Goal: Task Accomplishment & Management: Manage account settings

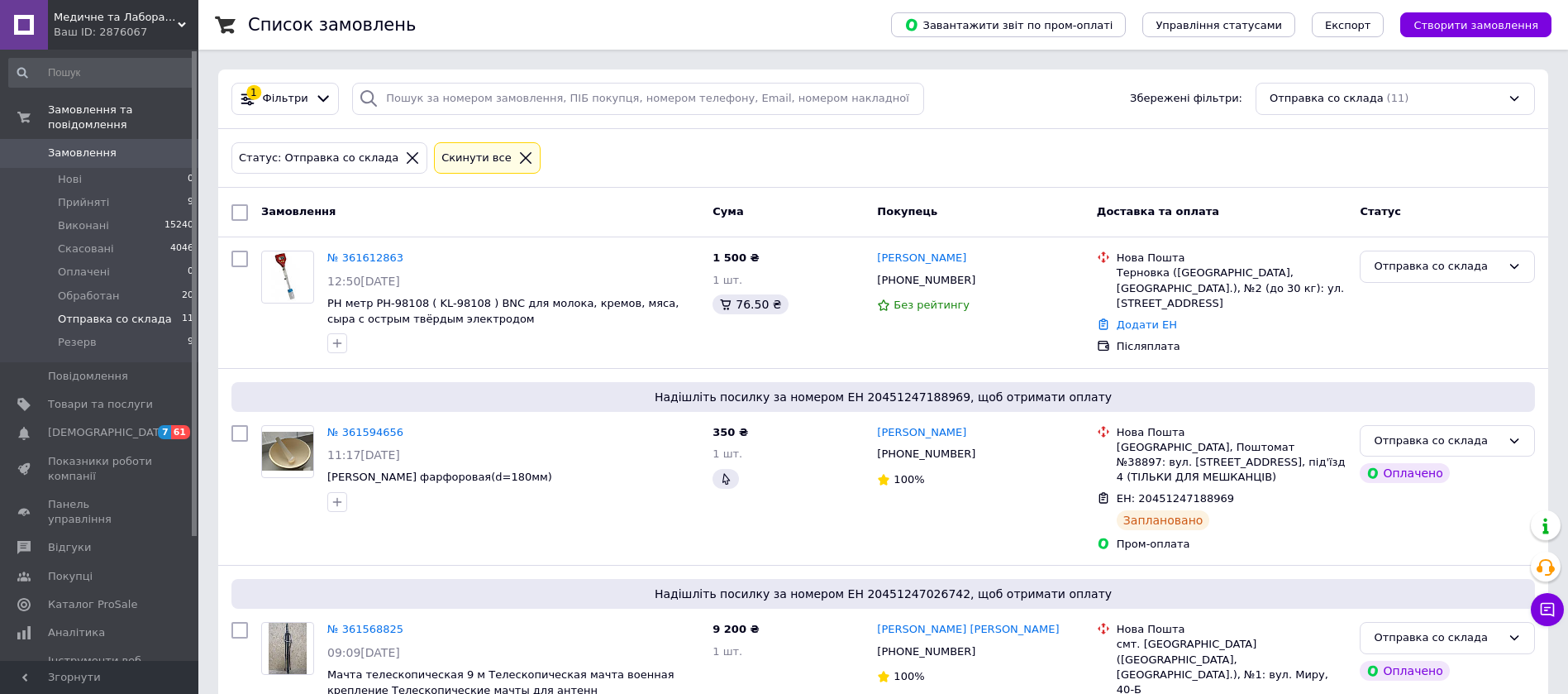
click at [128, 312] on span "Отправка со склада" at bounding box center [114, 319] width 114 height 15
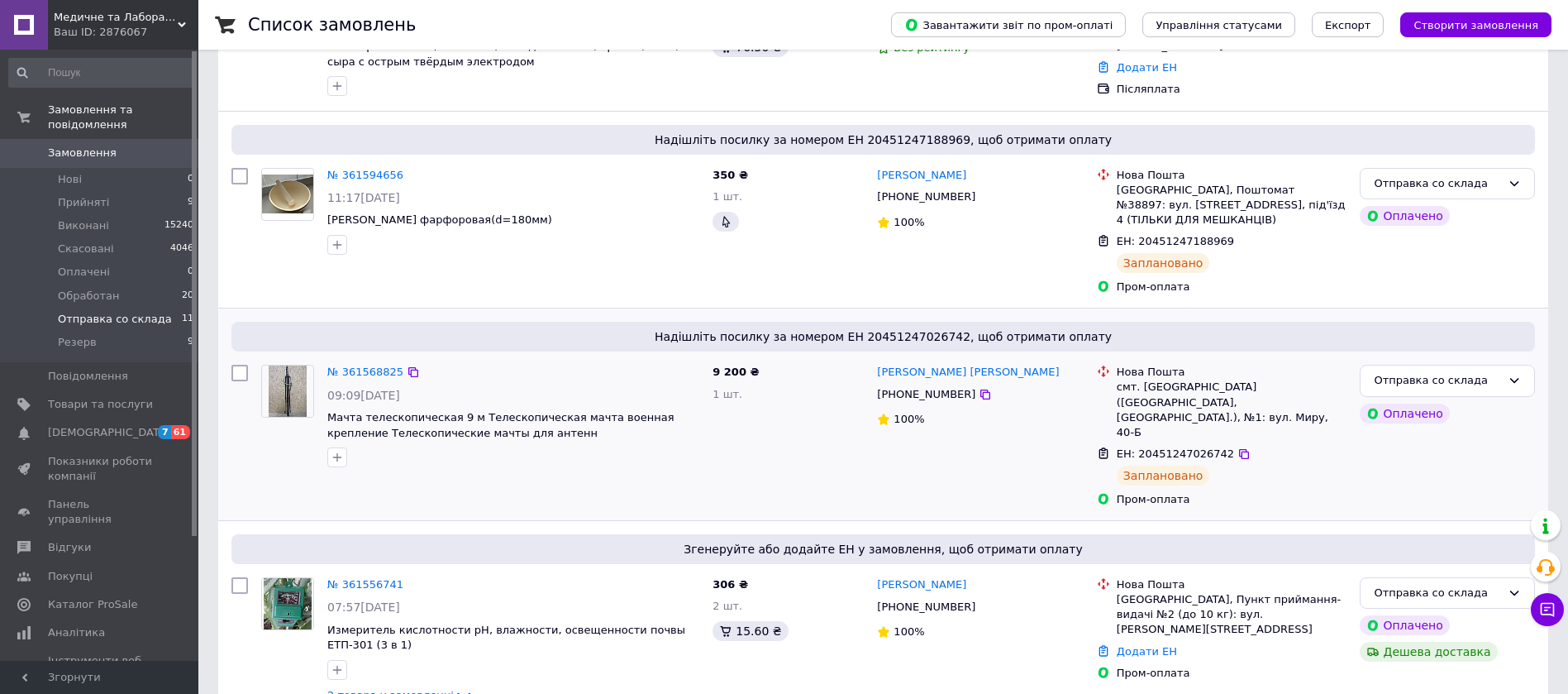
scroll to position [373, 0]
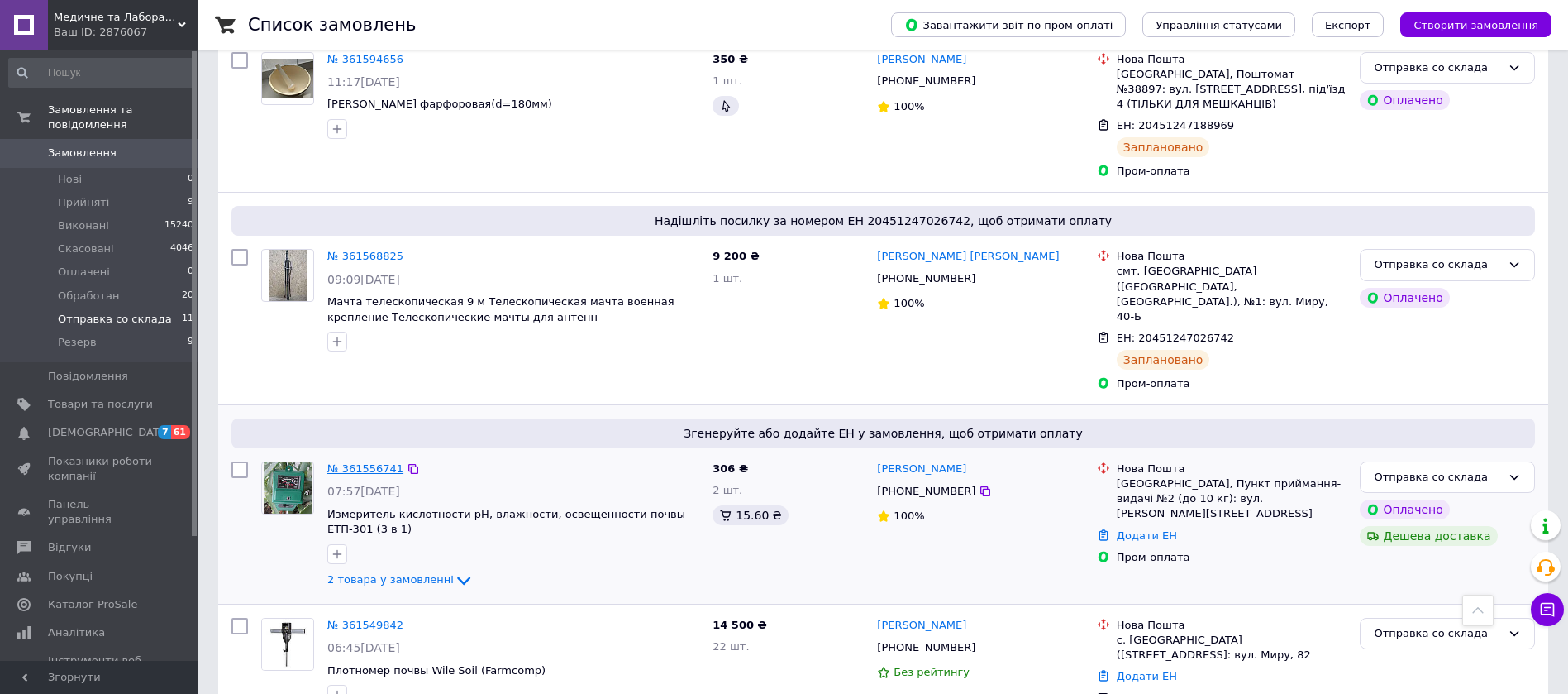
click at [363, 462] on link "№ 361556741" at bounding box center [365, 468] width 76 height 12
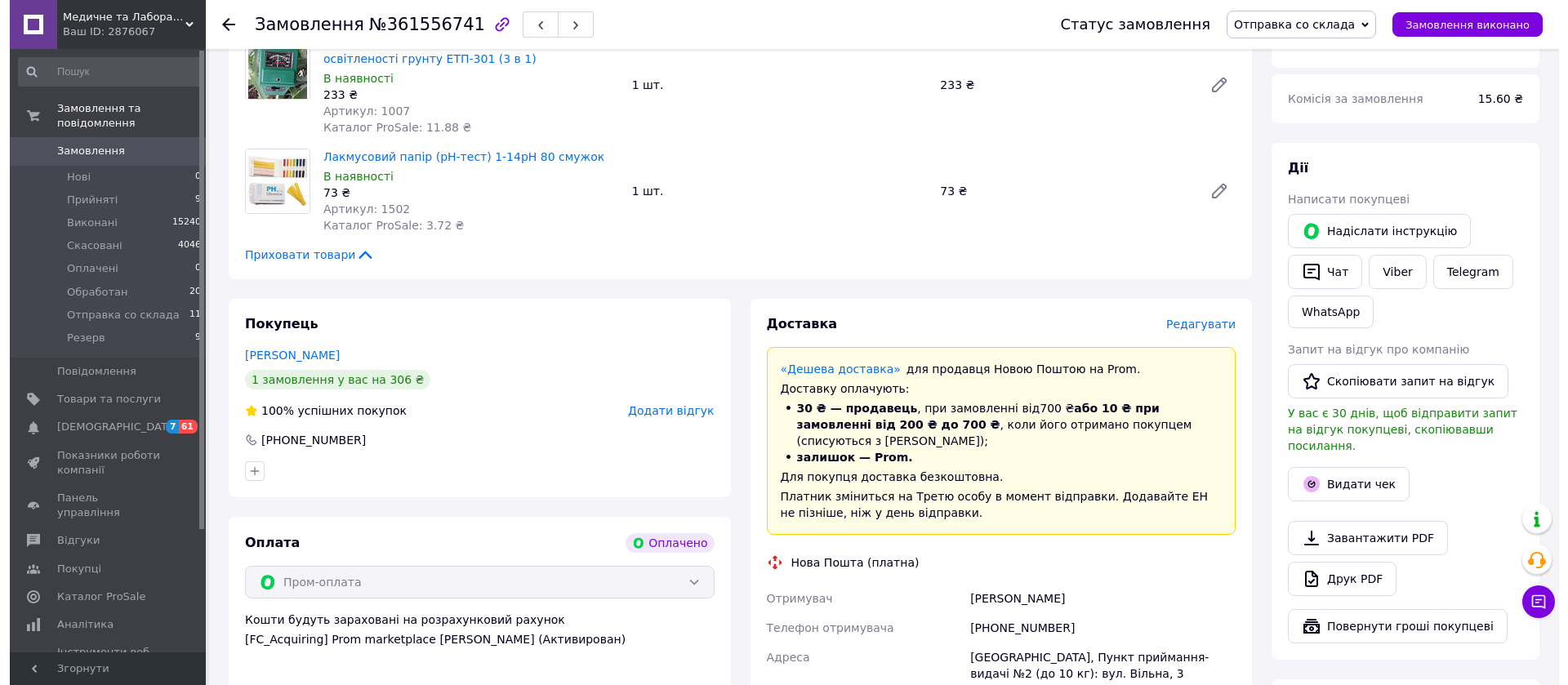
scroll to position [735, 0]
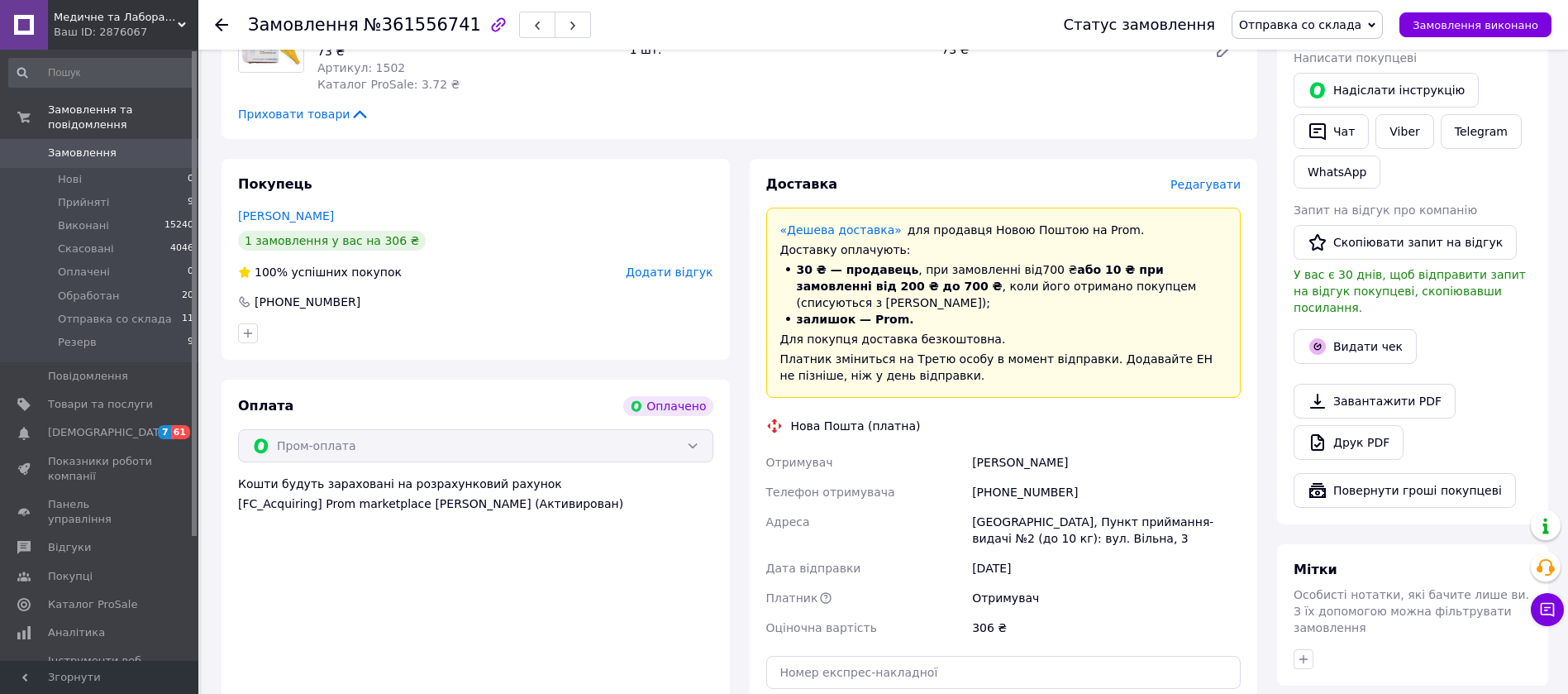
click at [1200, 177] on span "Редагувати" at bounding box center [1205, 184] width 70 height 13
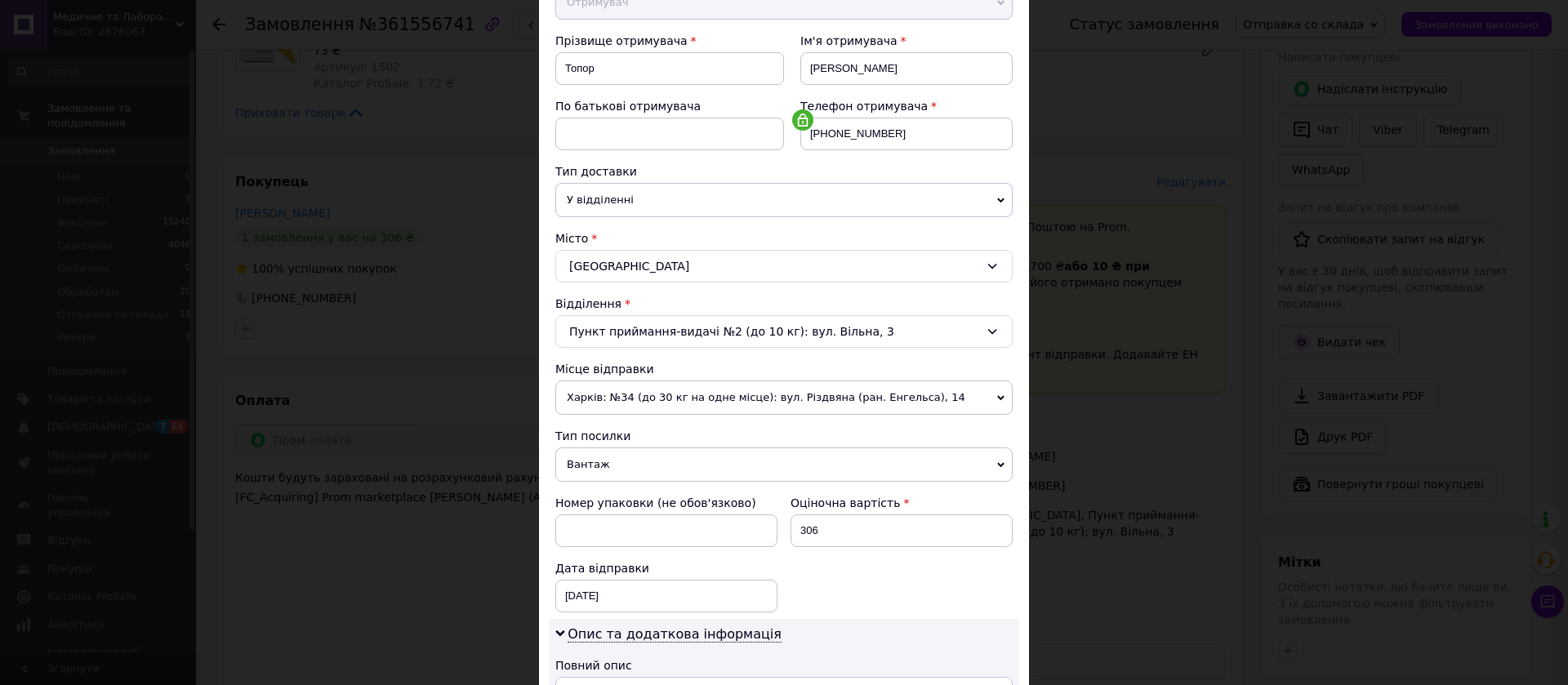
scroll to position [245, 0]
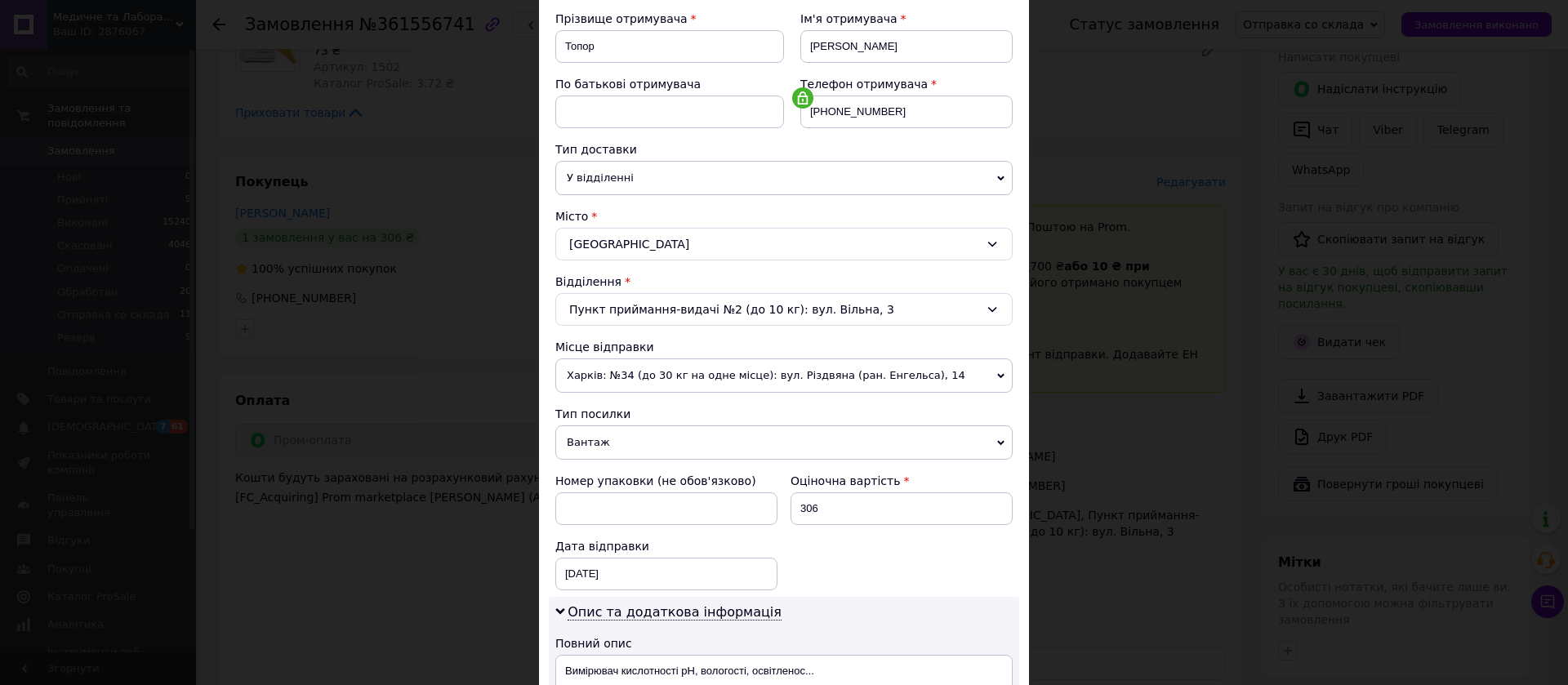
click at [656, 374] on span "Харків: №34 (до 30 кг на одне місце): вул. Різдвяна (ран. Енгельса), 14" at bounding box center [784, 375] width 457 height 35
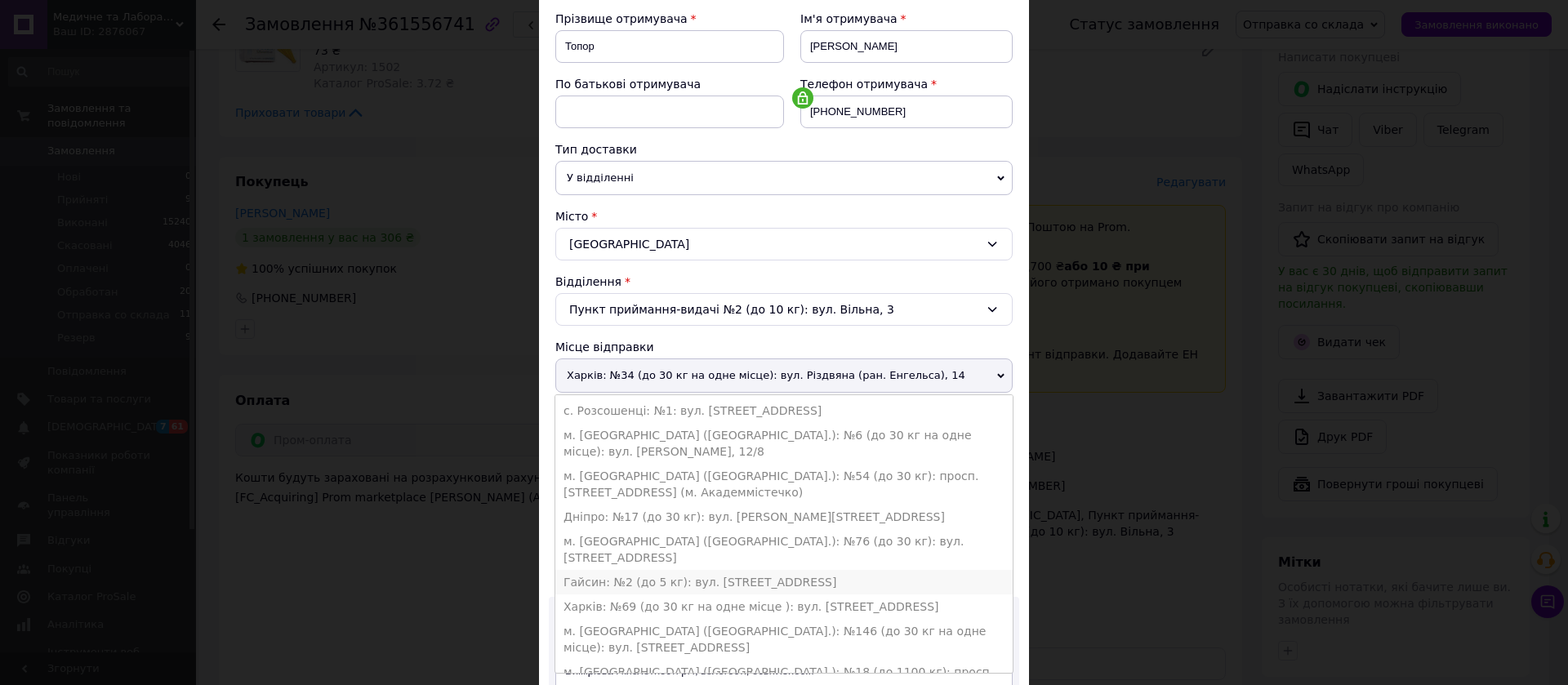
scroll to position [33, 0]
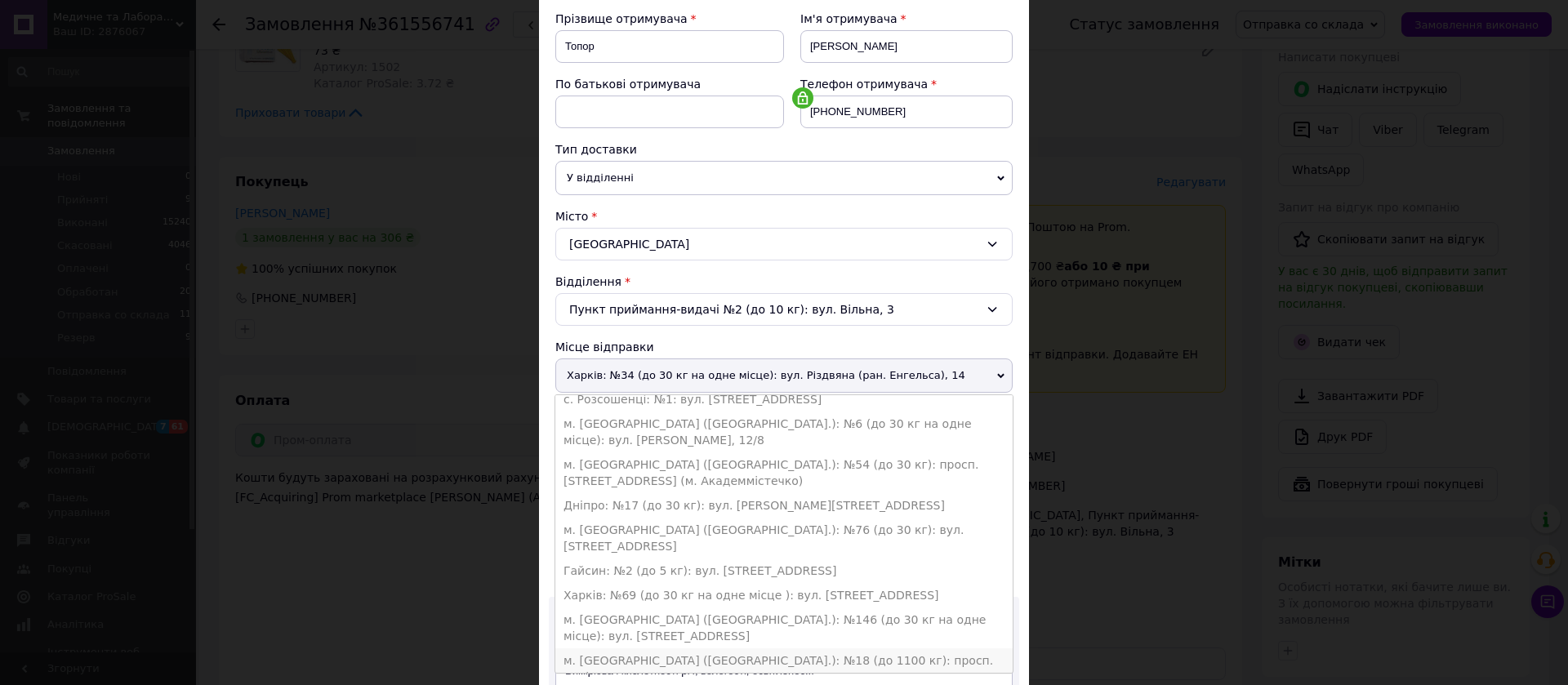
click at [718, 648] on li "м. [GEOGRAPHIC_DATA] ([GEOGRAPHIC_DATA].): №18 (до 1100 кг): просп. Повітряних …" at bounding box center [784, 668] width 457 height 41
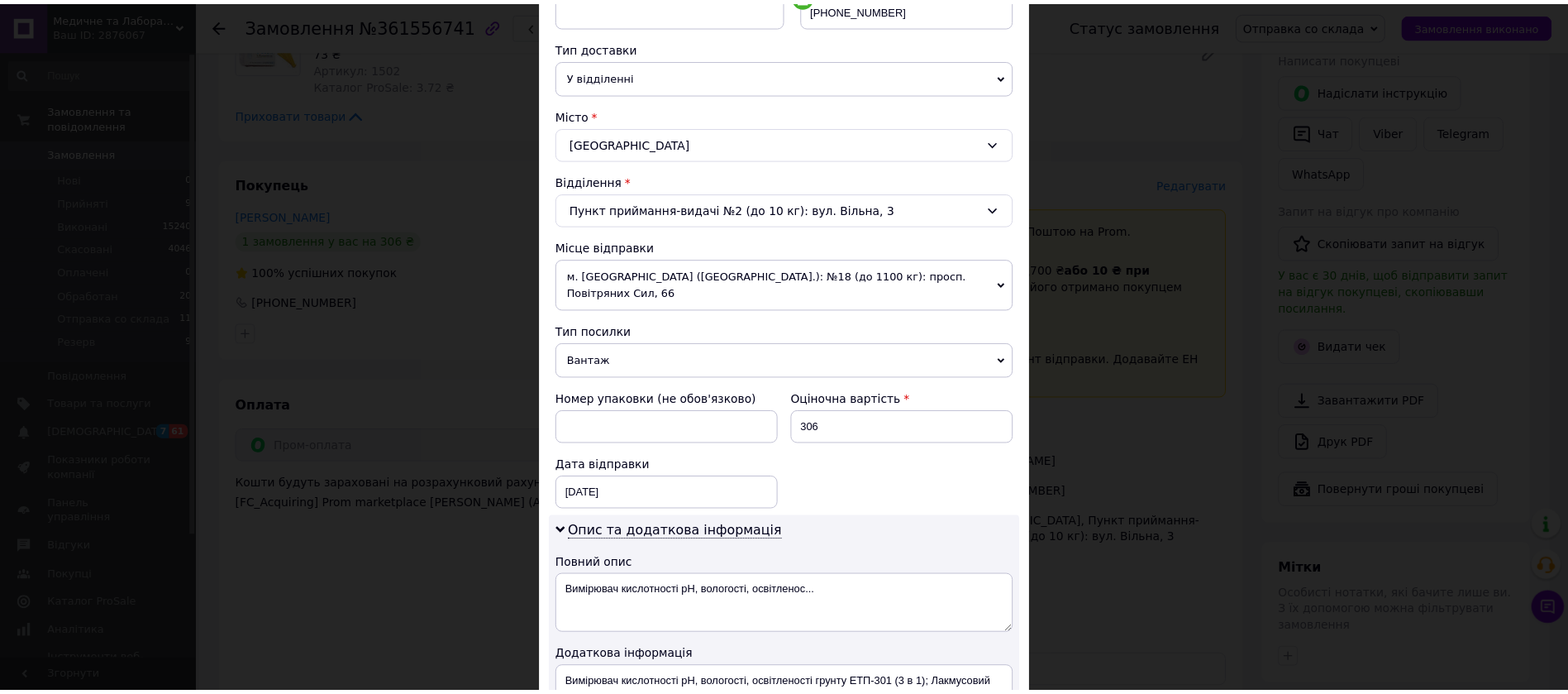
scroll to position [590, 0]
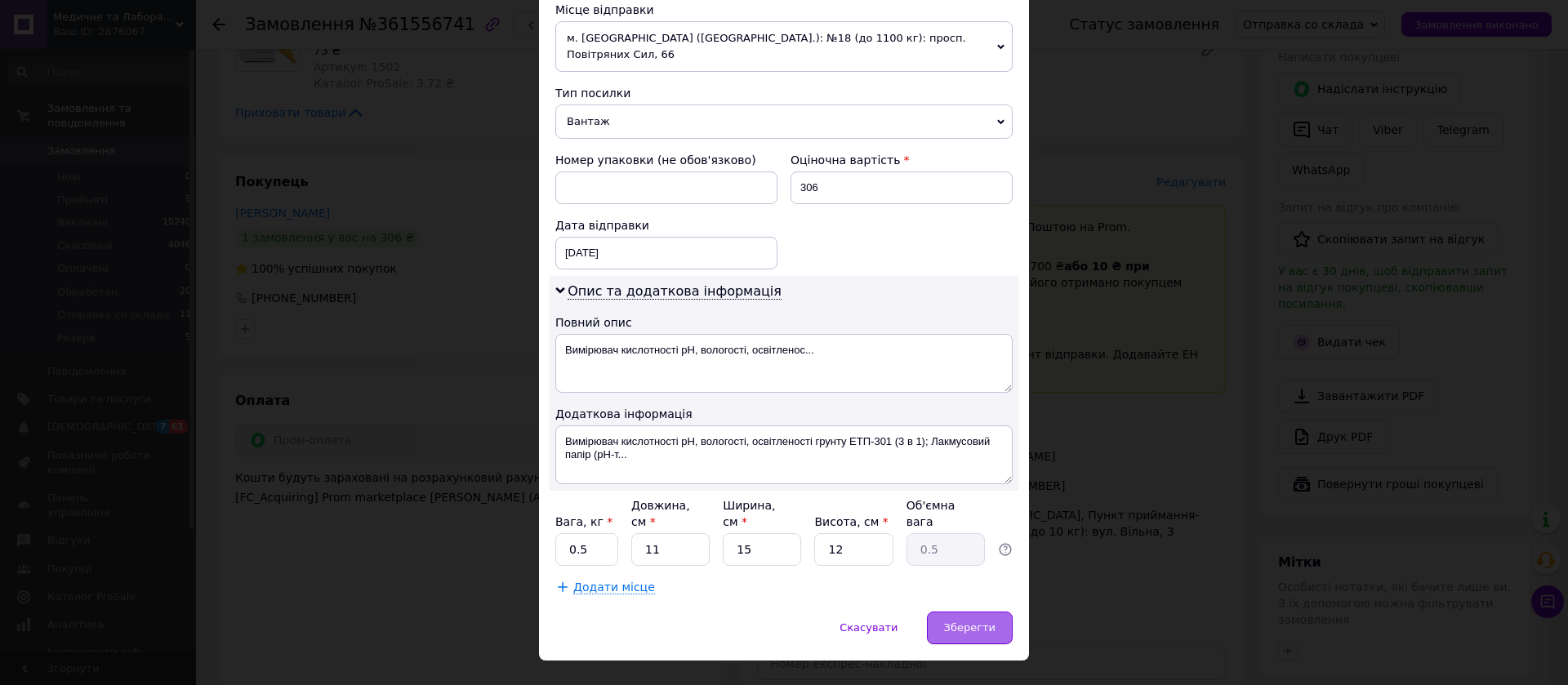
click at [954, 621] on span "Зберегти" at bounding box center [970, 627] width 52 height 12
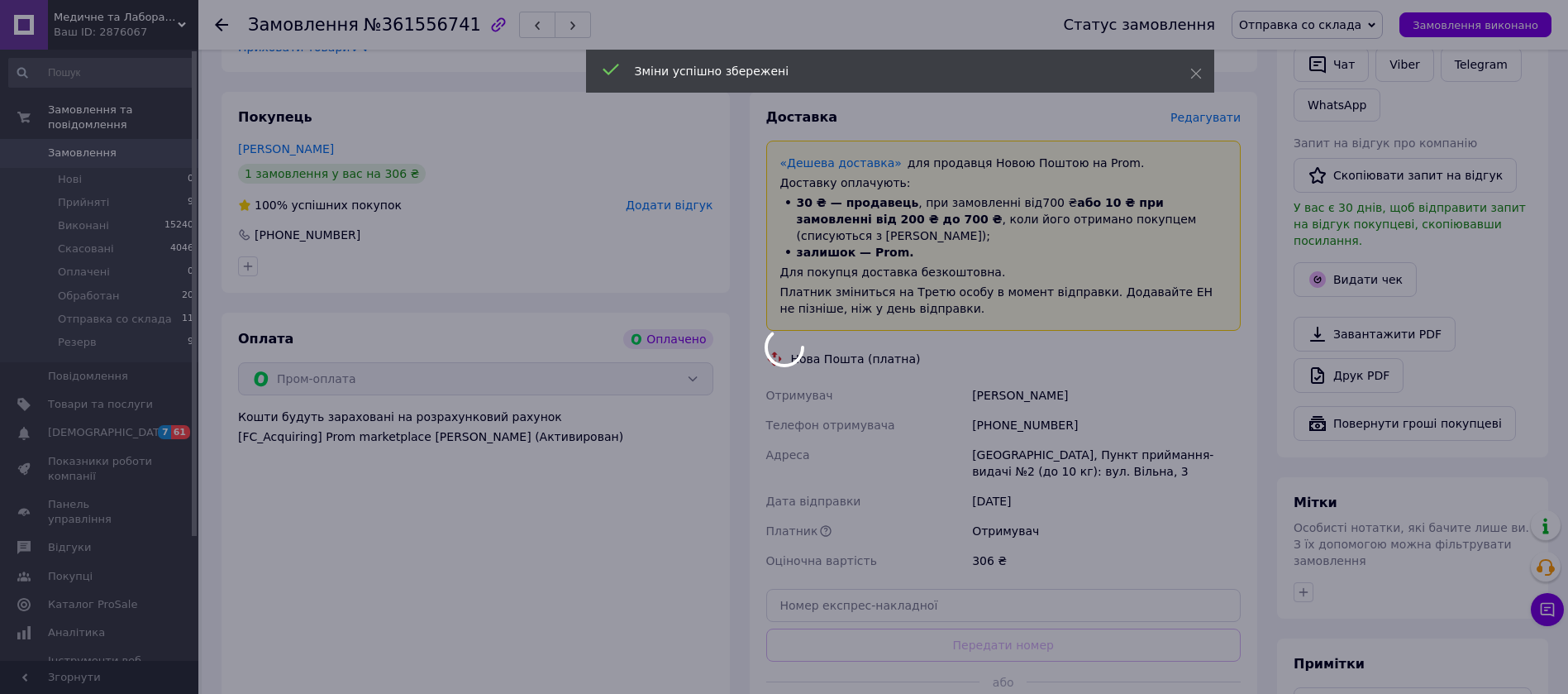
scroll to position [869, 0]
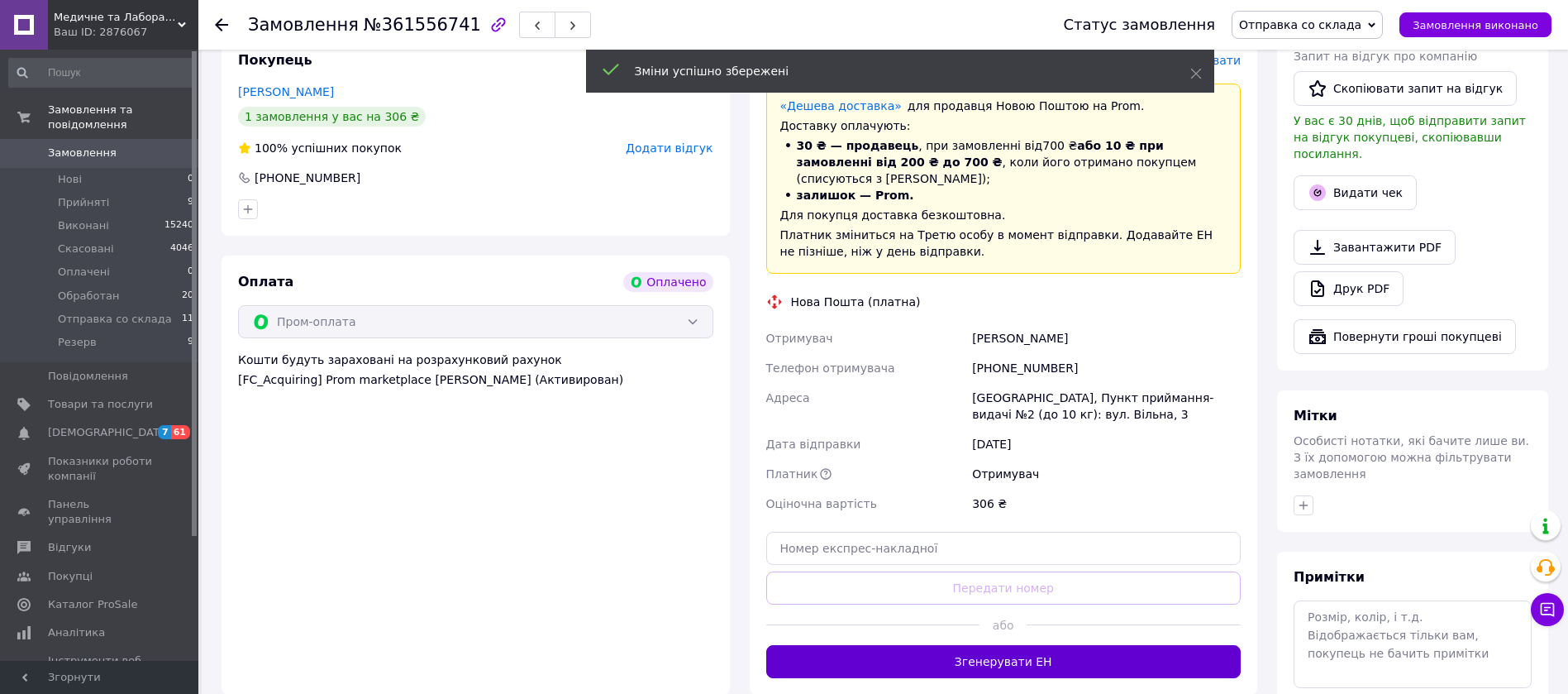
click at [1010, 645] on button "Згенерувати ЕН" at bounding box center [1004, 662] width 475 height 33
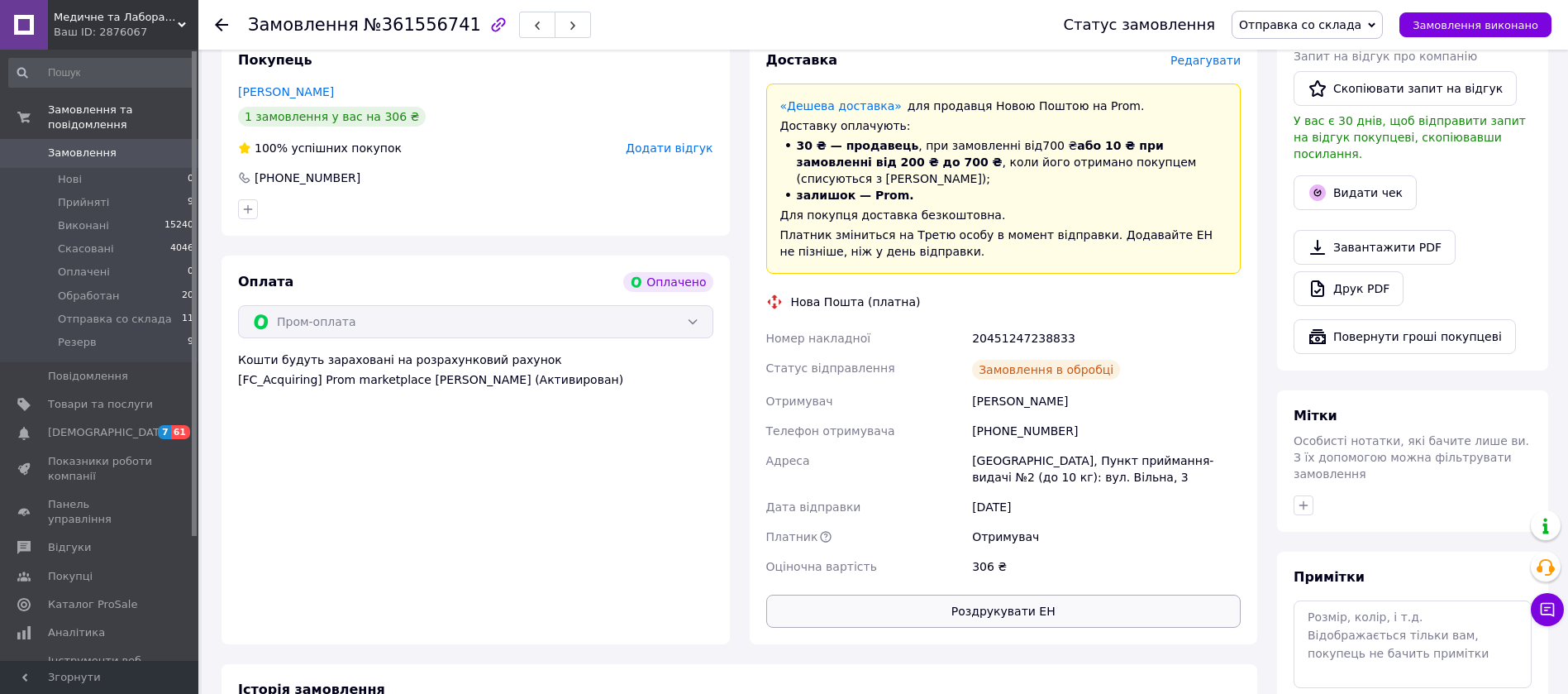
click at [1013, 594] on button "Роздрукувати ЕН" at bounding box center [1004, 611] width 475 height 33
click at [227, 30] on icon at bounding box center [221, 24] width 13 height 13
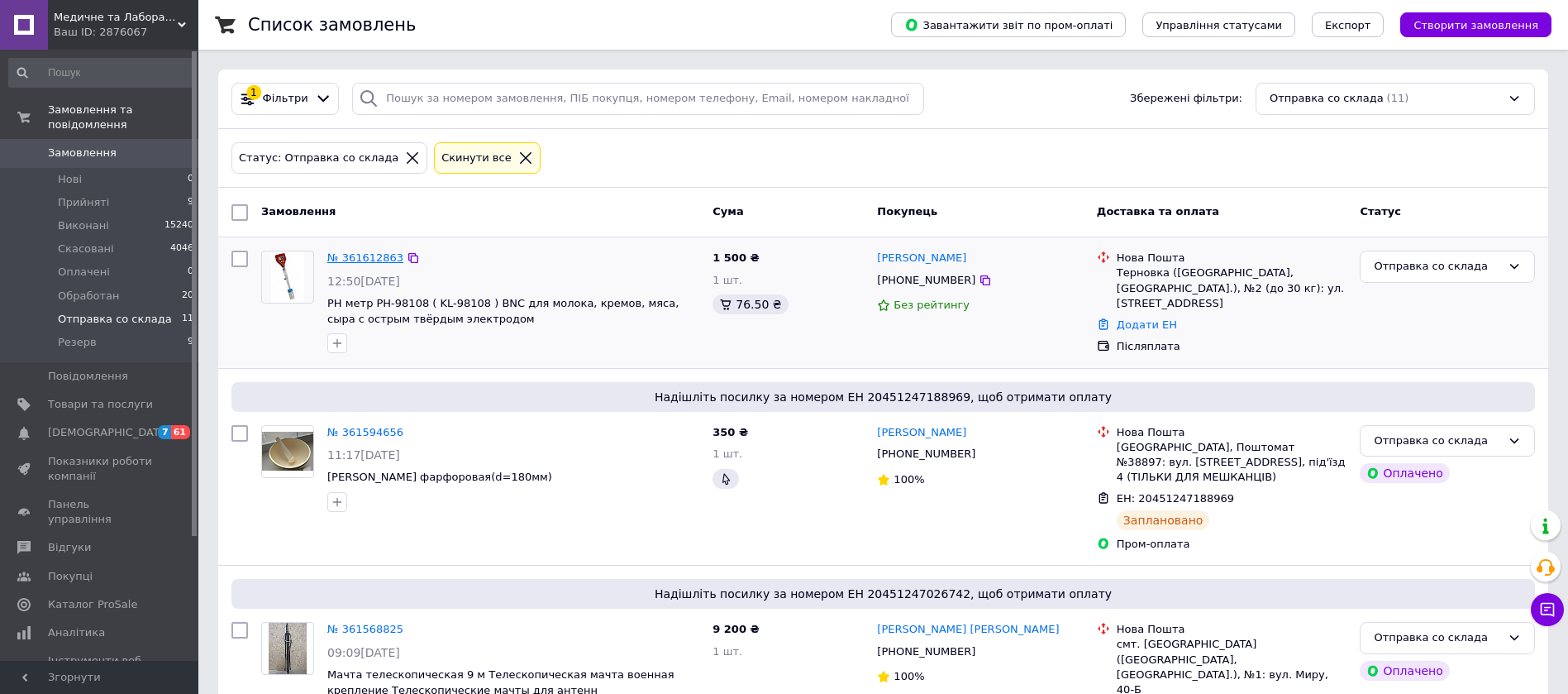
click at [340, 253] on link "№ 361612863" at bounding box center [365, 258] width 76 height 12
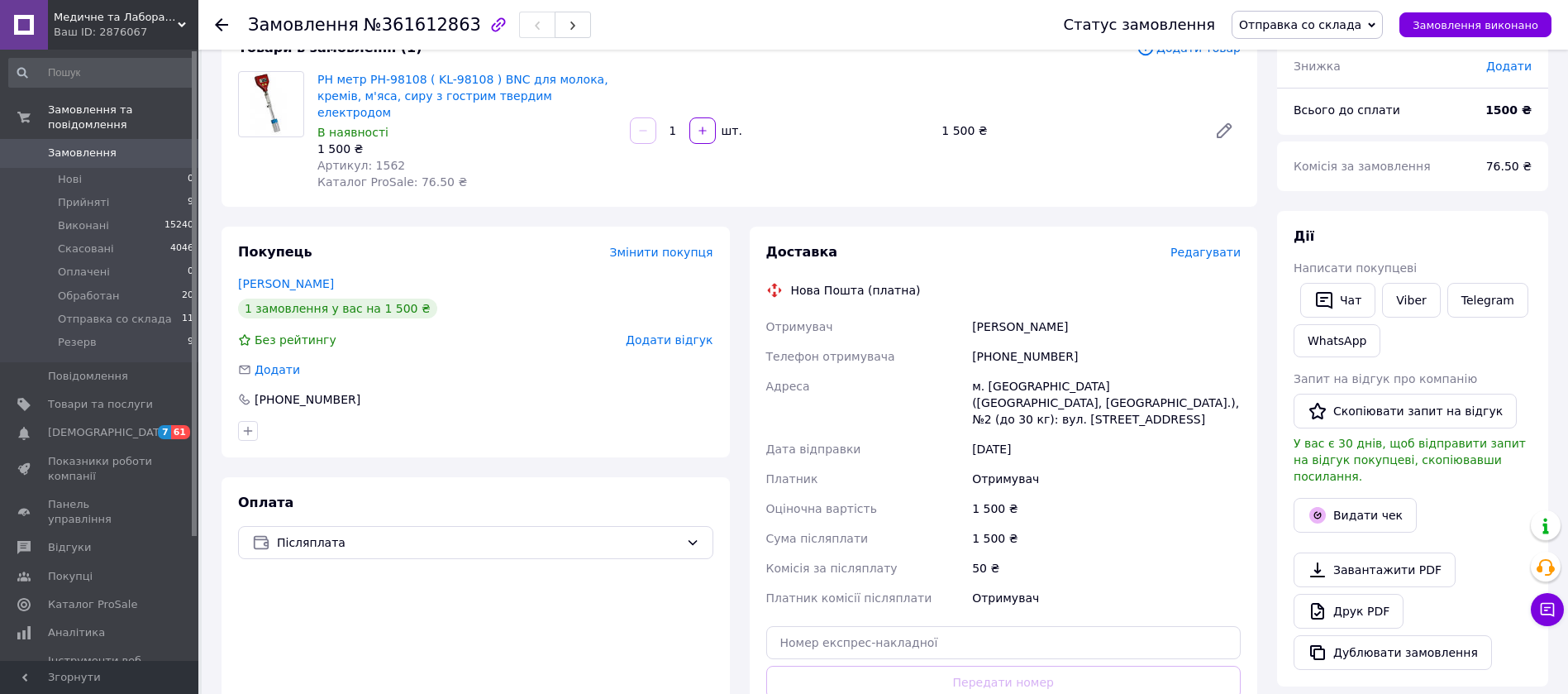
scroll to position [248, 0]
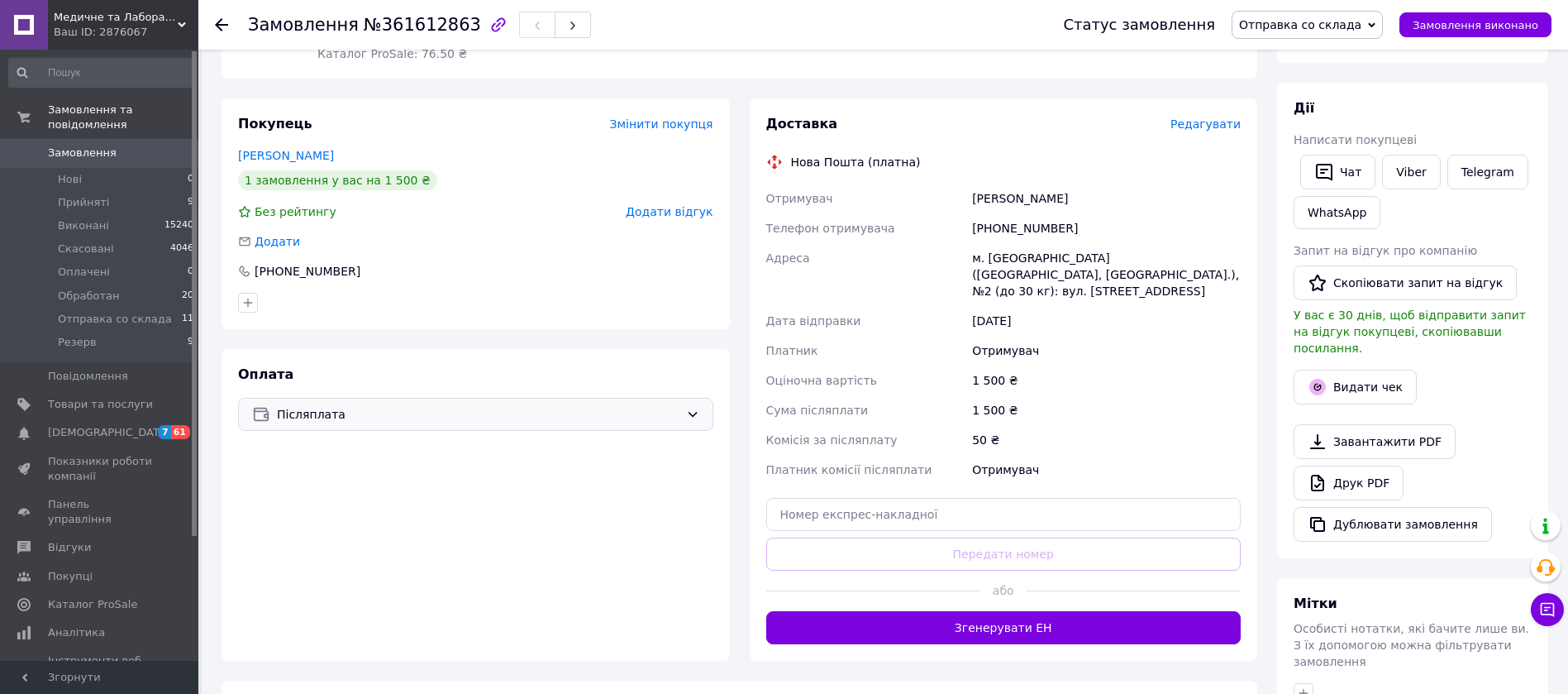
click at [434, 406] on span "Післяплата" at bounding box center [478, 414] width 403 height 18
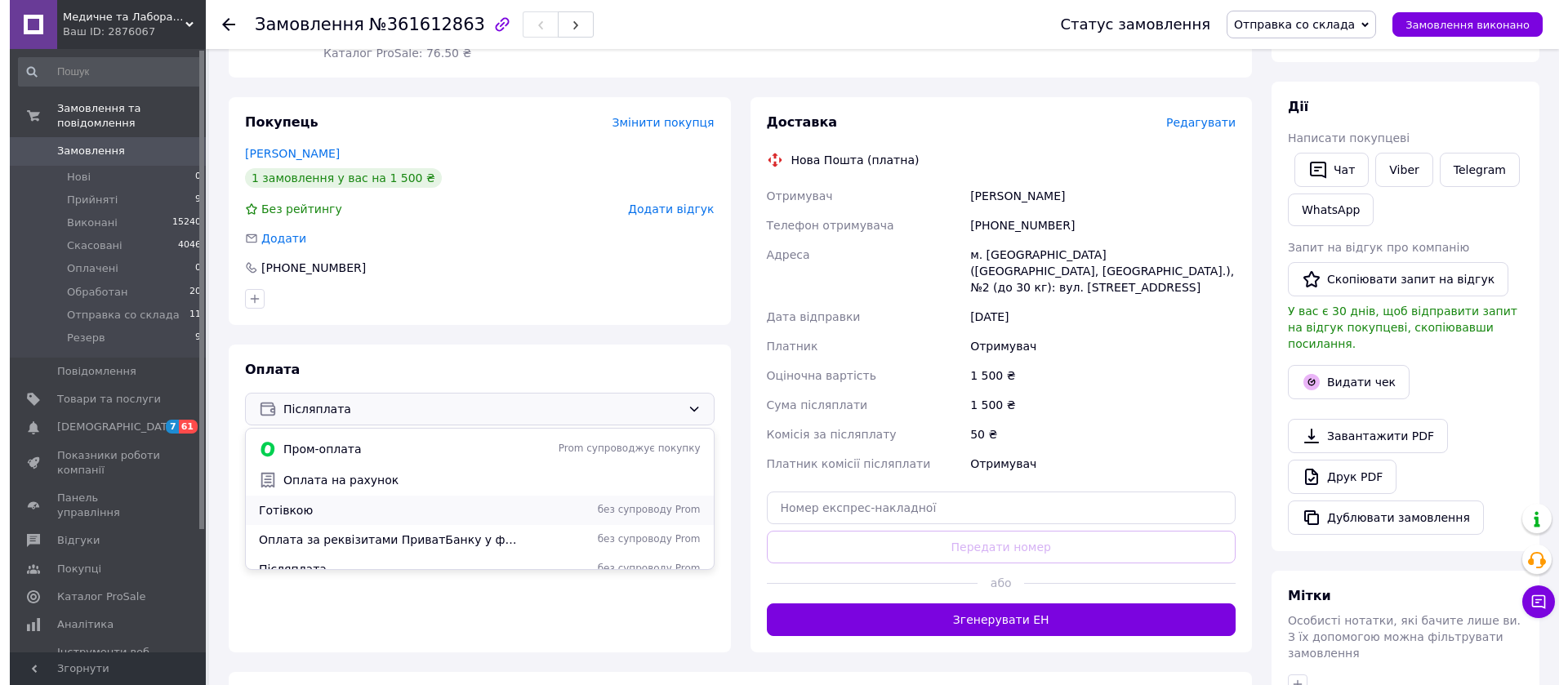
scroll to position [41, 0]
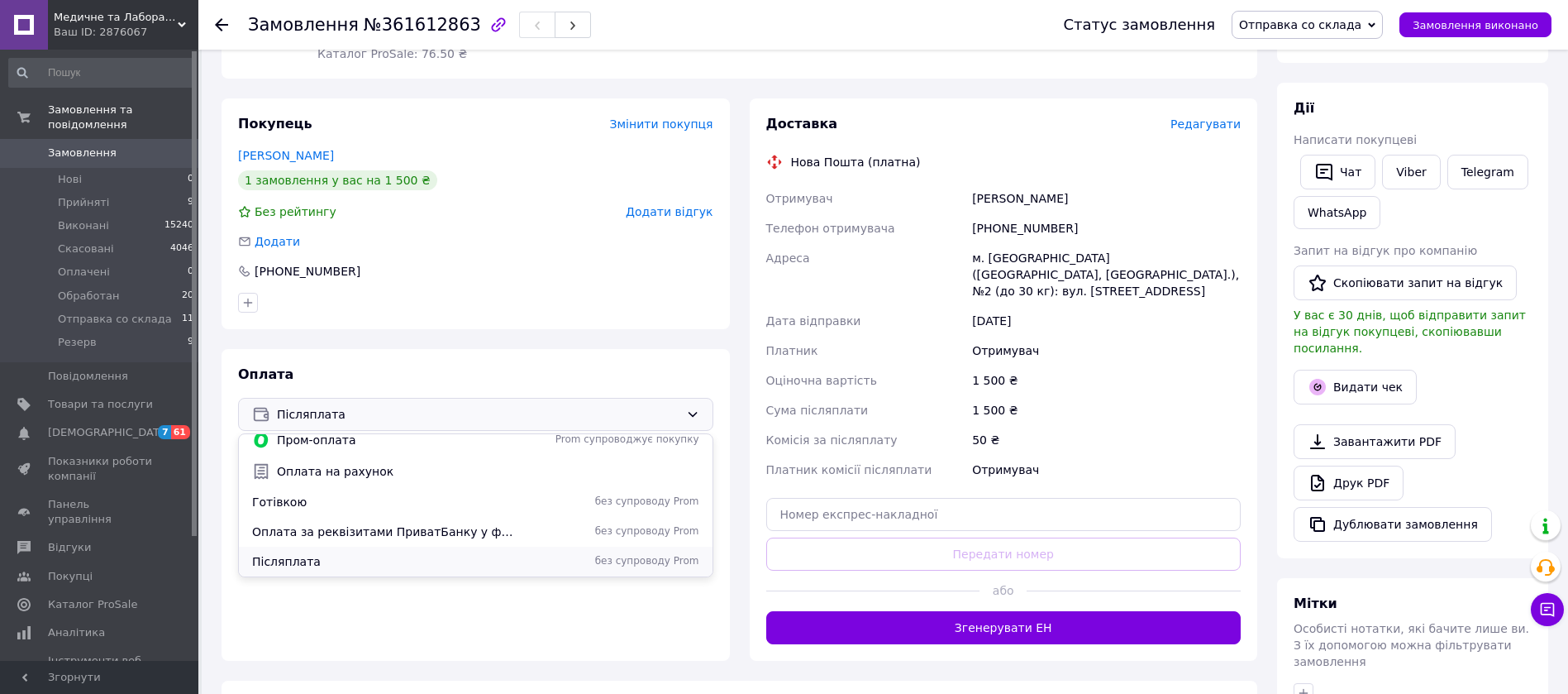
click at [322, 553] on span "Післяплата" at bounding box center [385, 561] width 266 height 17
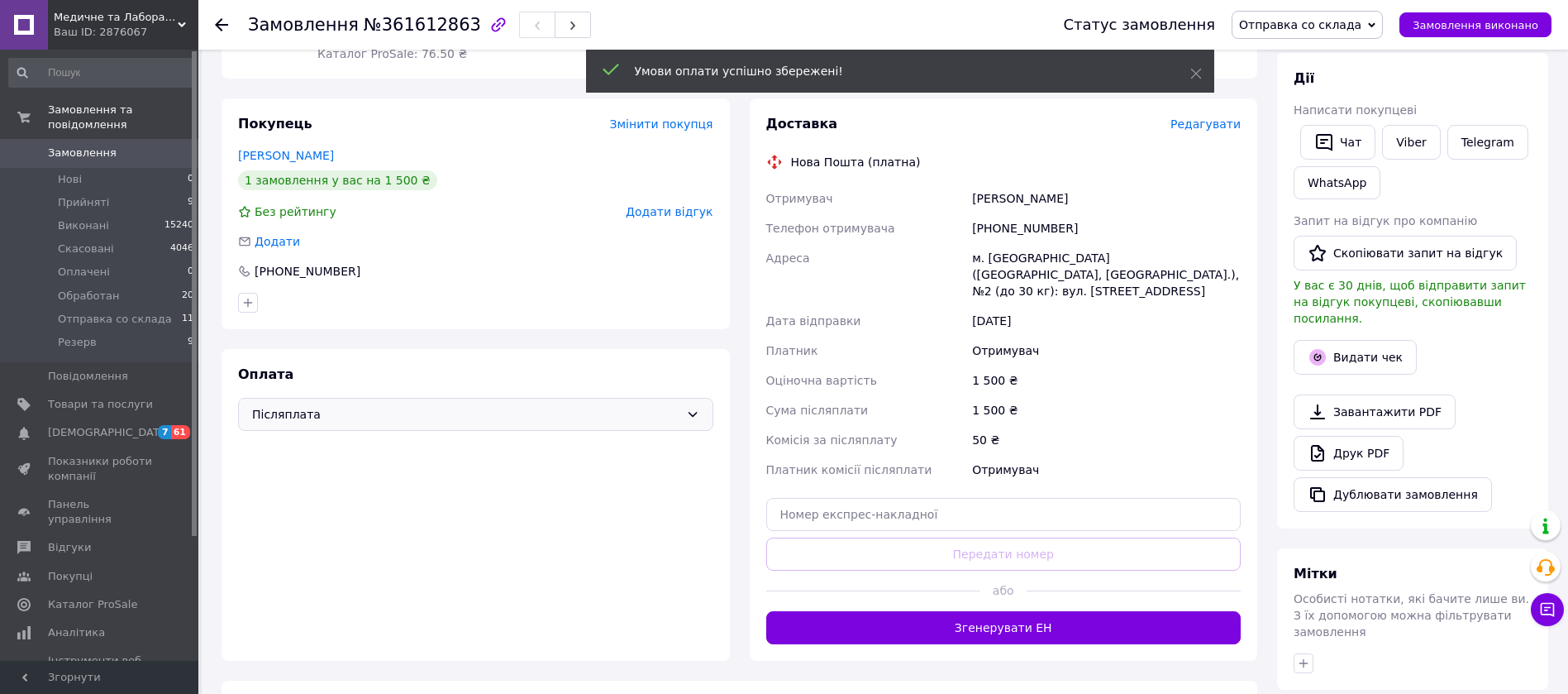
click at [1214, 117] on span "Редагувати" at bounding box center [1205, 123] width 70 height 13
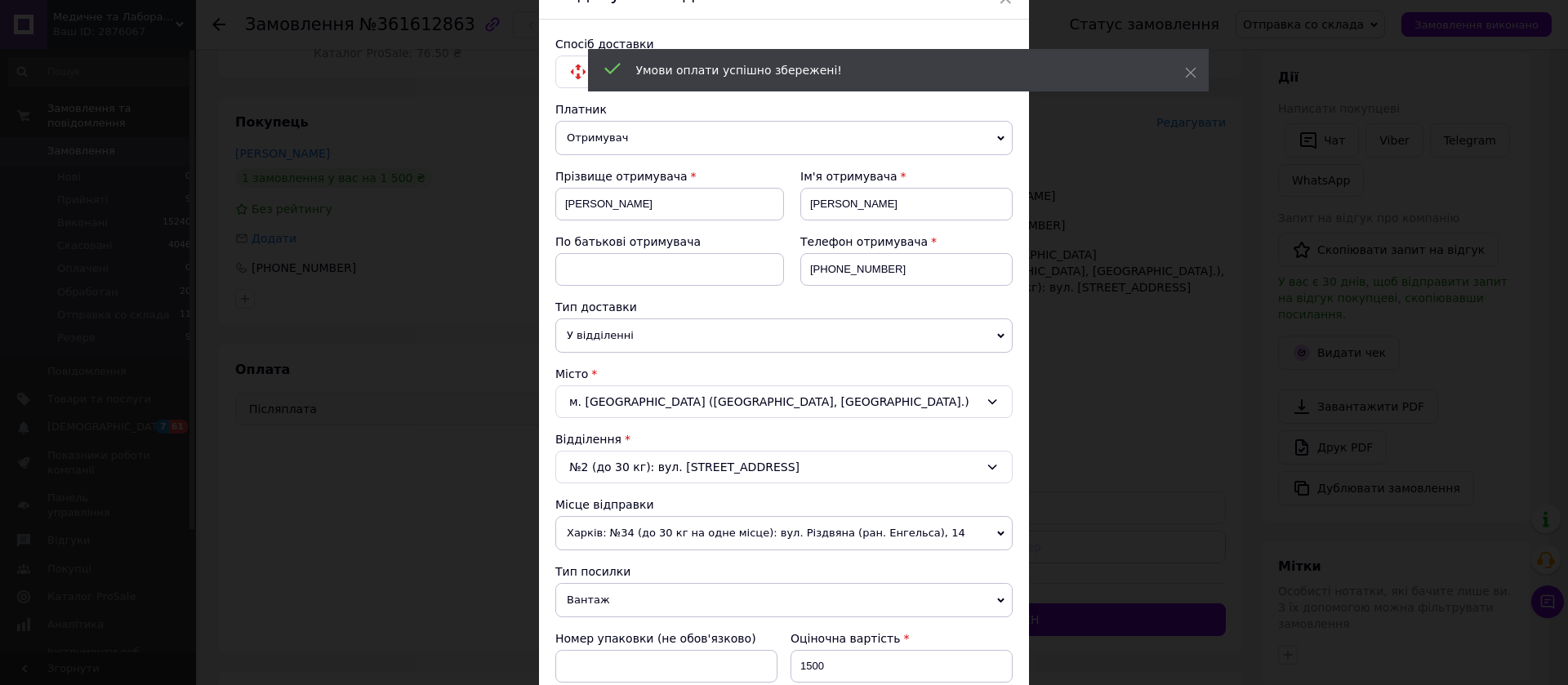
scroll to position [245, 0]
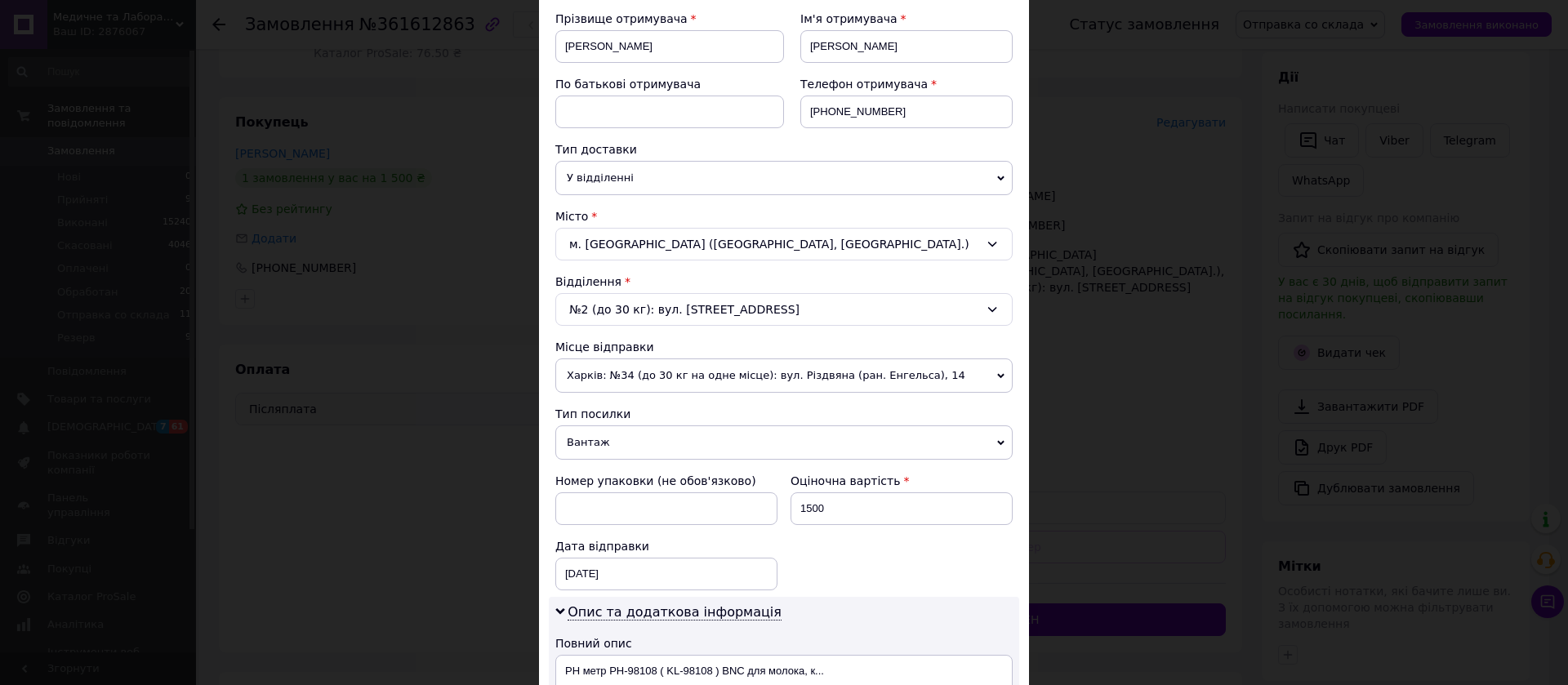
click at [681, 382] on span "Харків: №34 (до 30 кг на одне місце): вул. Різдвяна (ран. Енгельса), 14" at bounding box center [784, 375] width 457 height 35
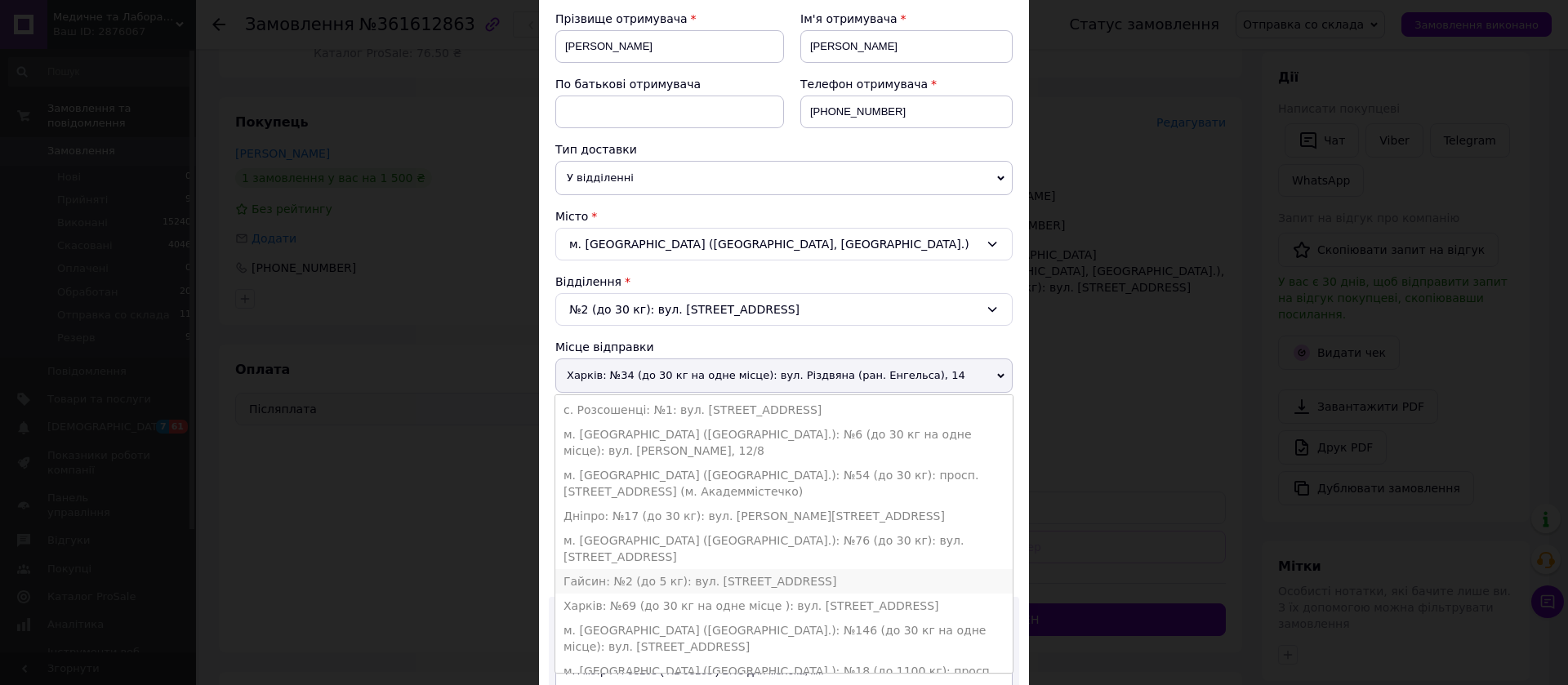
scroll to position [33, 0]
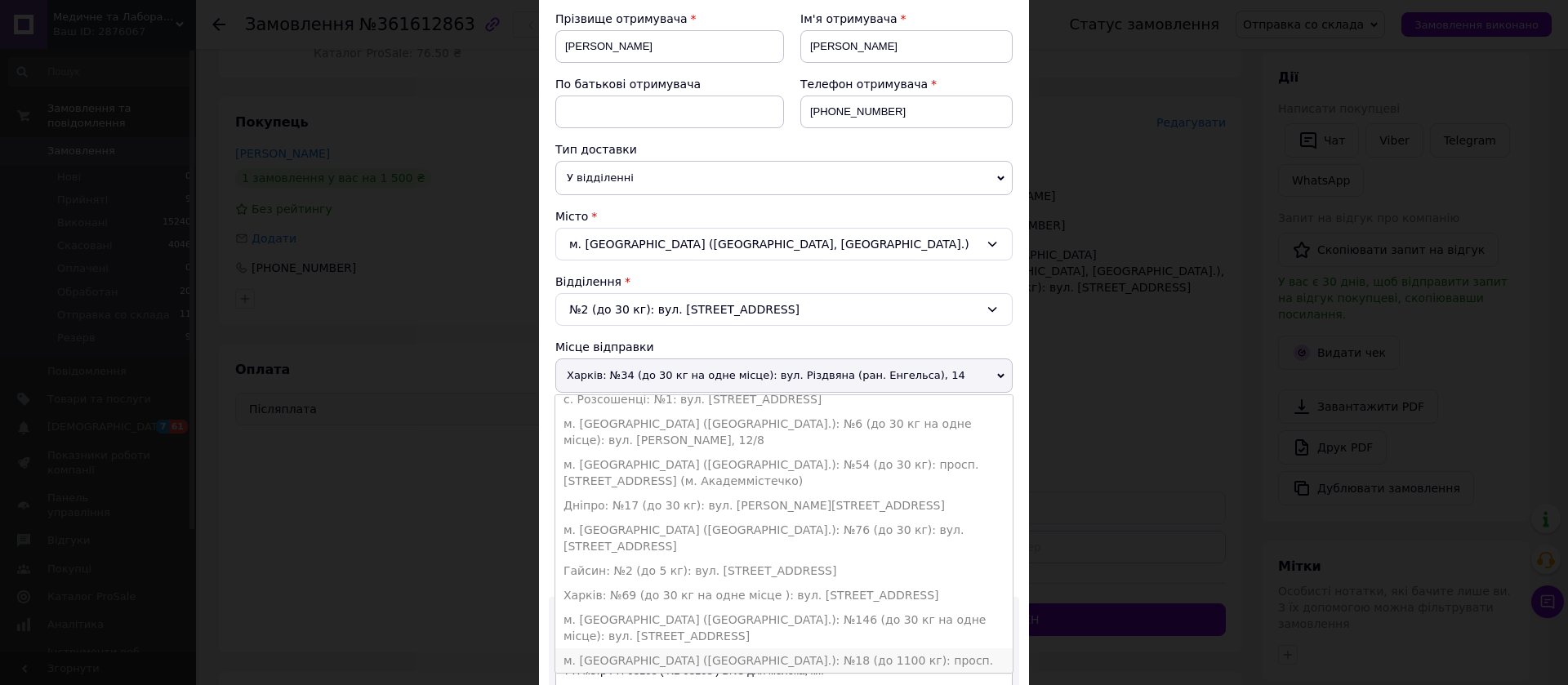
click at [753, 648] on li "м. [GEOGRAPHIC_DATA] ([GEOGRAPHIC_DATA].): №18 (до 1100 кг): просп. Повітряних …" at bounding box center [784, 668] width 457 height 41
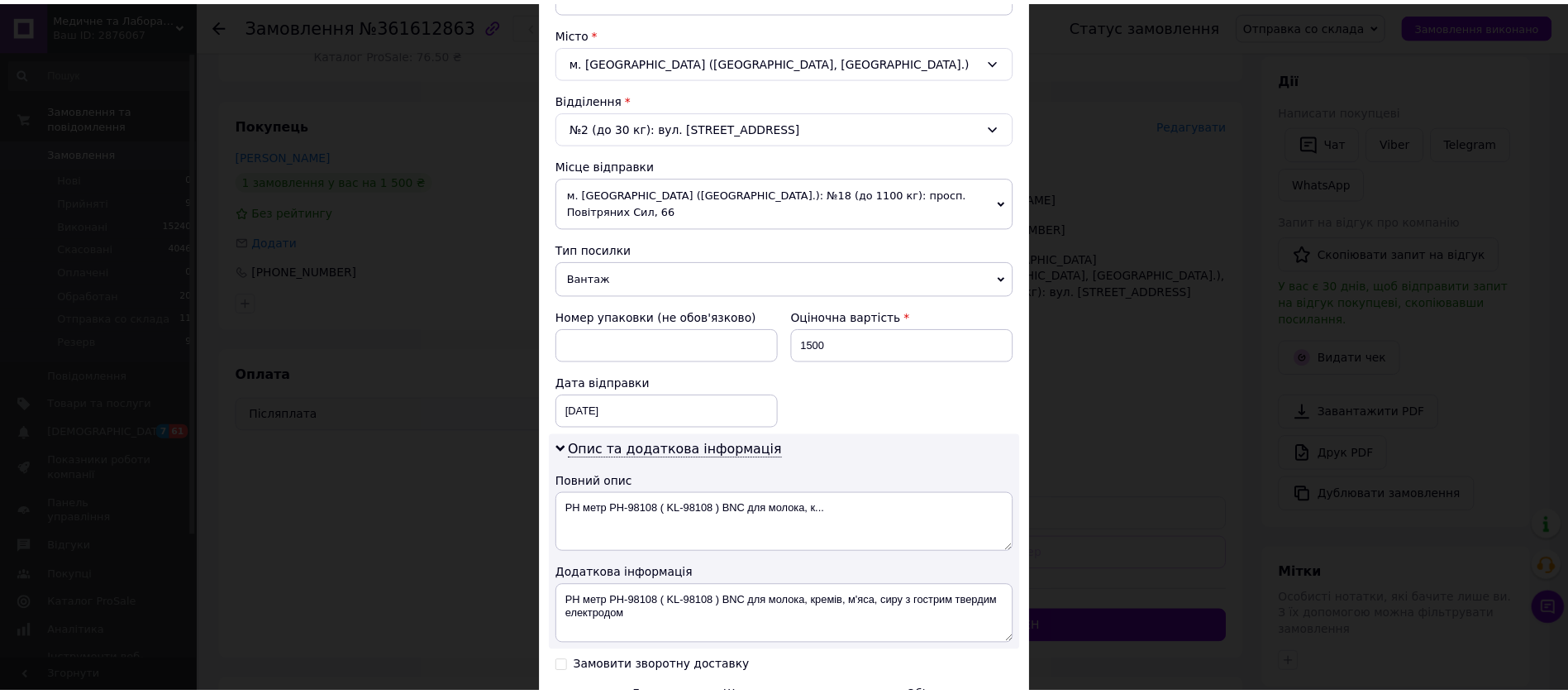
scroll to position [620, 0]
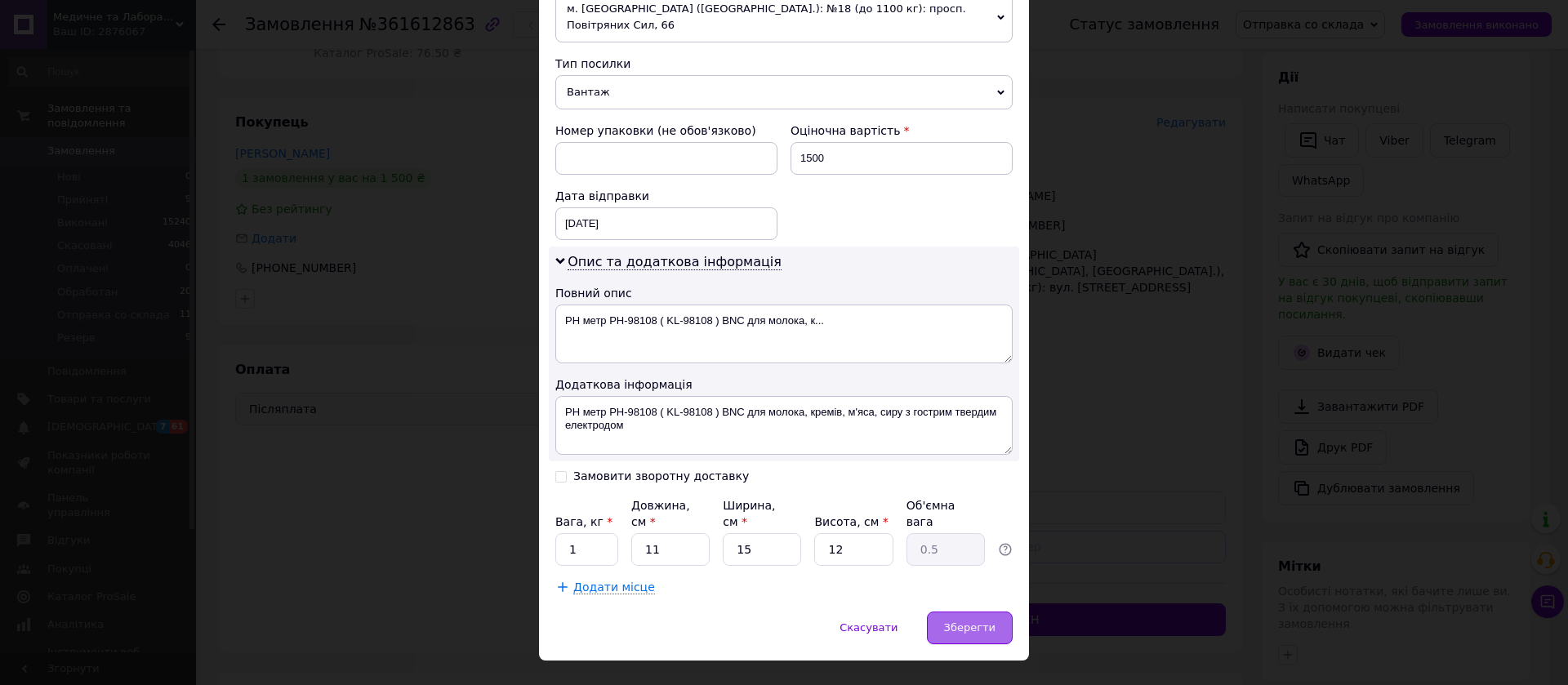
click at [971, 621] on span "Зберегти" at bounding box center [970, 627] width 52 height 12
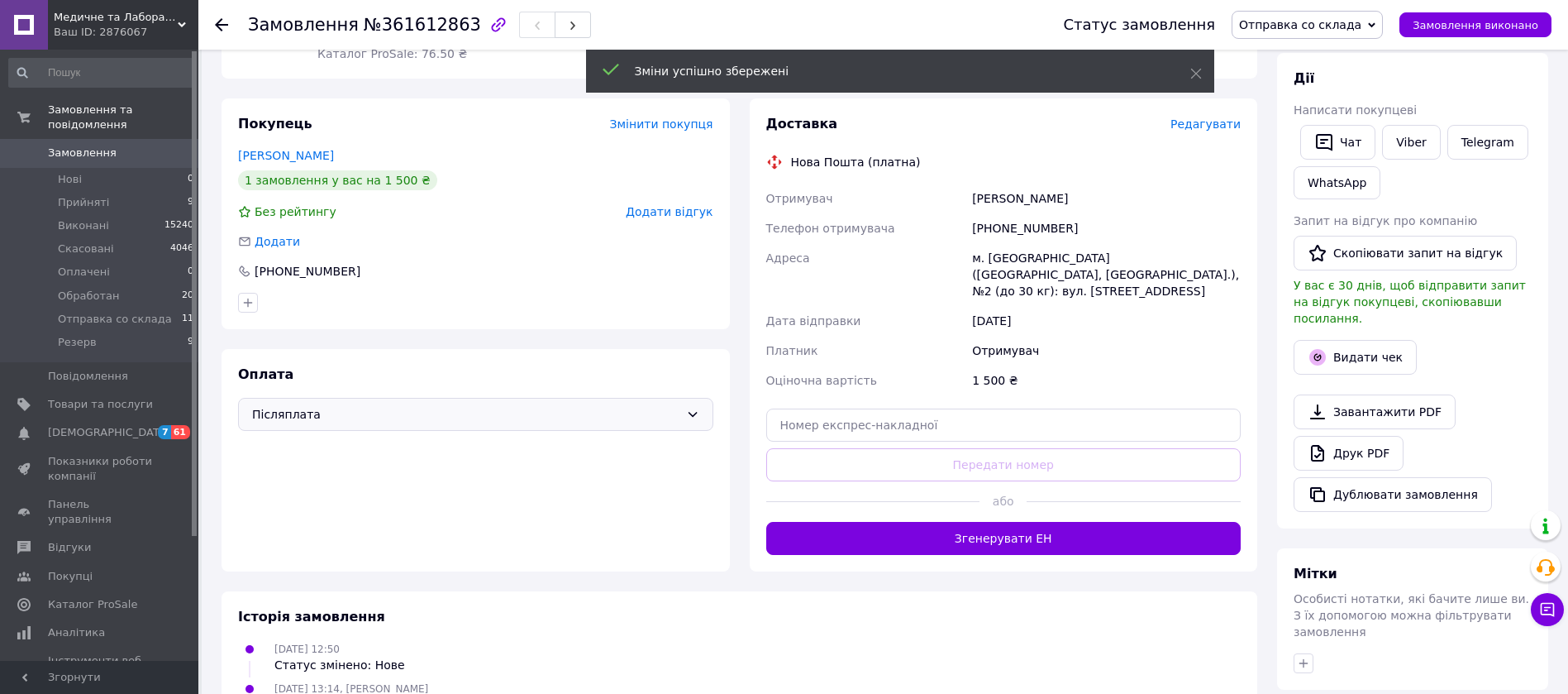
click at [989, 522] on button "Згенерувати ЕН" at bounding box center [1004, 538] width 475 height 33
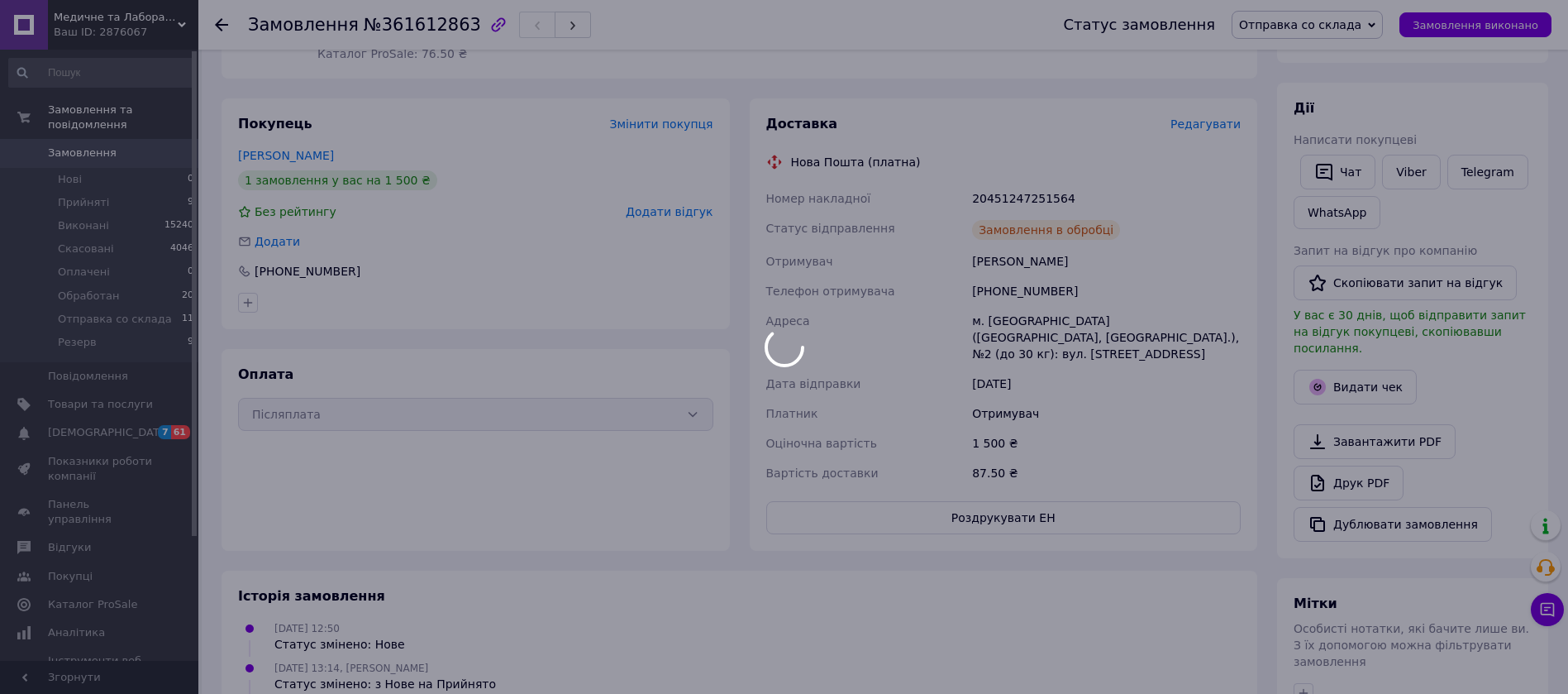
click at [1014, 499] on div at bounding box center [784, 347] width 1568 height 694
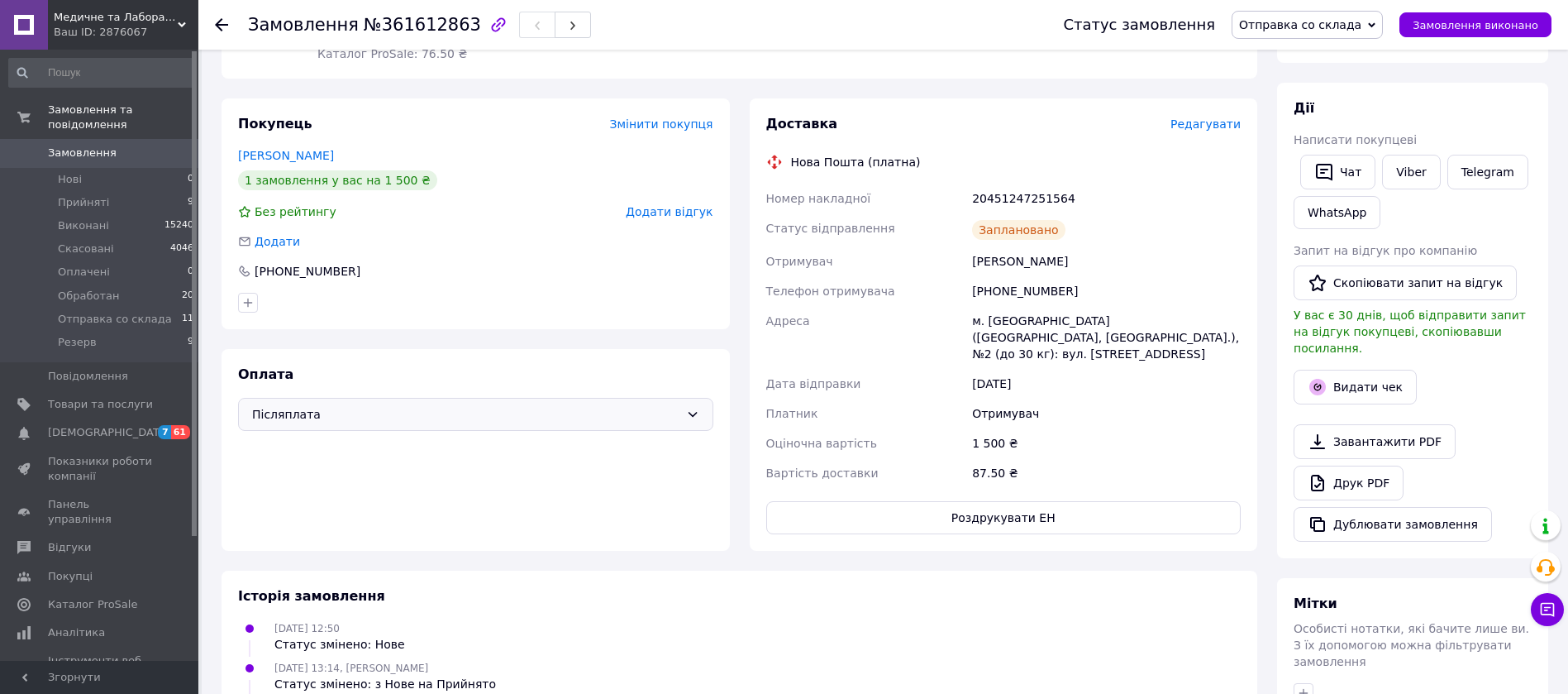
click at [711, 546] on div "Замовлення з каталогу [DATE] 12:50 Товари в замовленні (1) Додати товар PH метр…" at bounding box center [739, 390] width 1056 height 1137
click at [225, 26] on icon at bounding box center [221, 24] width 13 height 13
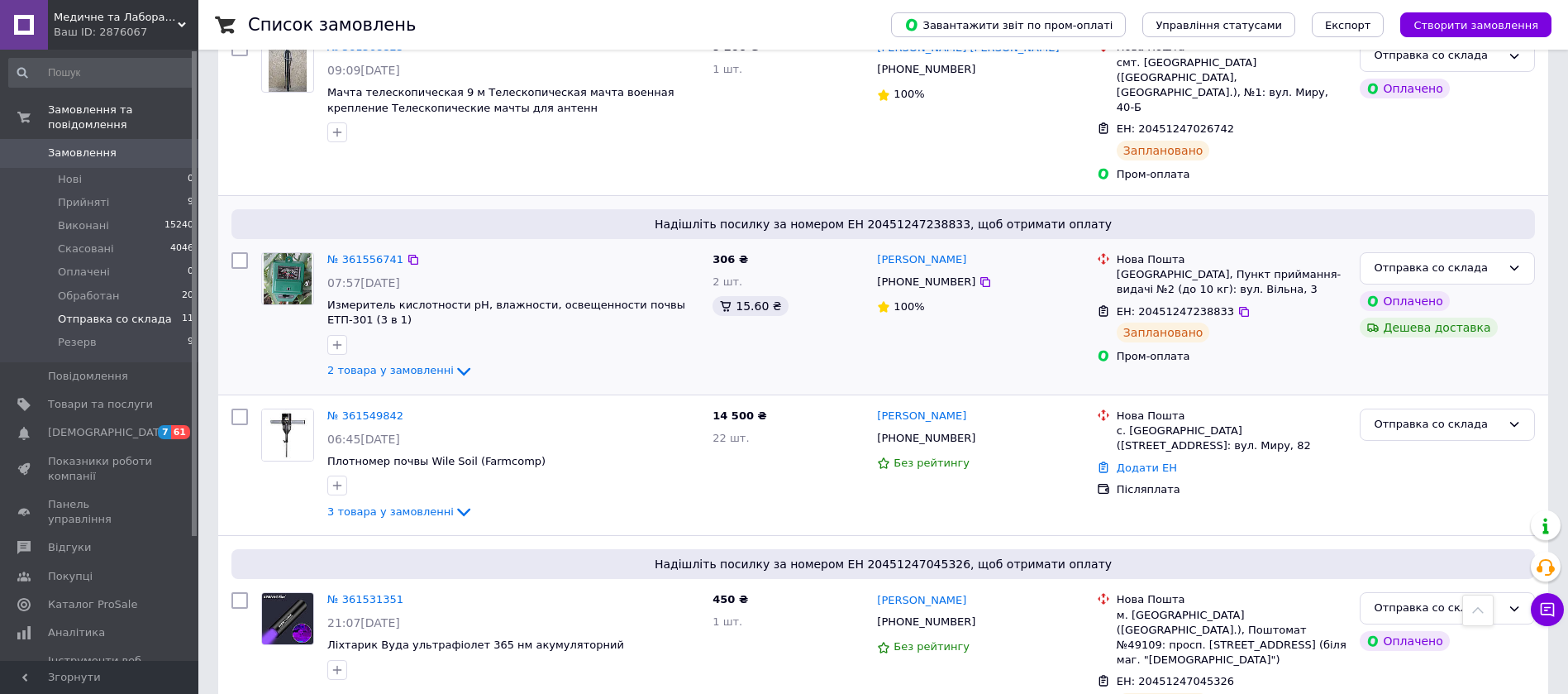
scroll to position [745, 0]
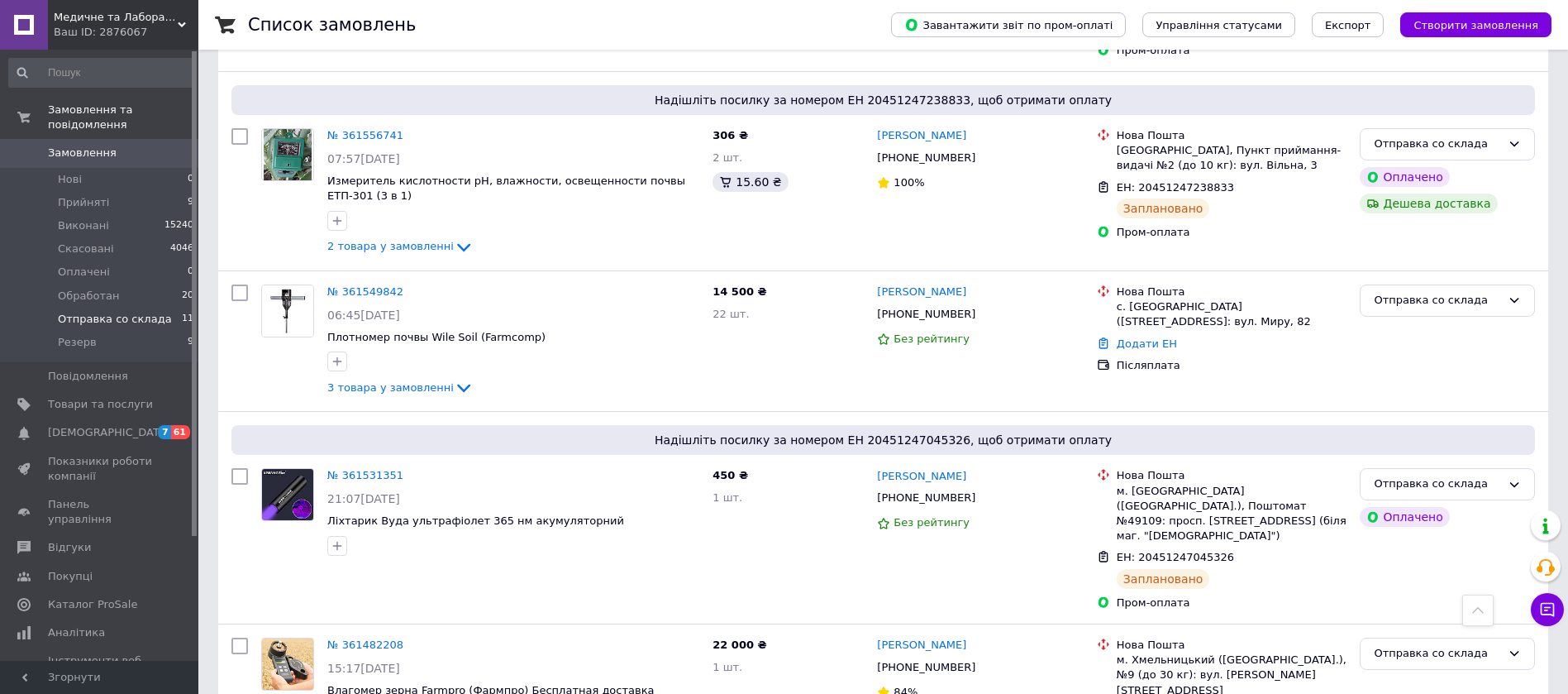
click at [79, 312] on span "Отправка со склада" at bounding box center [114, 319] width 114 height 15
click at [372, 286] on link "№ 361549842" at bounding box center [365, 292] width 76 height 12
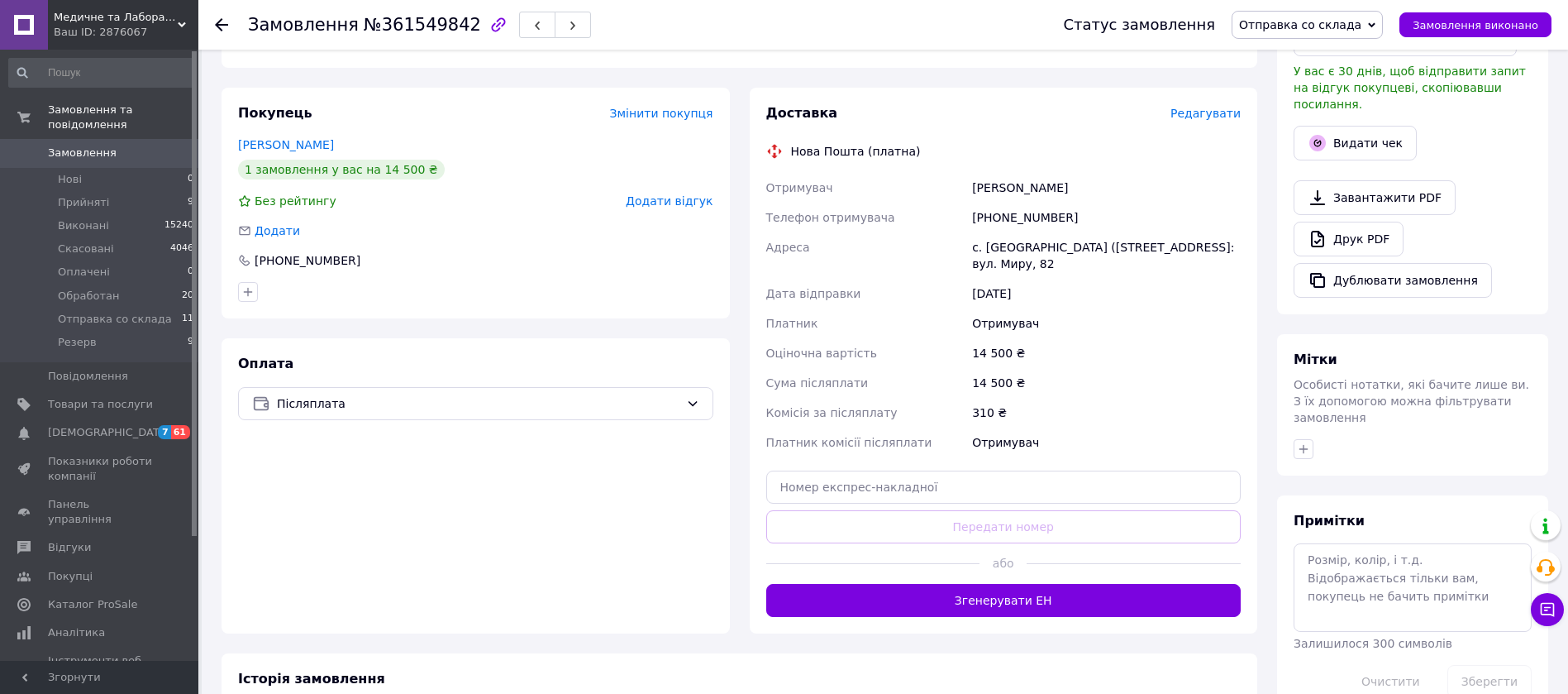
scroll to position [203, 0]
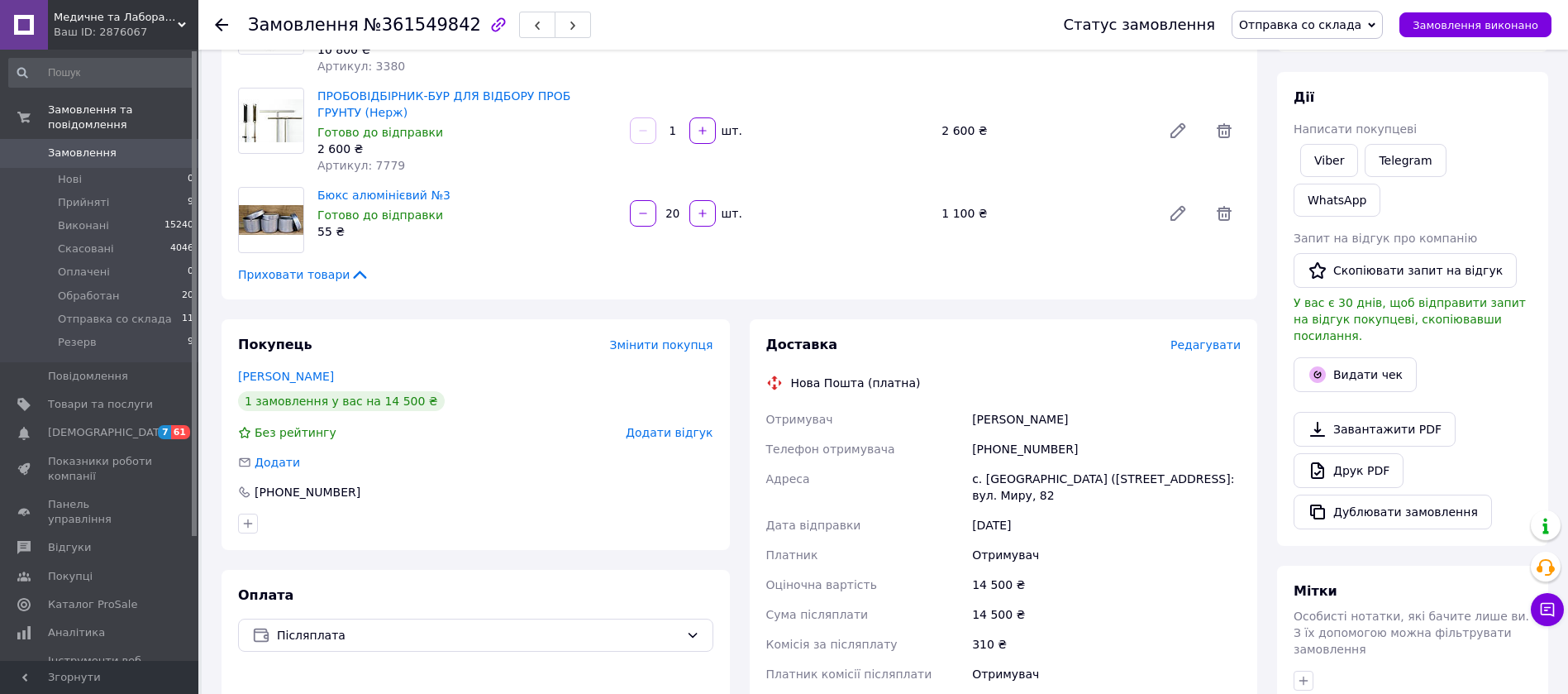
drag, startPoint x: 1071, startPoint y: 401, endPoint x: 971, endPoint y: 397, distance: 100.1
click at [971, 405] on div "[PERSON_NAME]" at bounding box center [1106, 420] width 275 height 30
copy div "[PERSON_NAME]"
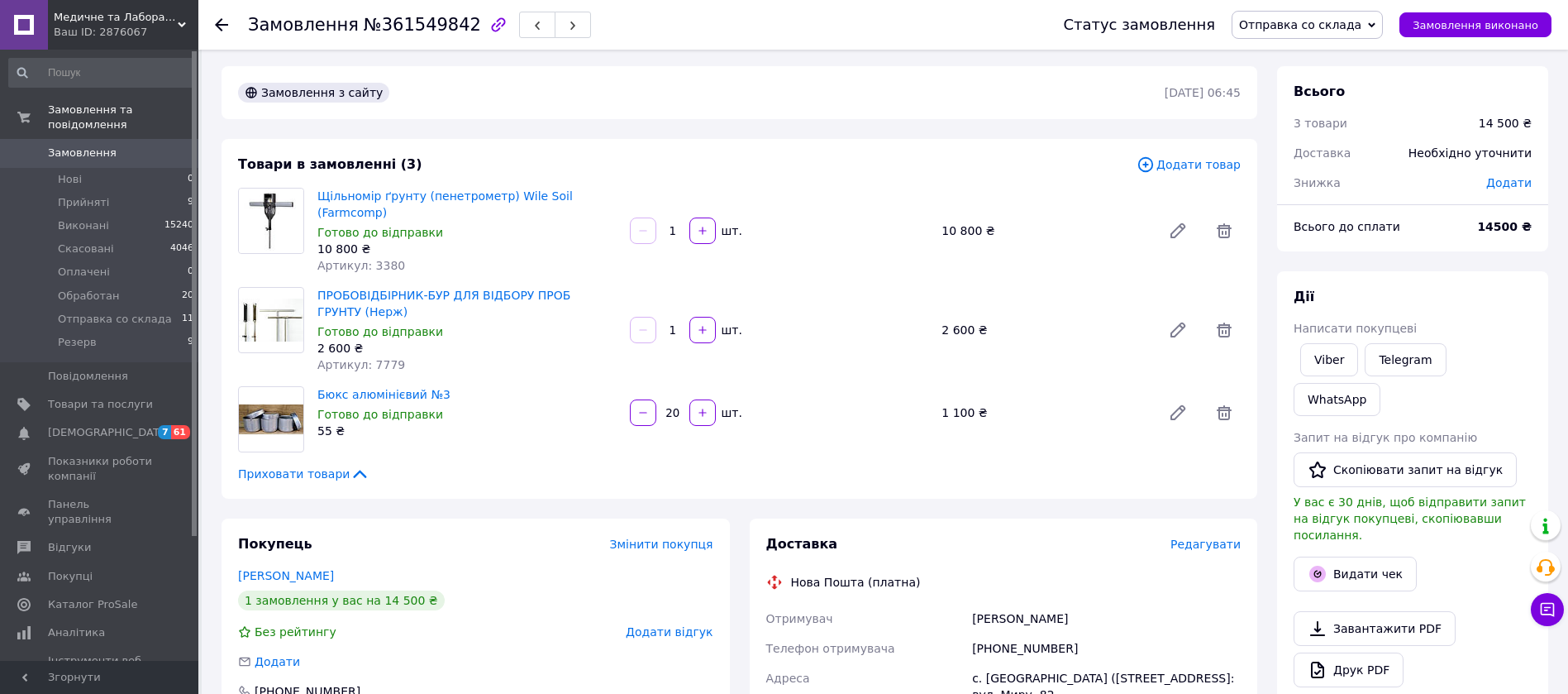
scroll to position [0, 0]
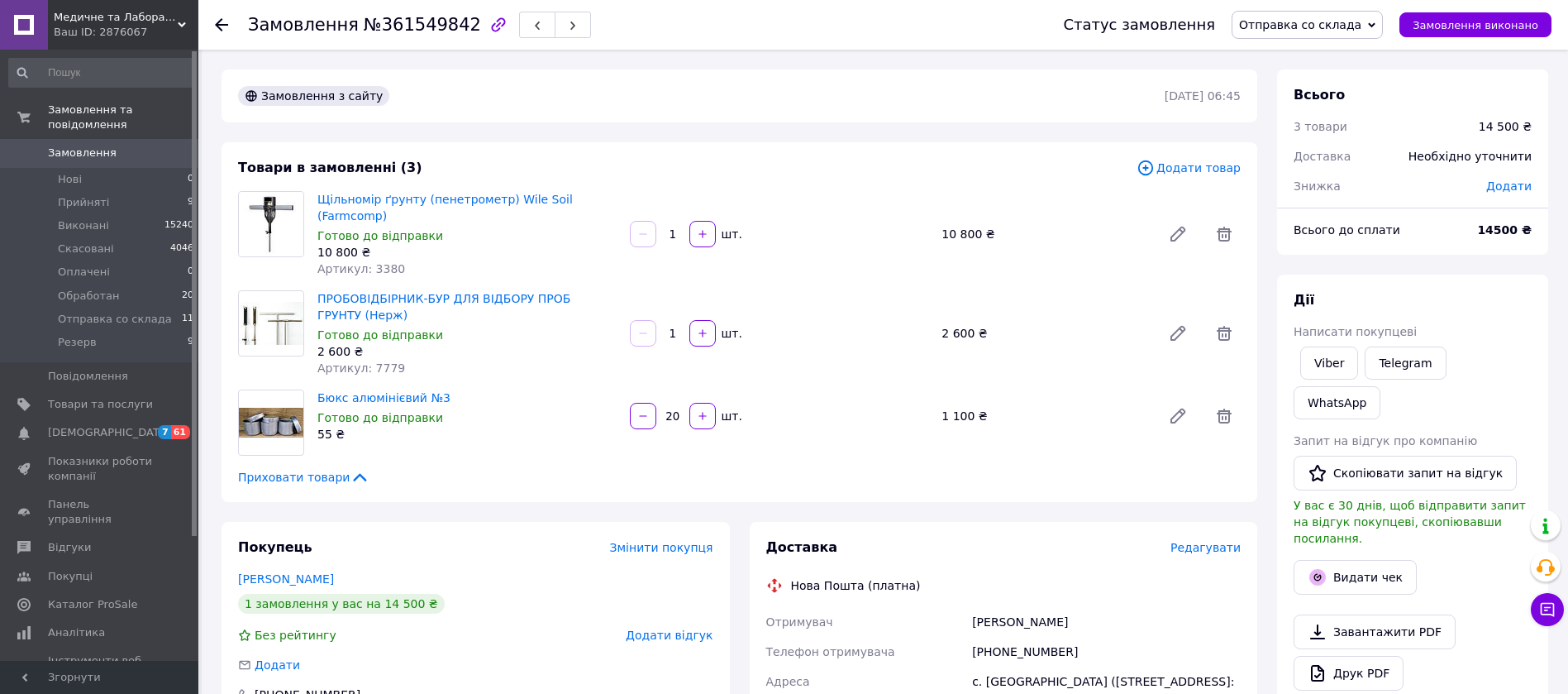
click at [221, 23] on icon at bounding box center [221, 24] width 13 height 13
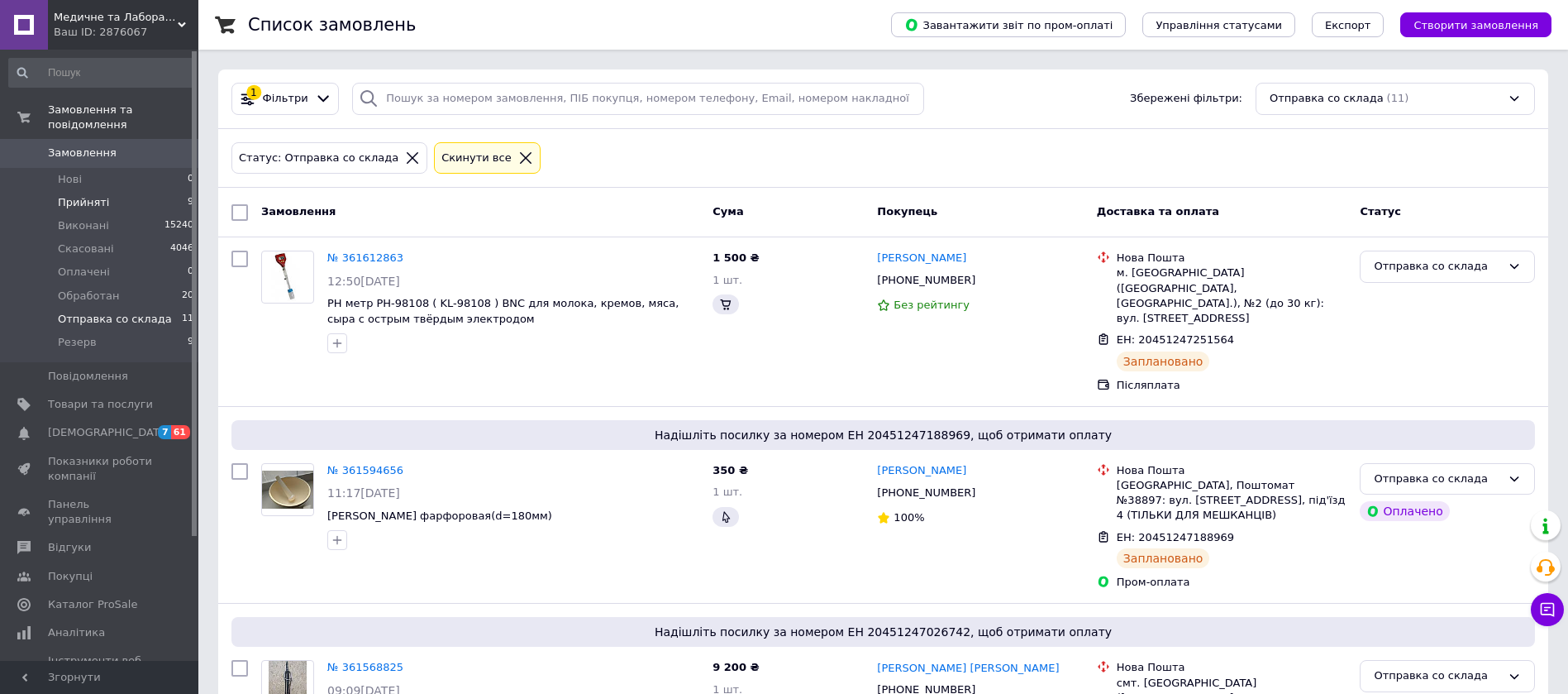
click at [101, 195] on span "Прийняті" at bounding box center [83, 202] width 52 height 15
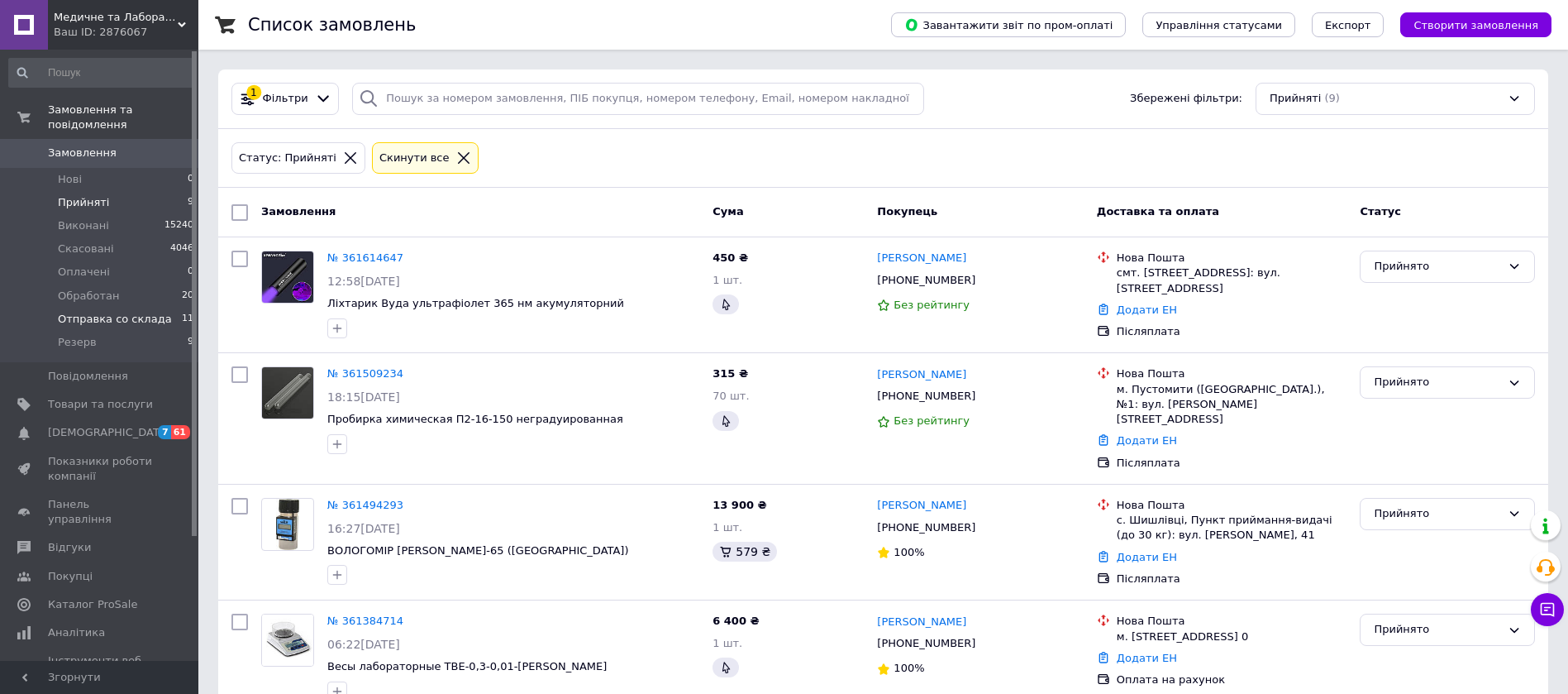
click at [114, 312] on span "Отправка со склада" at bounding box center [114, 319] width 114 height 15
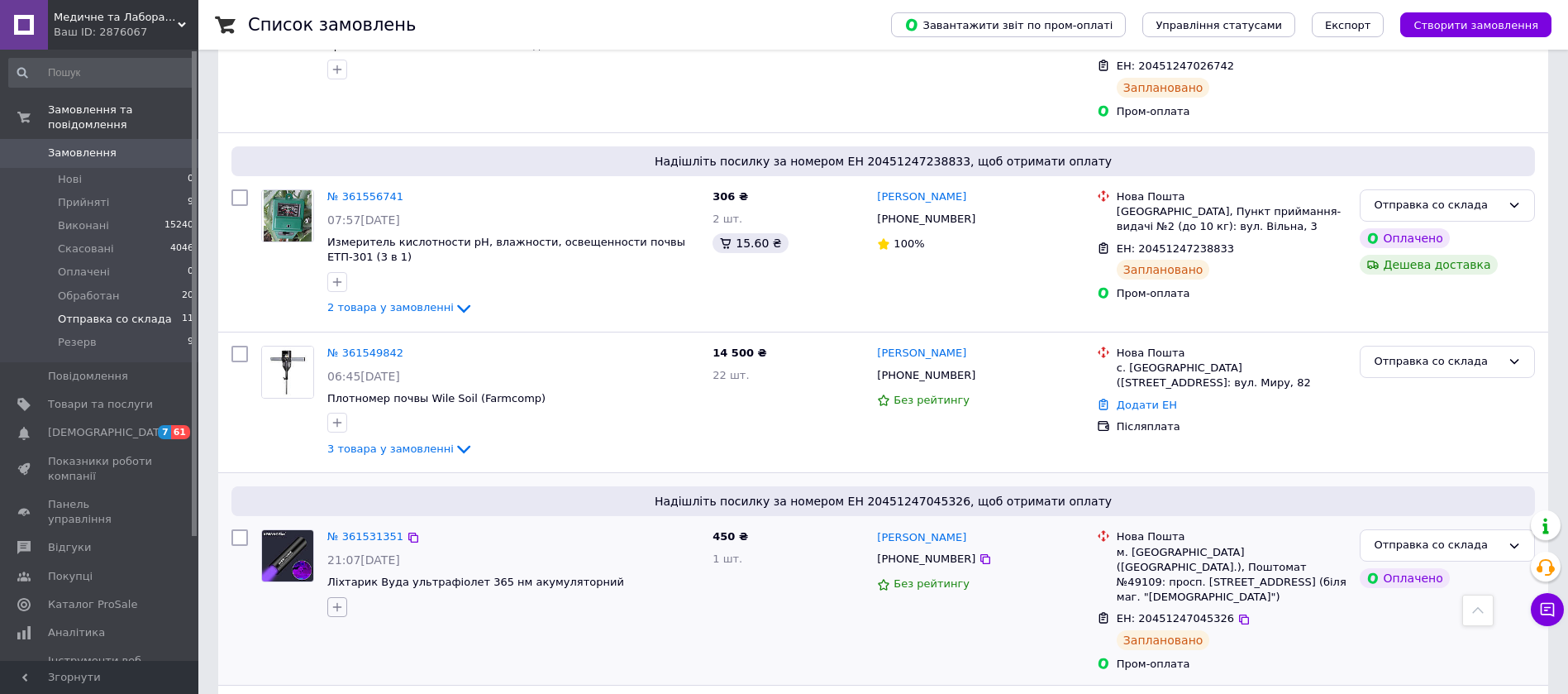
scroll to position [644, 0]
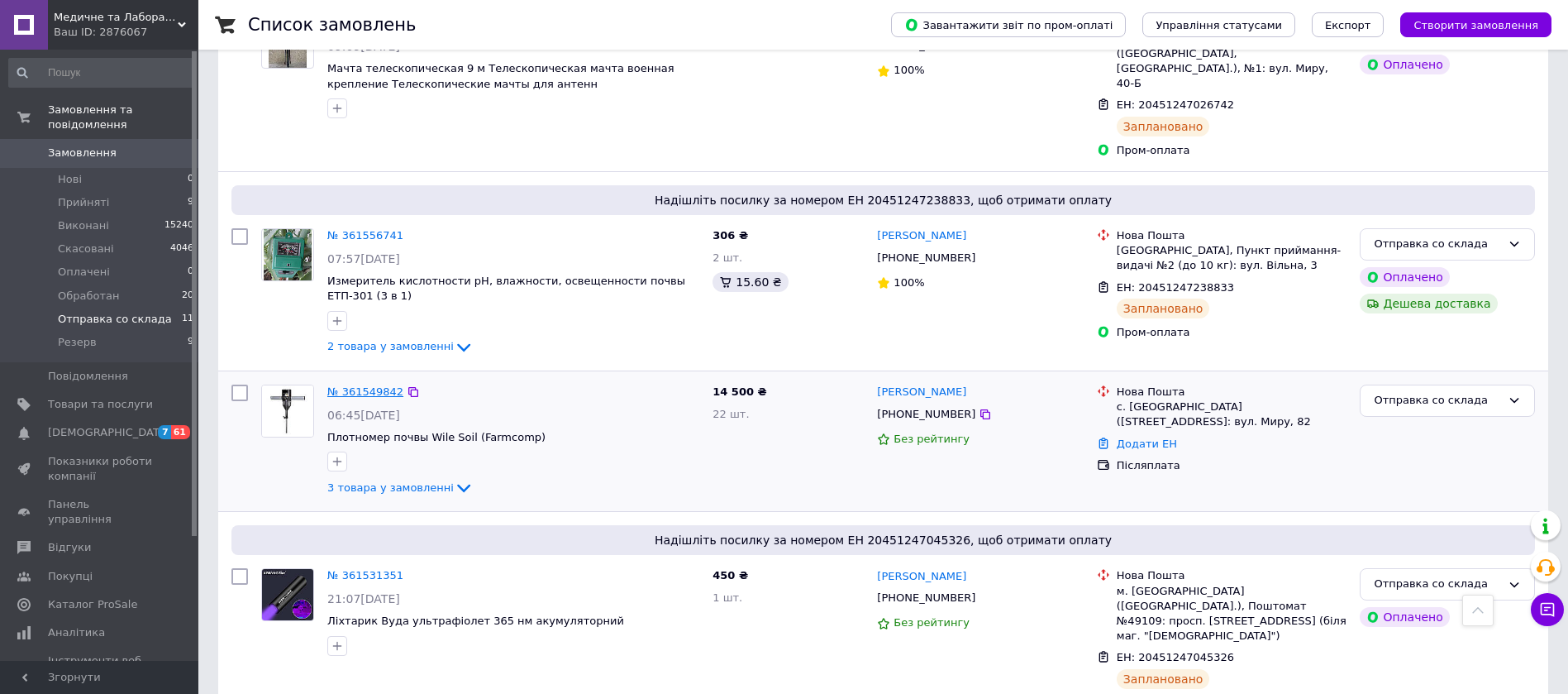
click at [364, 385] on link "№ 361549842" at bounding box center [365, 392] width 76 height 12
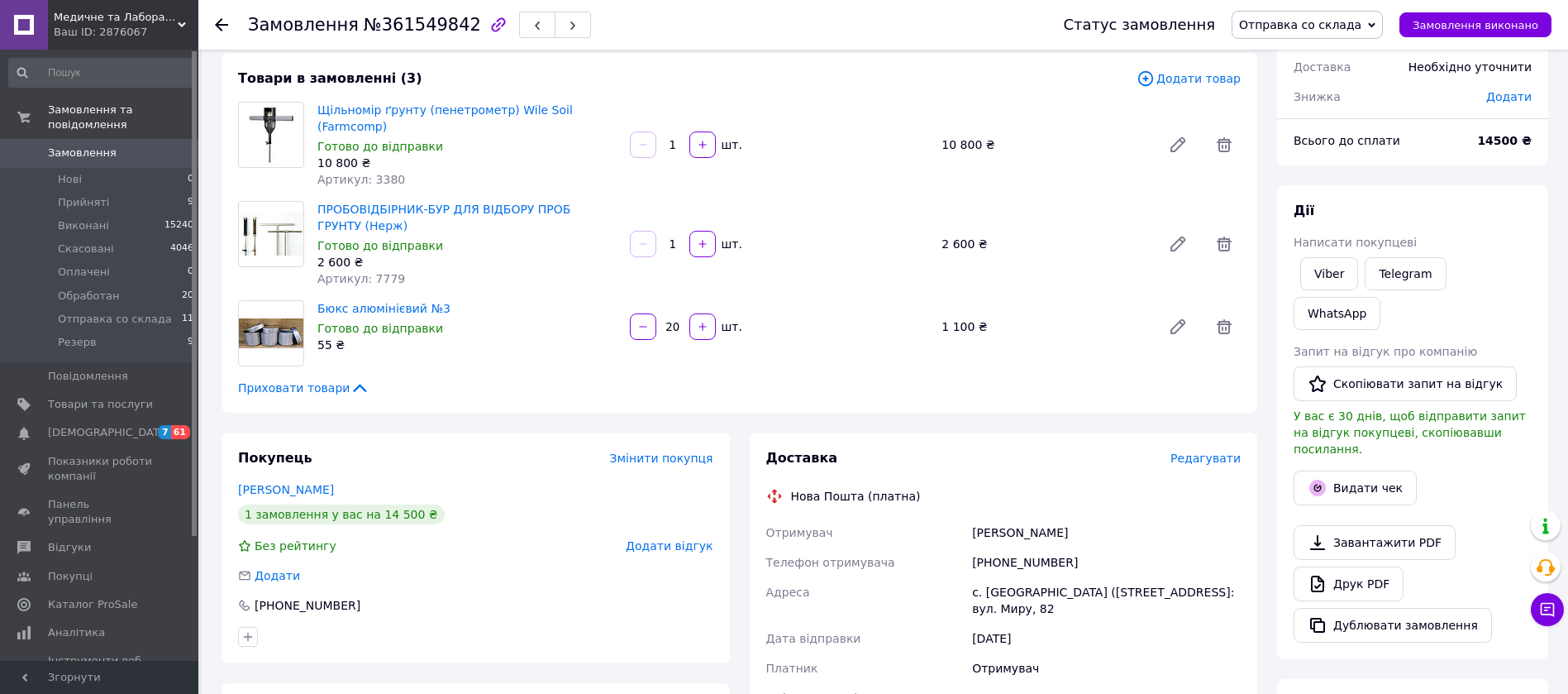
scroll to position [248, 0]
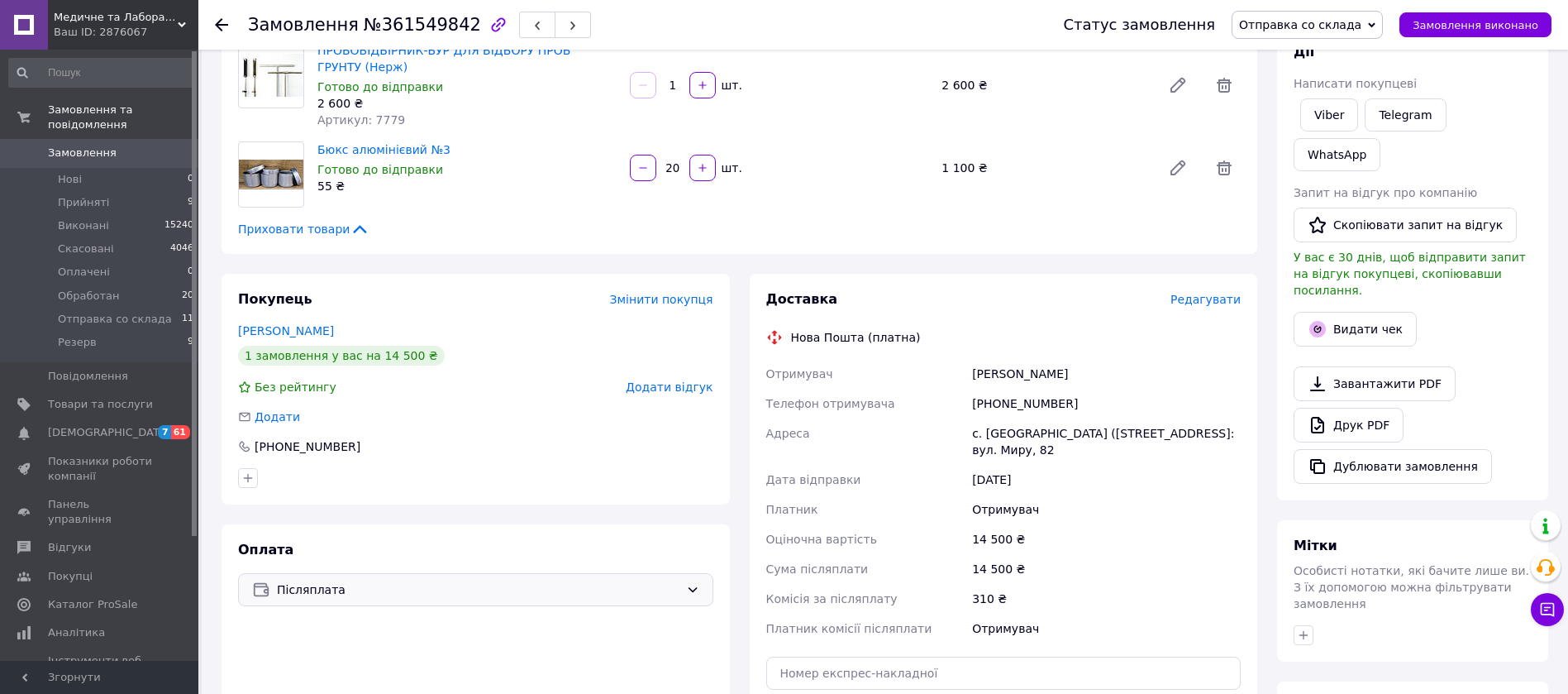
click at [451, 580] on span "Післяплата" at bounding box center [478, 589] width 403 height 18
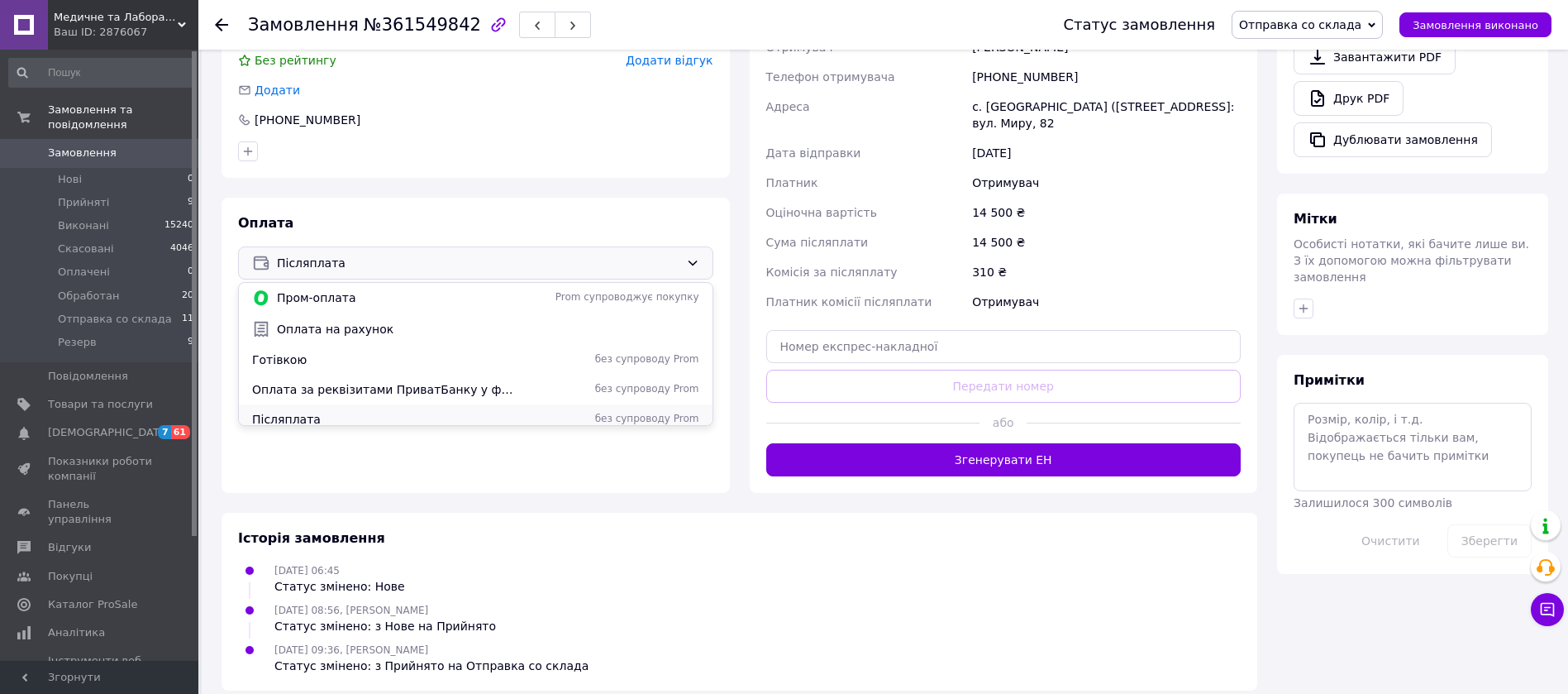
scroll to position [41, 0]
click at [306, 402] on span "Післяплата" at bounding box center [385, 410] width 266 height 17
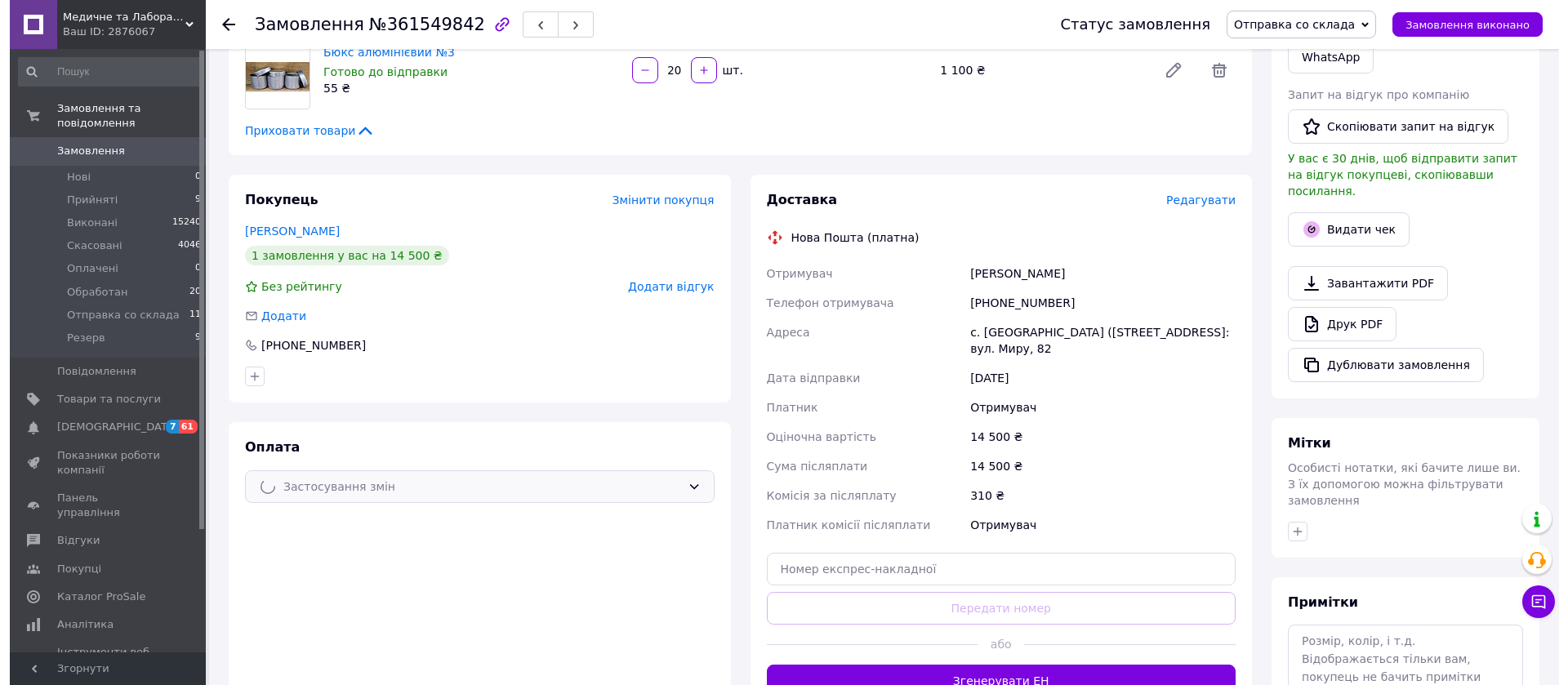
scroll to position [323, 0]
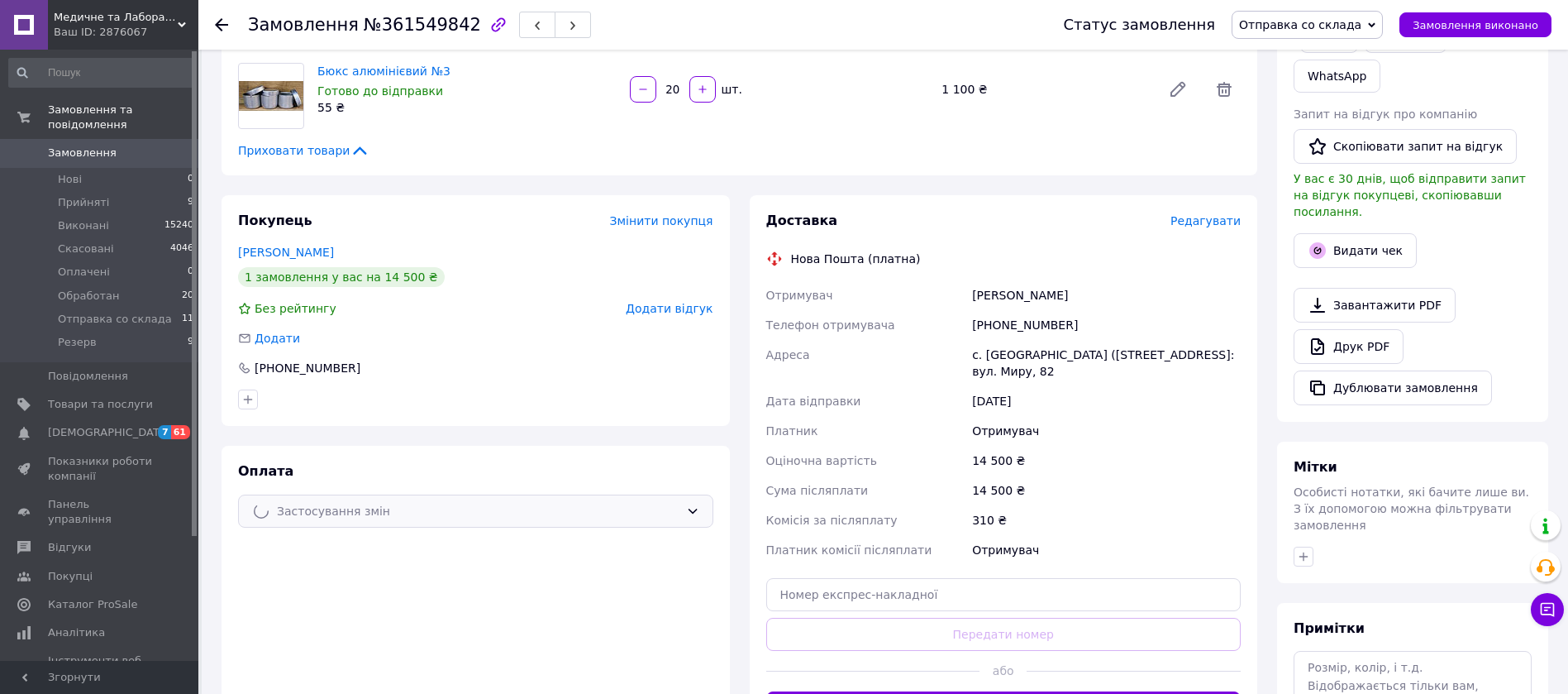
click at [1207, 214] on span "Редагувати" at bounding box center [1205, 220] width 70 height 13
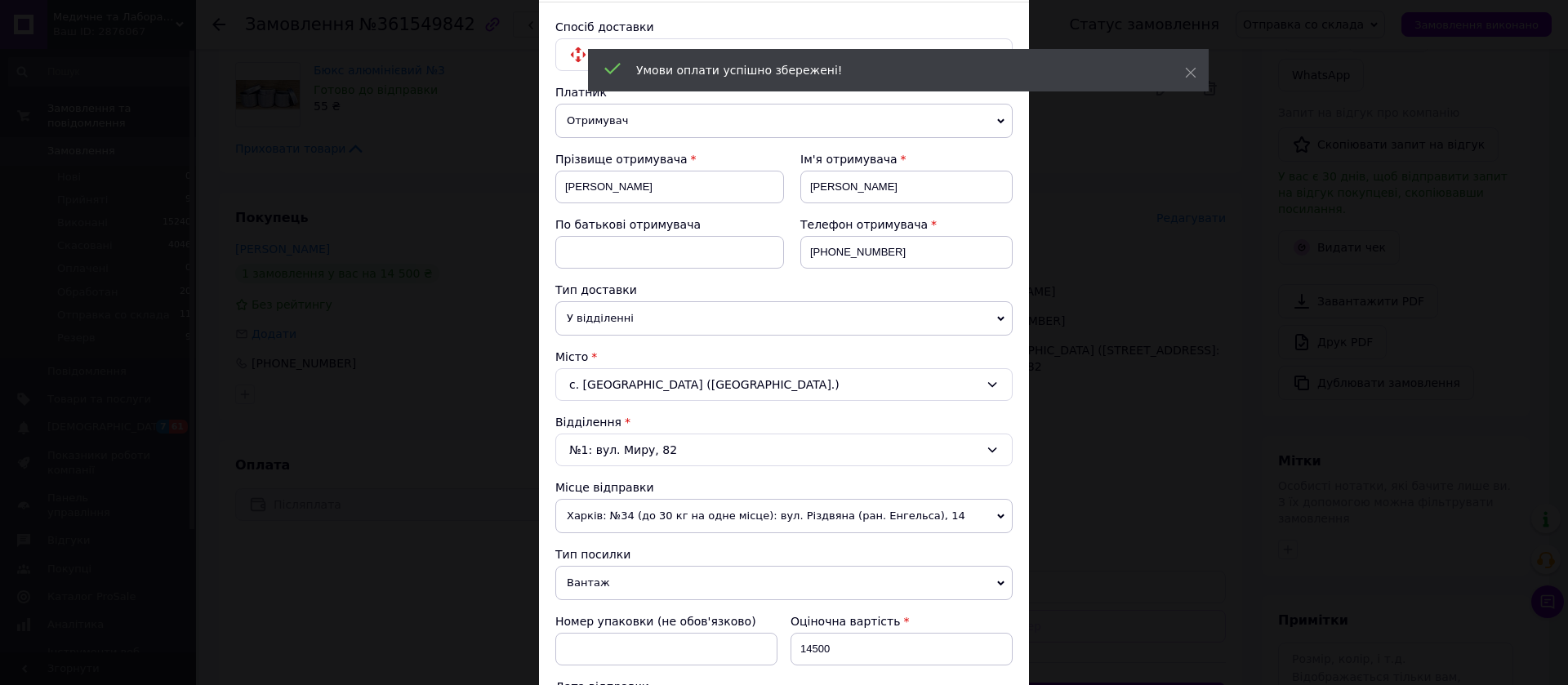
scroll to position [245, 0]
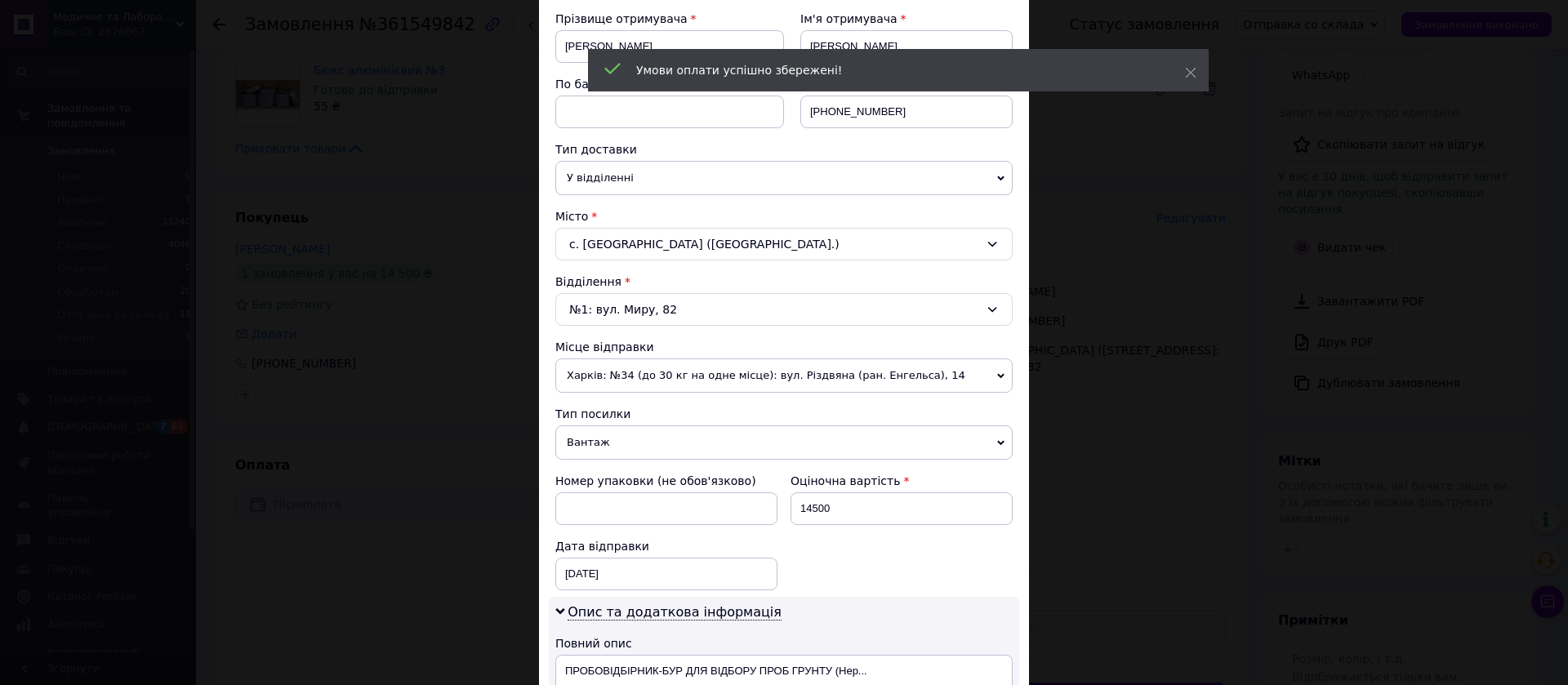
click at [721, 369] on span "Харків: №34 (до 30 кг на одне місце): вул. Різдвяна (ран. Енгельса), 14" at bounding box center [784, 375] width 457 height 35
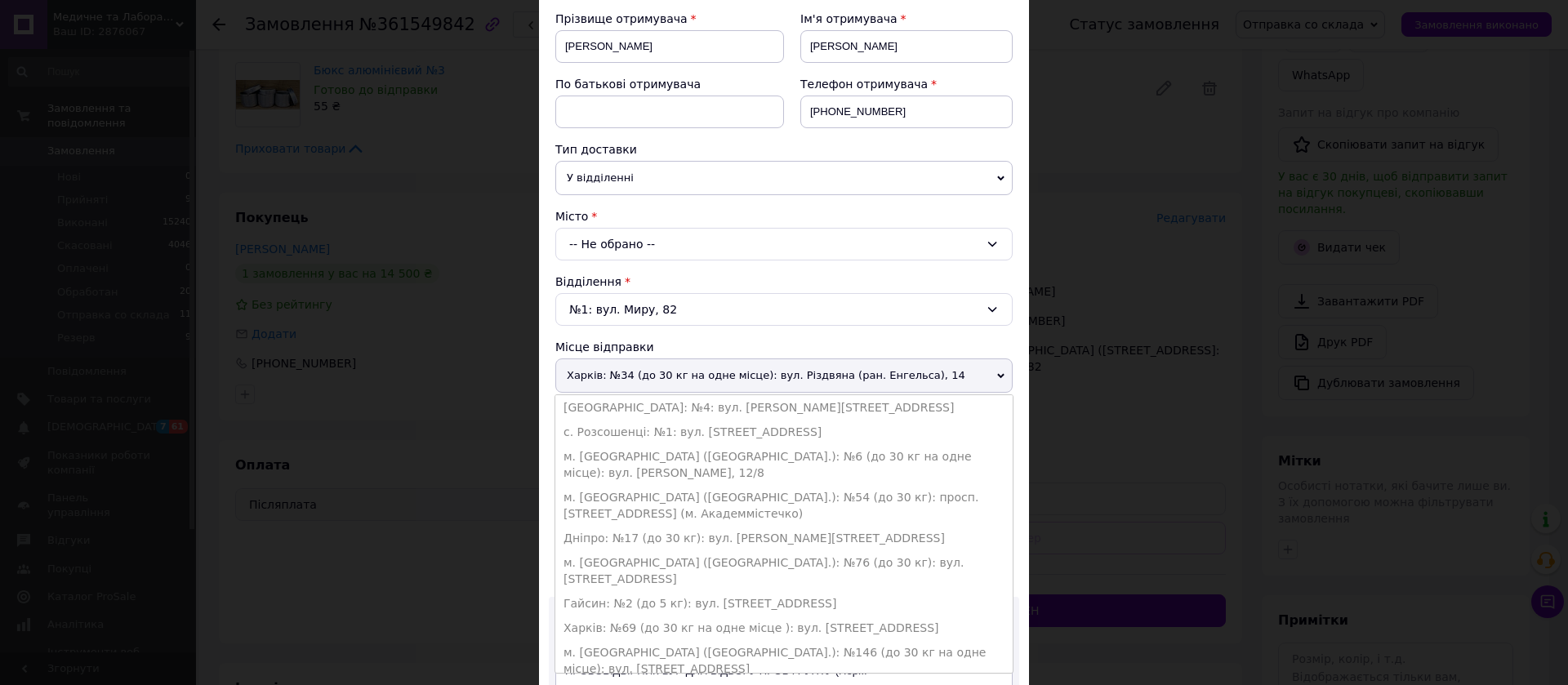
click at [810, 337] on div "Платник Отримувач Відправник Прізвище отримувача [PERSON_NAME] Ім'я отримувача …" at bounding box center [784, 444] width 457 height 1002
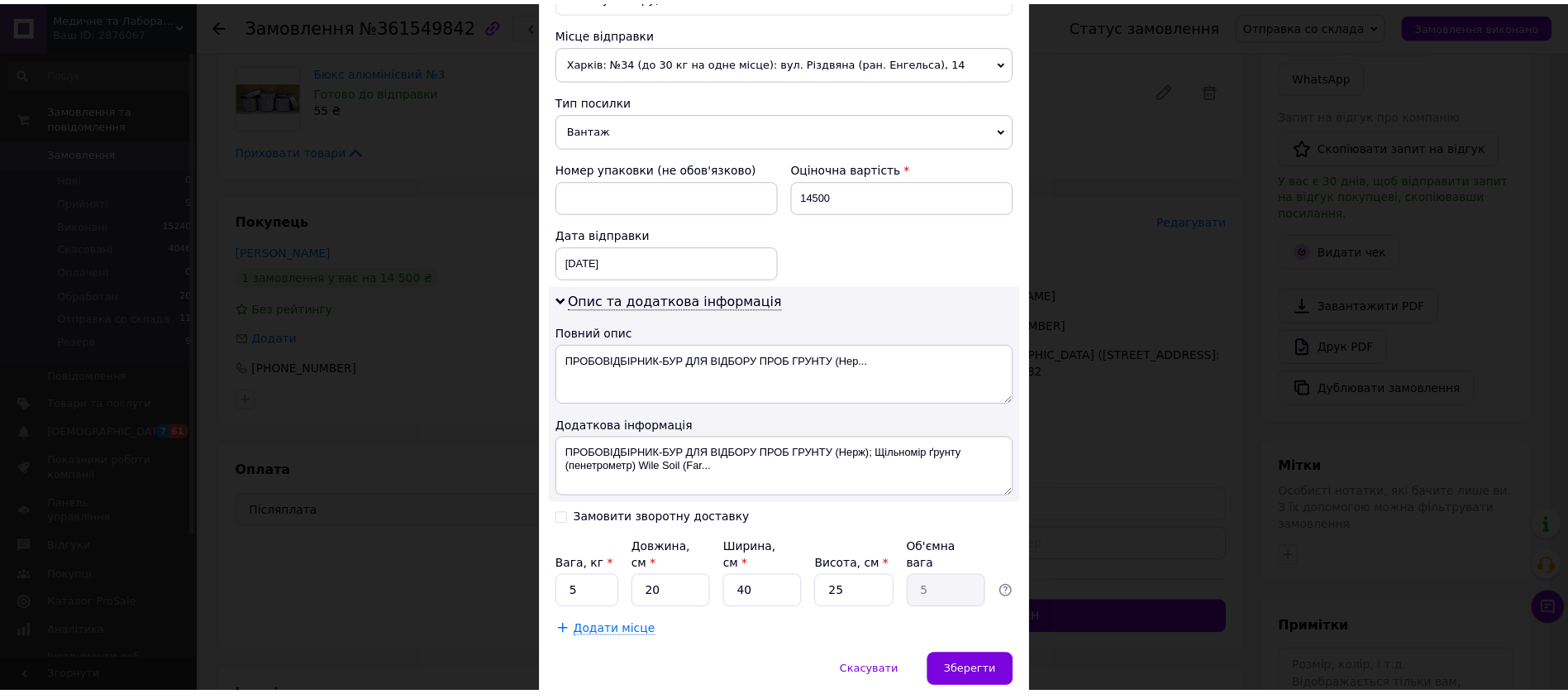
scroll to position [620, 0]
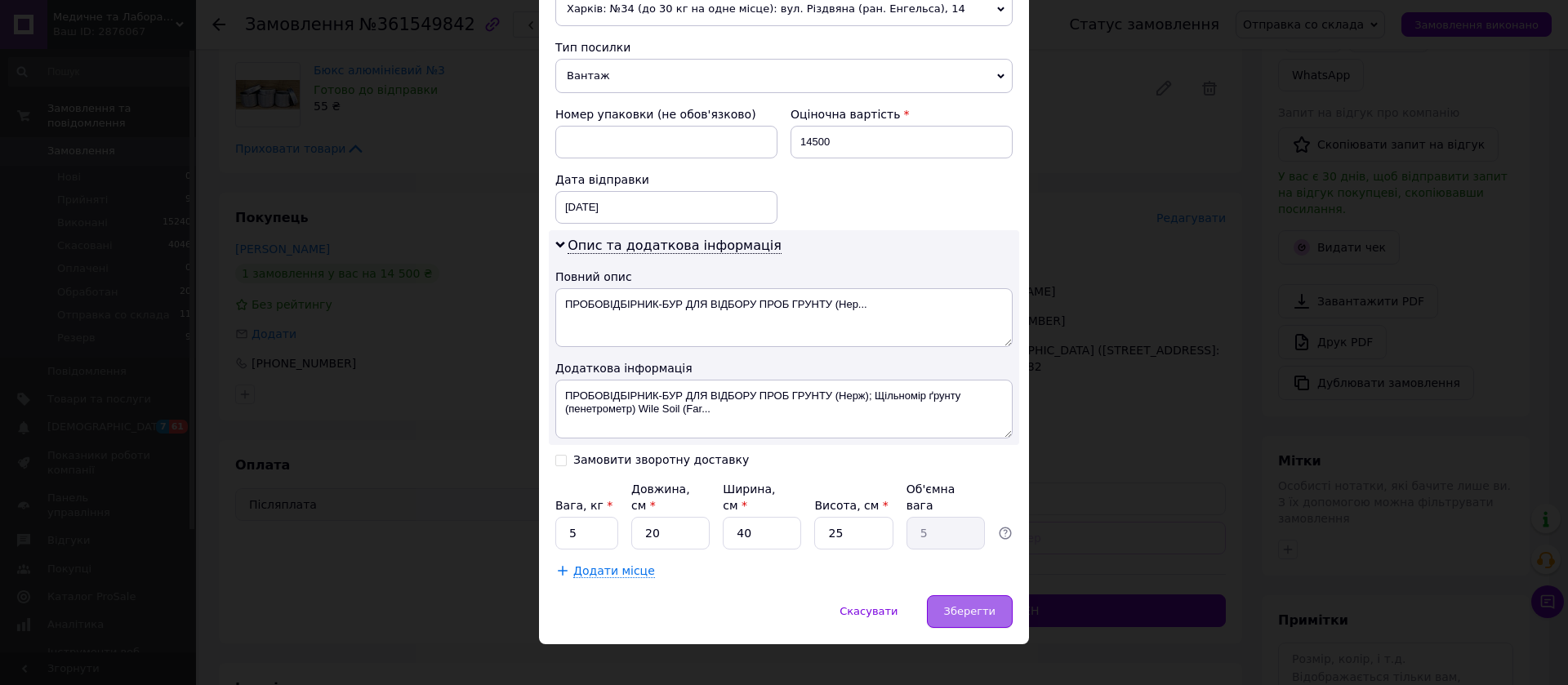
click at [967, 595] on div "Зберегти" at bounding box center [969, 612] width 85 height 33
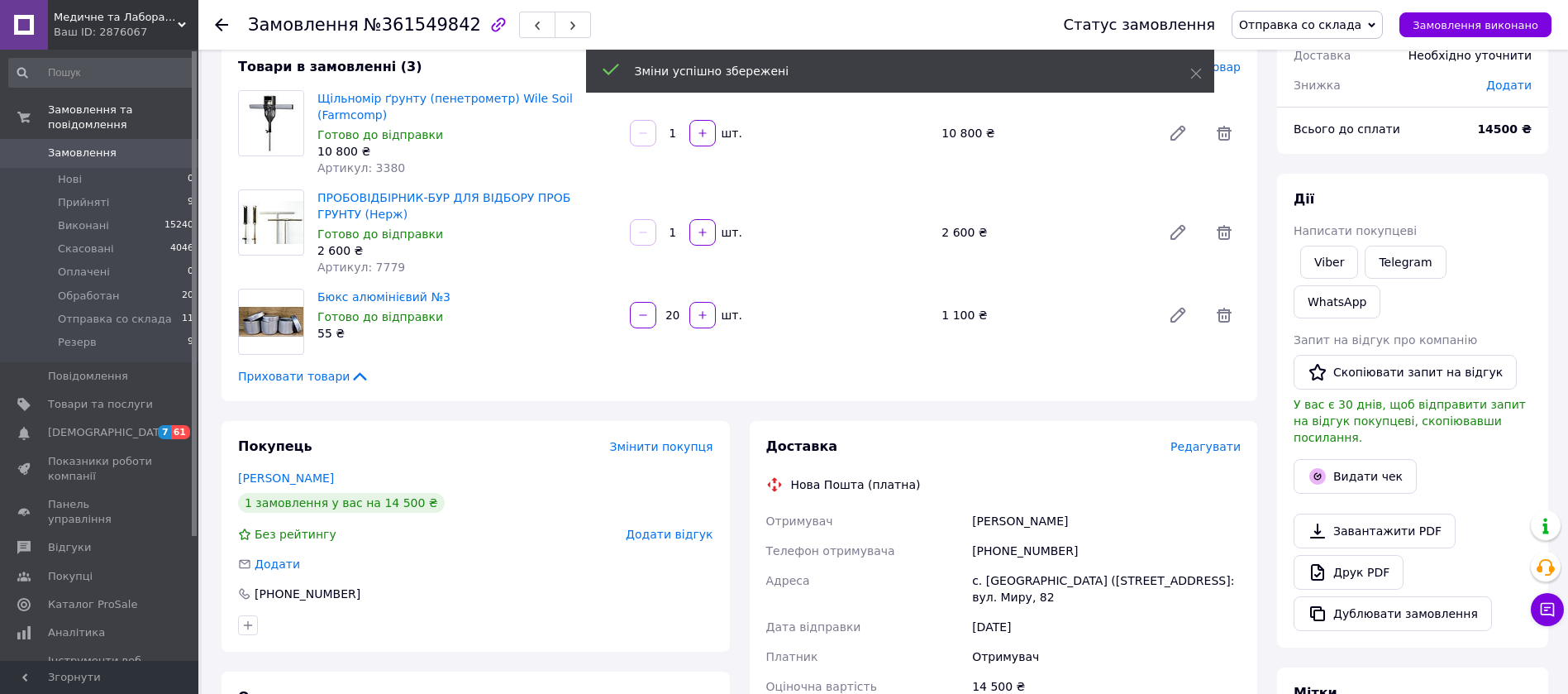
scroll to position [79, 0]
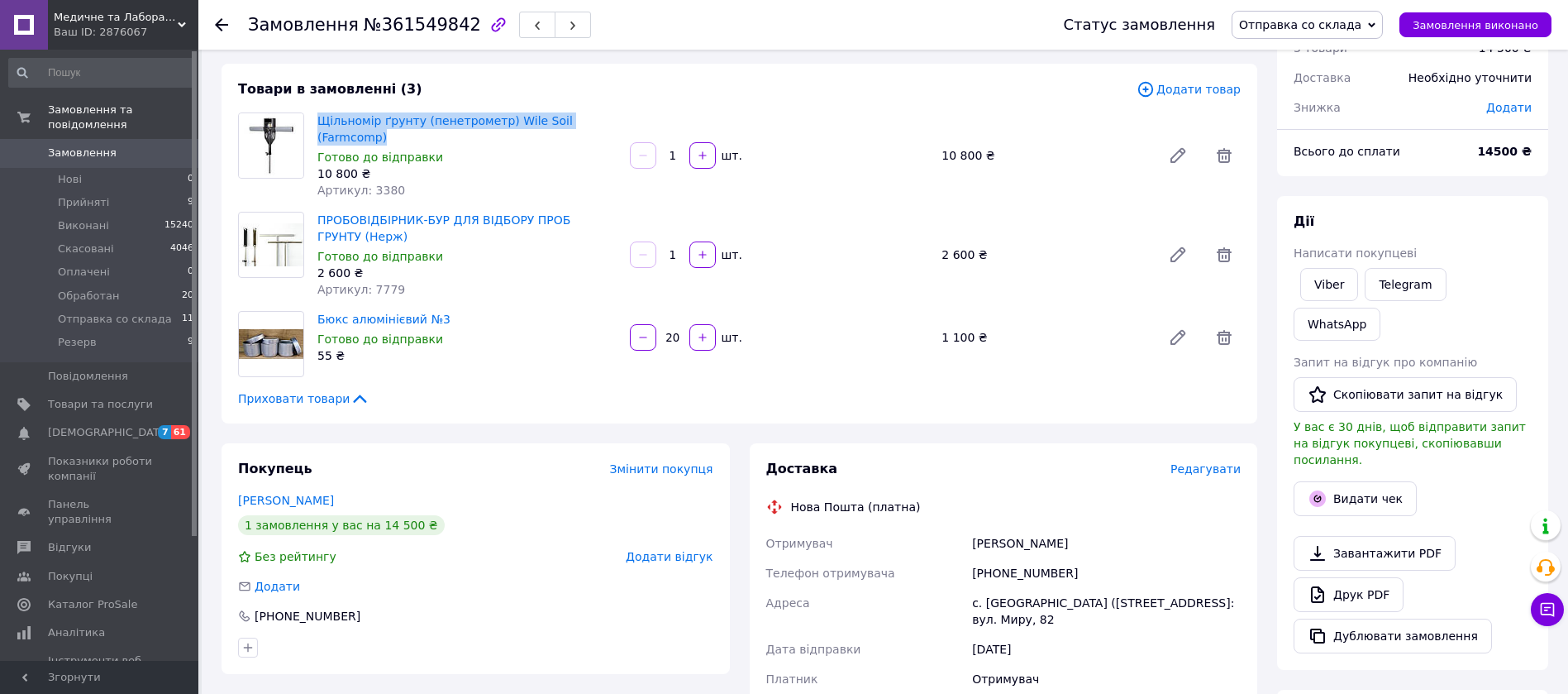
drag, startPoint x: 316, startPoint y: 121, endPoint x: 610, endPoint y: 121, distance: 294.0
click at [610, 121] on div "Щільномір ґрунту (пенетрометр) Wile Soil (Farmcomp) Готово до відправки 10 800 …" at bounding box center [467, 156] width 313 height 93
copy link "Щільномір ґрунту (пенетрометр) Wile Soil (Farmcomp)"
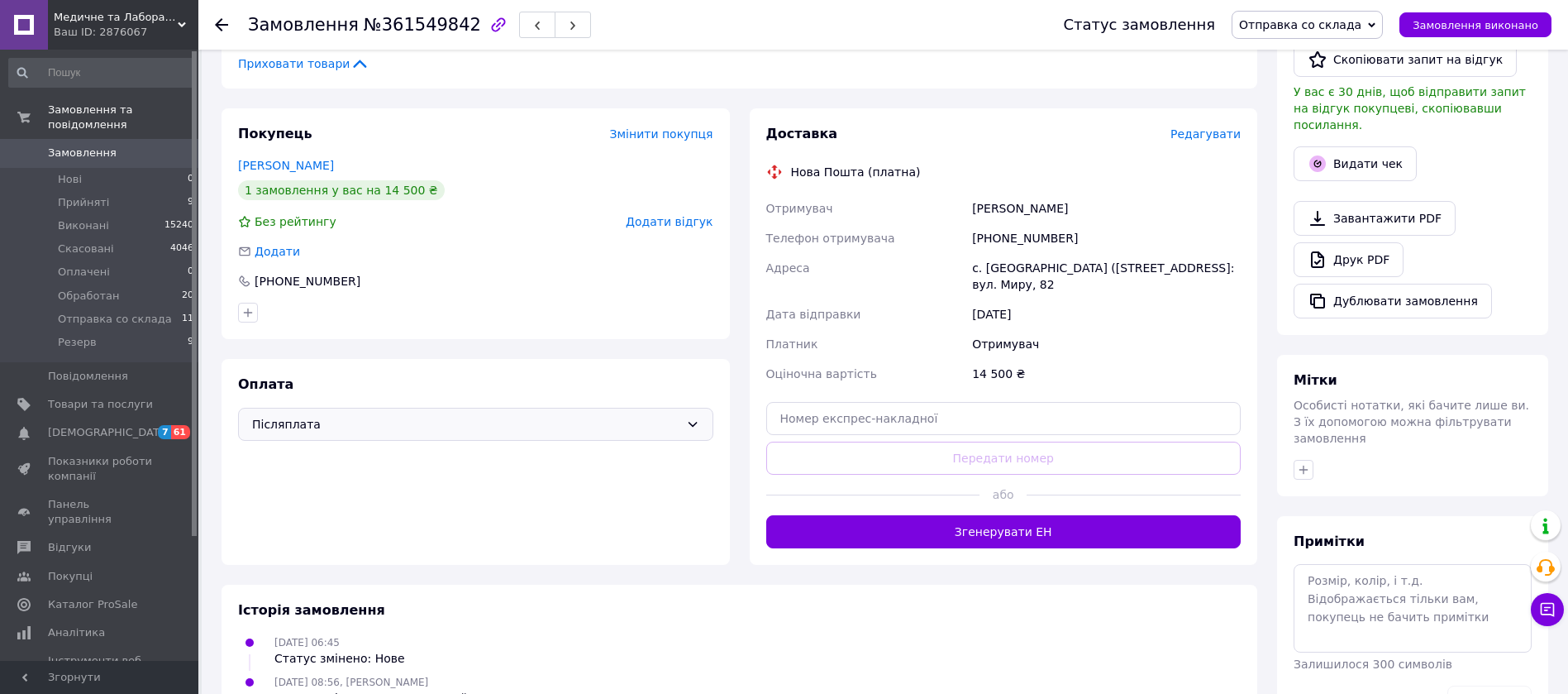
scroll to position [451, 0]
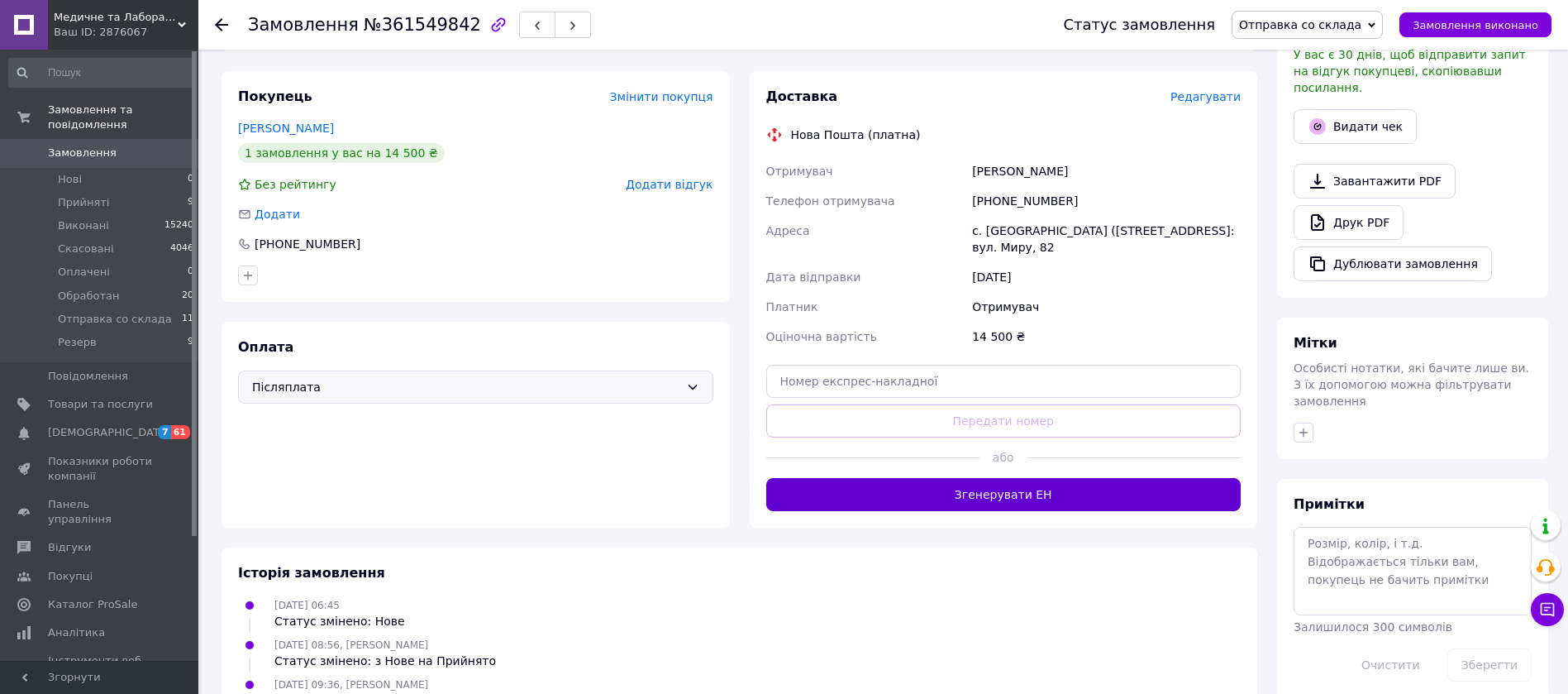
click at [1015, 478] on button "Згенерувати ЕН" at bounding box center [1004, 495] width 475 height 33
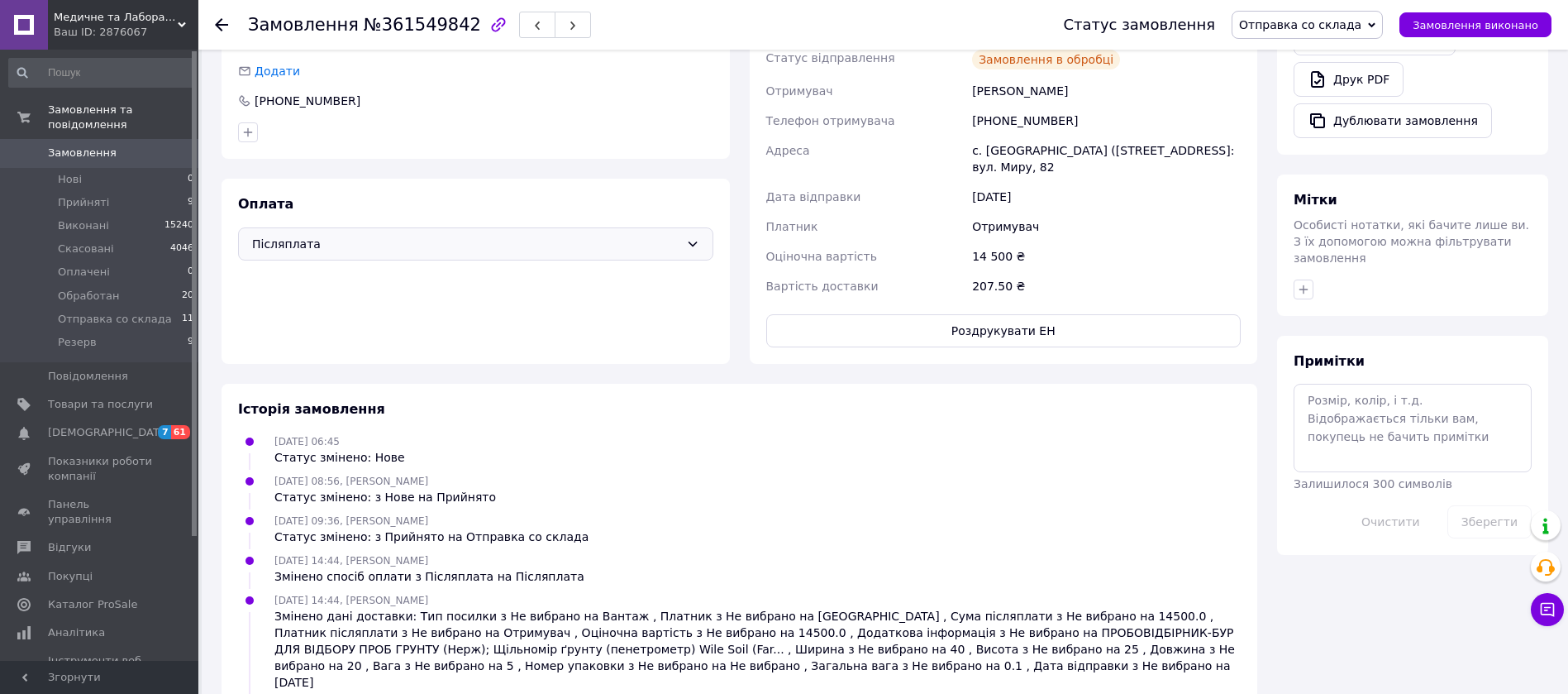
scroll to position [614, 0]
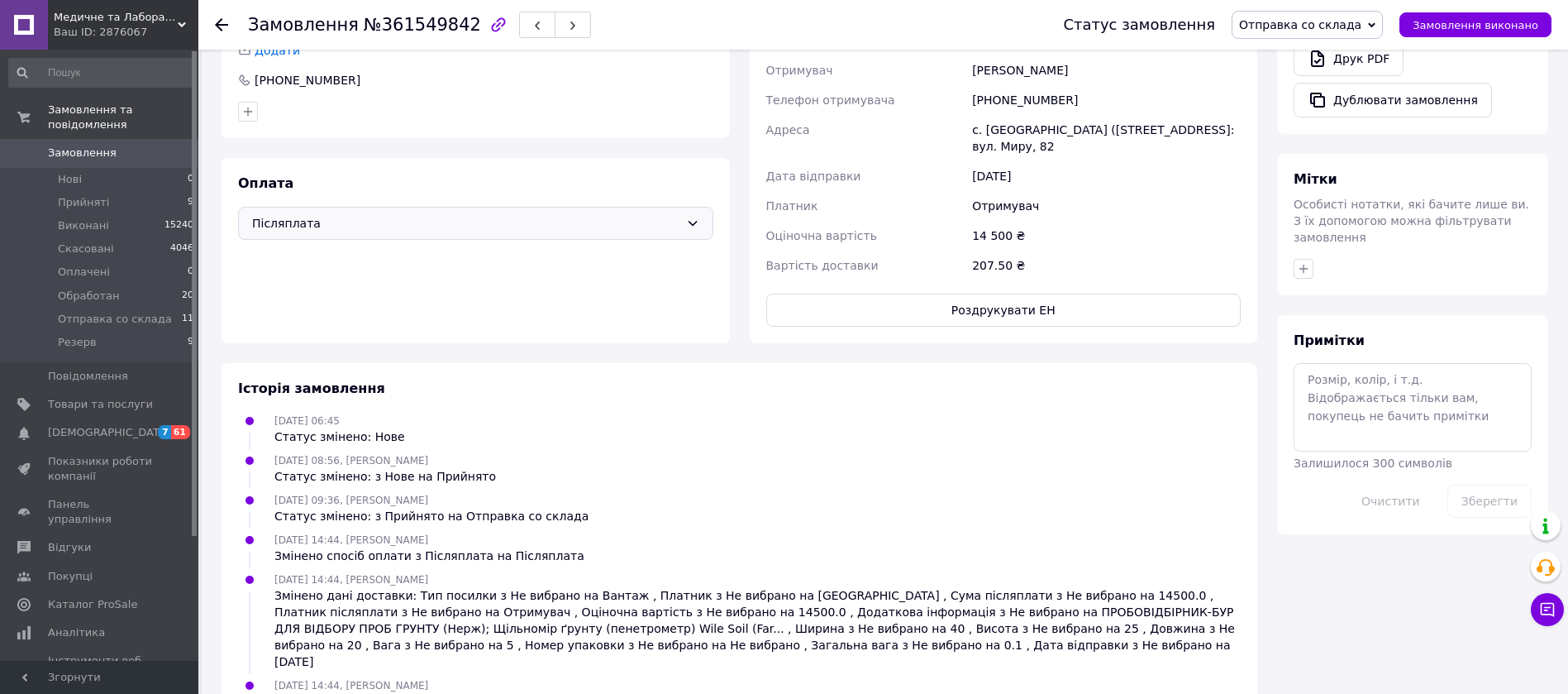
click at [221, 20] on use at bounding box center [221, 24] width 13 height 13
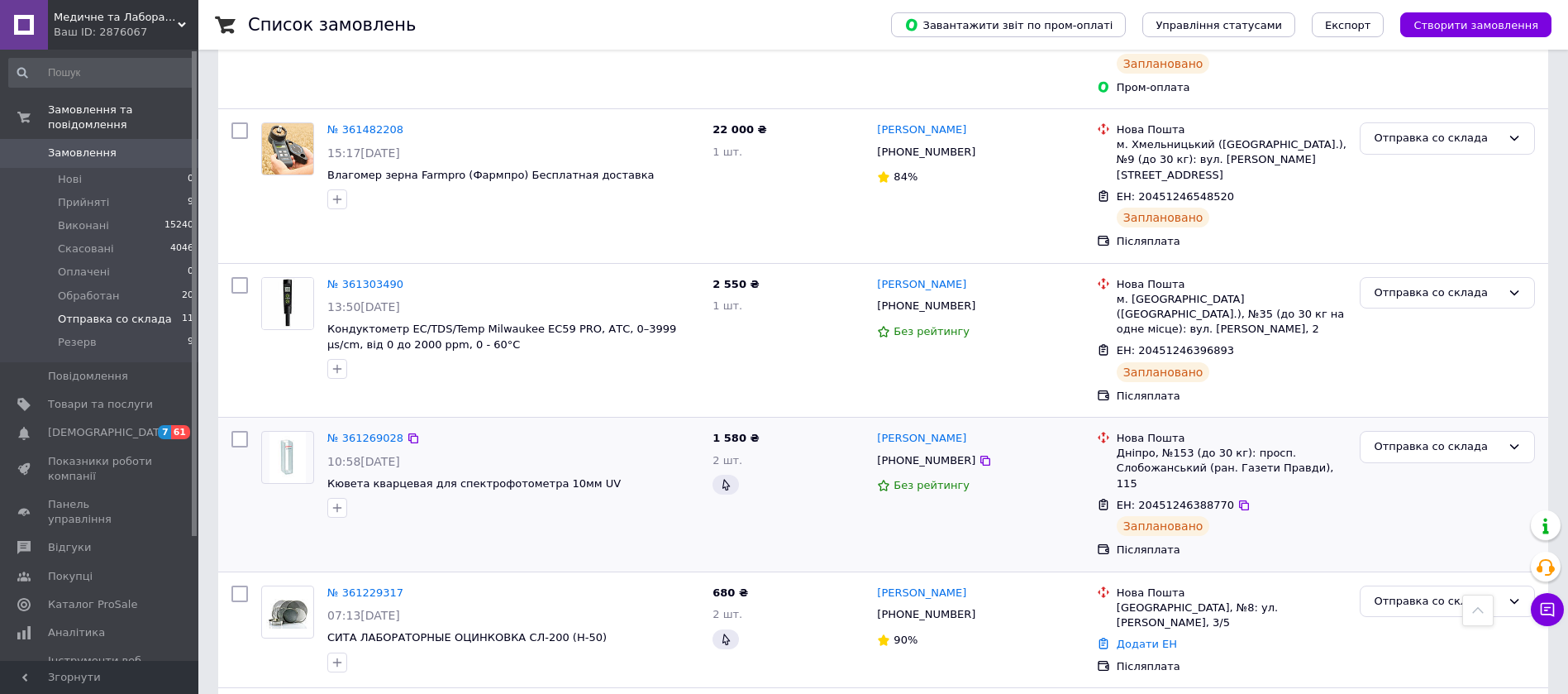
scroll to position [1265, 0]
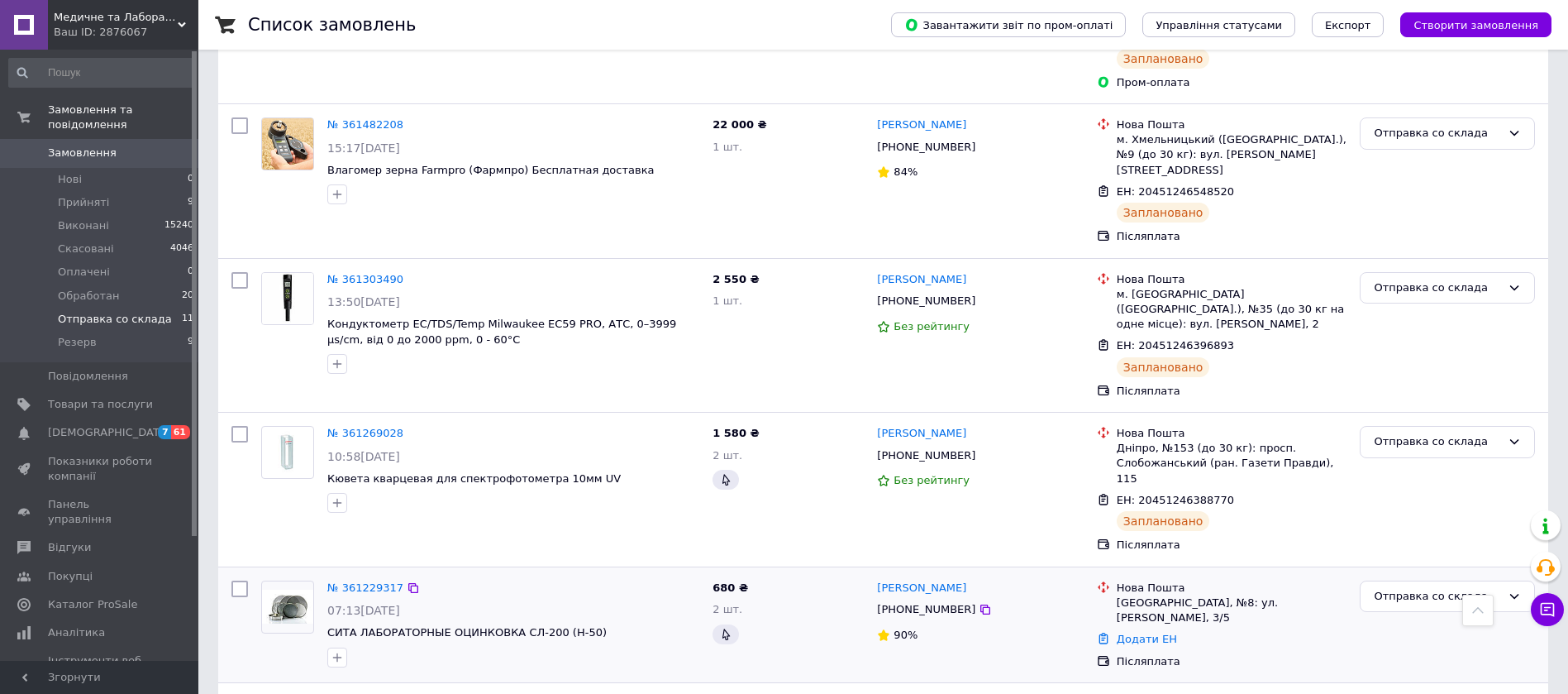
click at [245, 580] on input "checkbox" at bounding box center [239, 588] width 17 height 17
checkbox input "true"
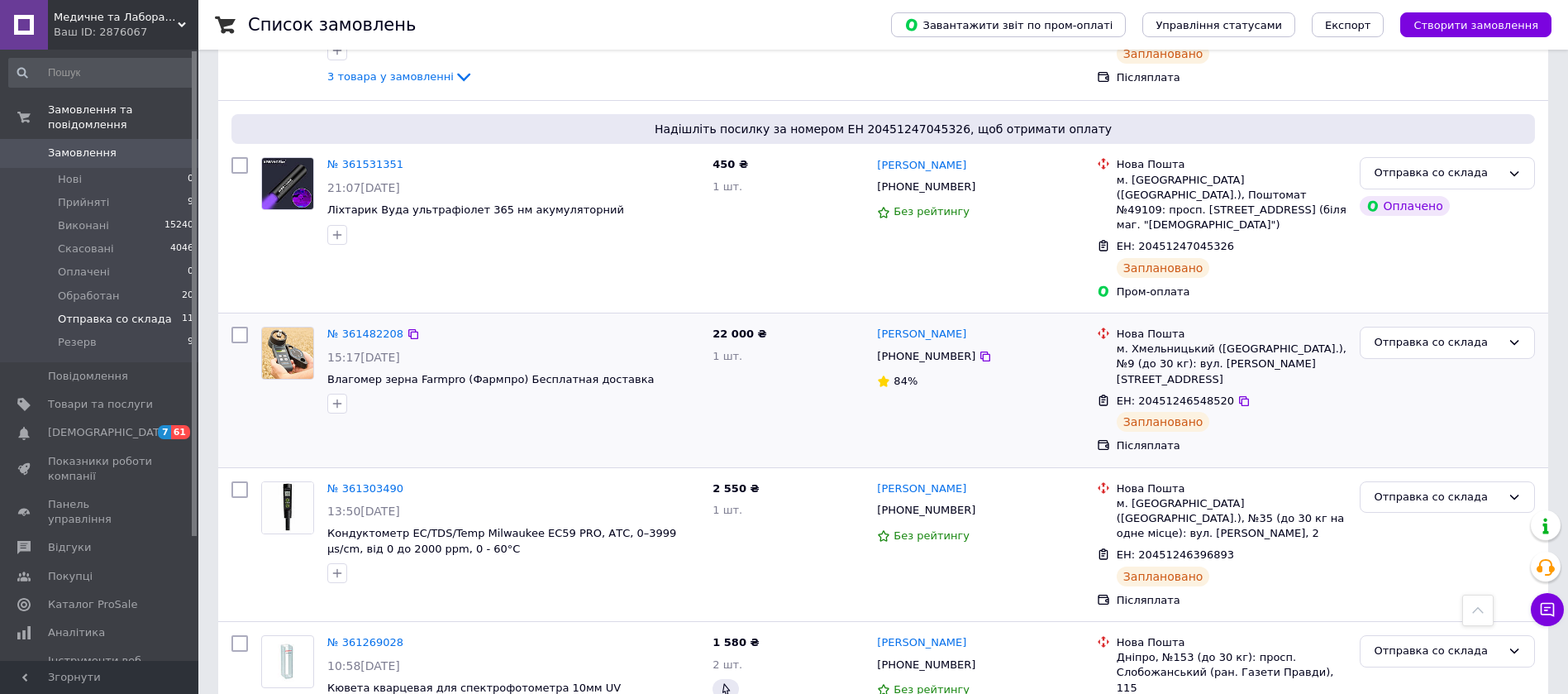
scroll to position [1017, 0]
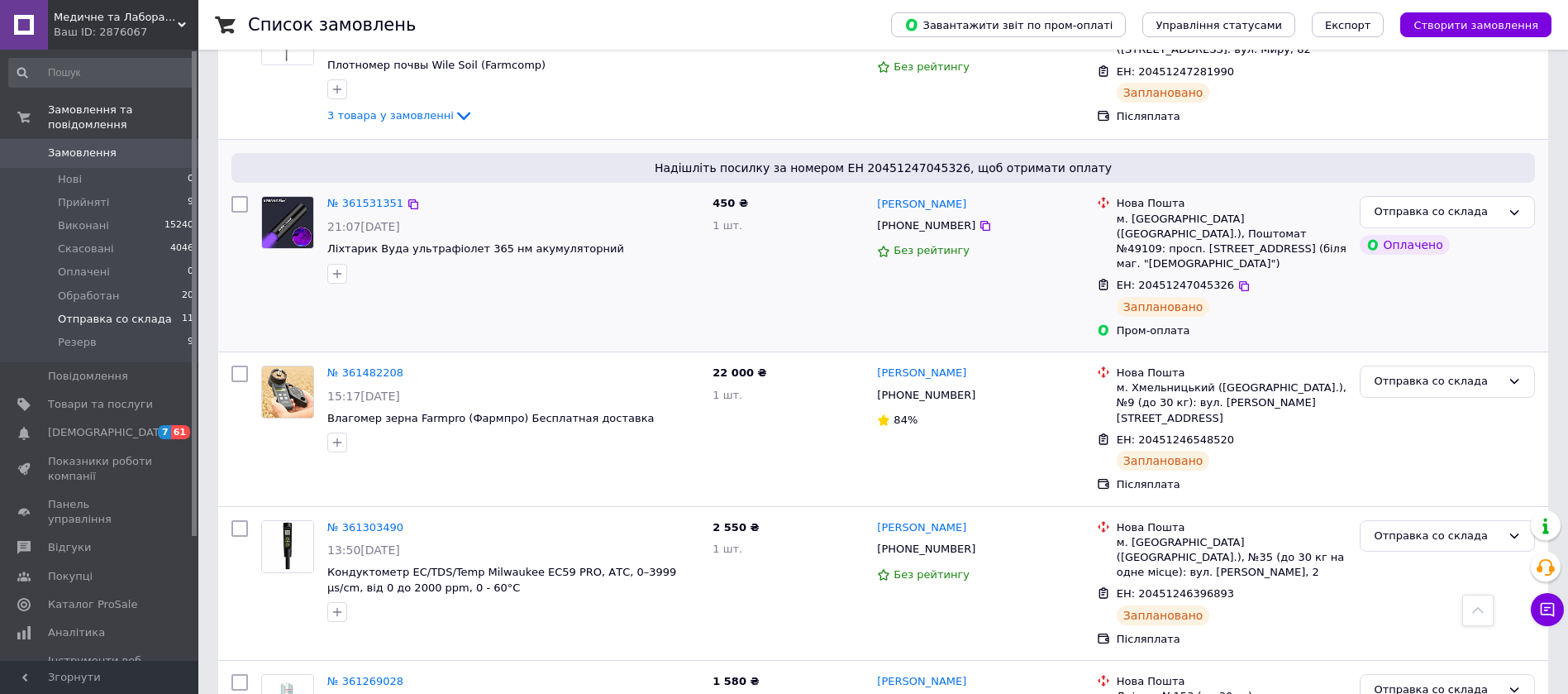
click at [249, 190] on div at bounding box center [239, 267] width 30 height 156
checkbox input "true"
click at [243, 196] on input "checkbox" at bounding box center [239, 204] width 17 height 17
checkbox input "true"
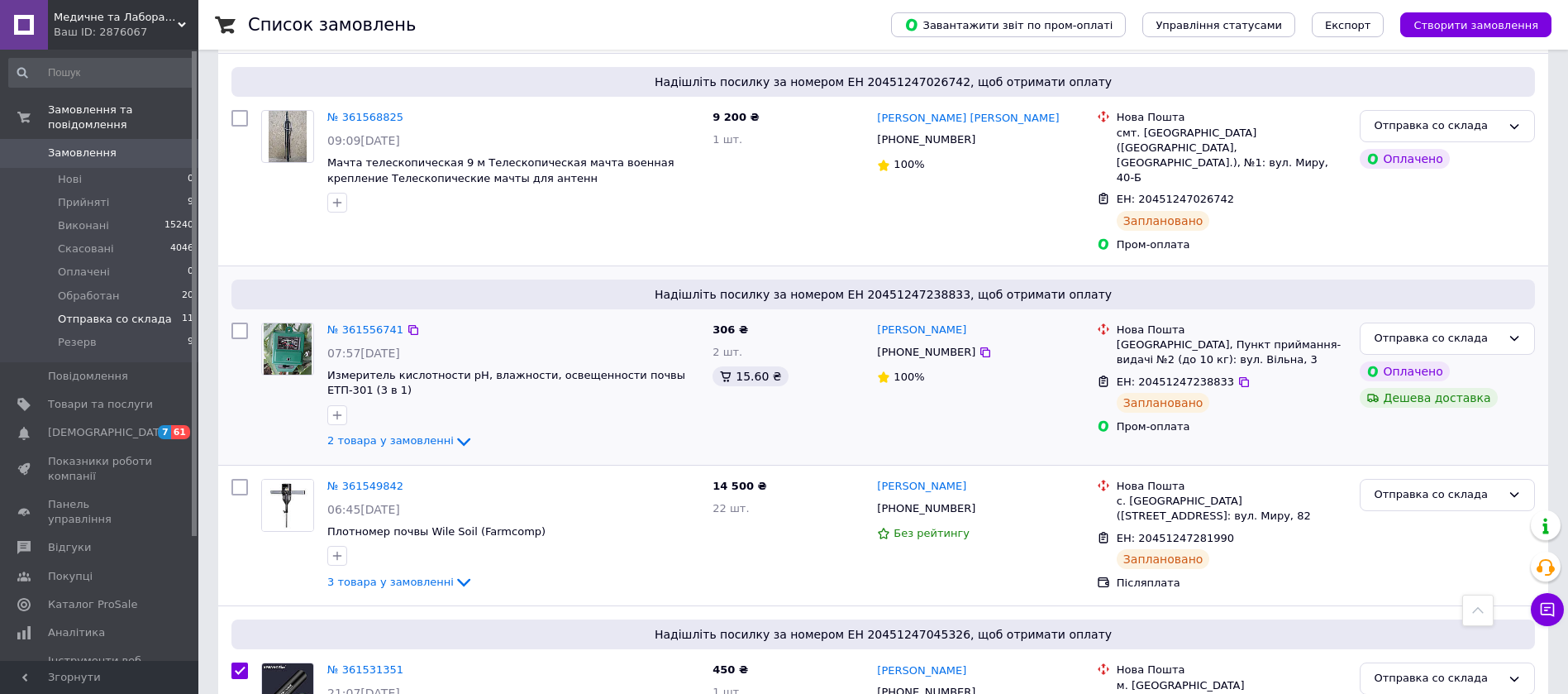
scroll to position [520, 0]
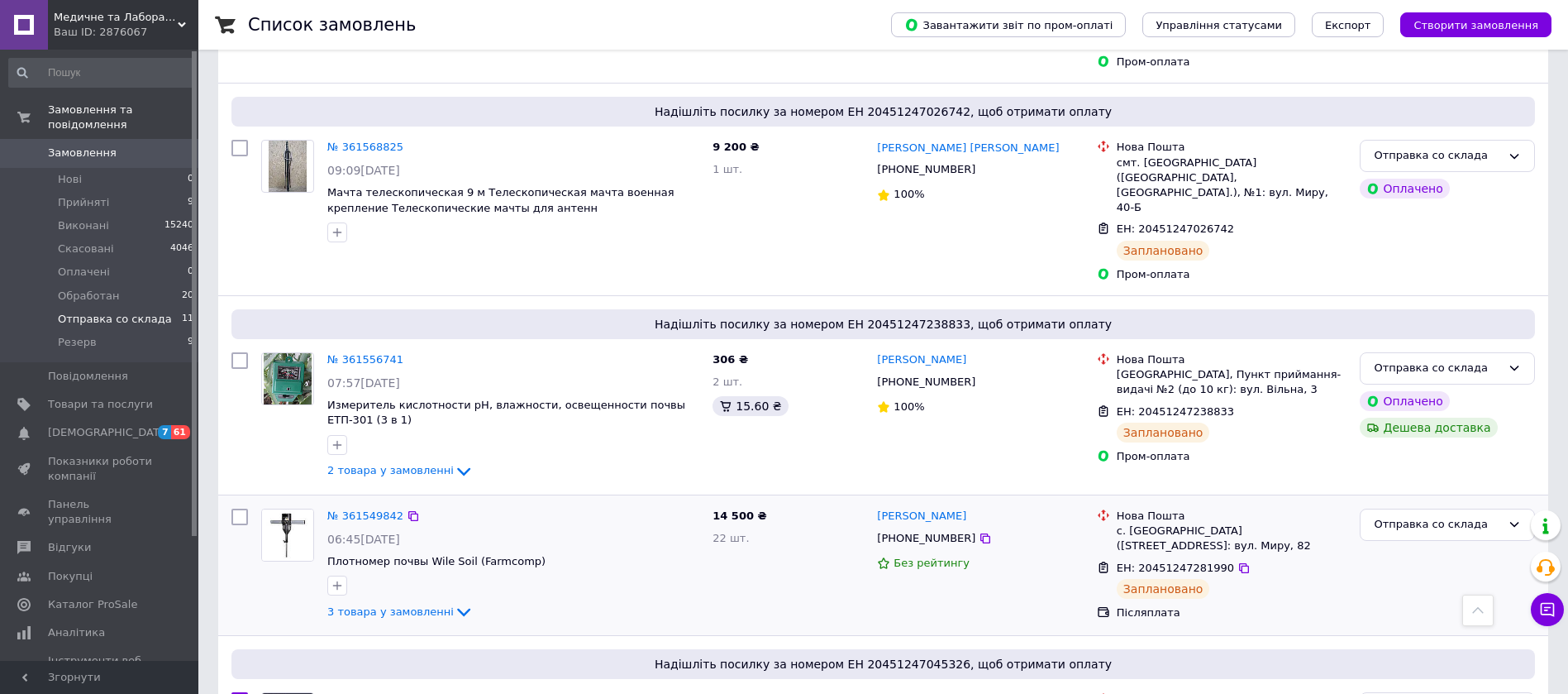
click at [242, 509] on input "checkbox" at bounding box center [239, 517] width 17 height 17
checkbox input "true"
click at [243, 352] on input "checkbox" at bounding box center [239, 360] width 17 height 17
checkbox input "true"
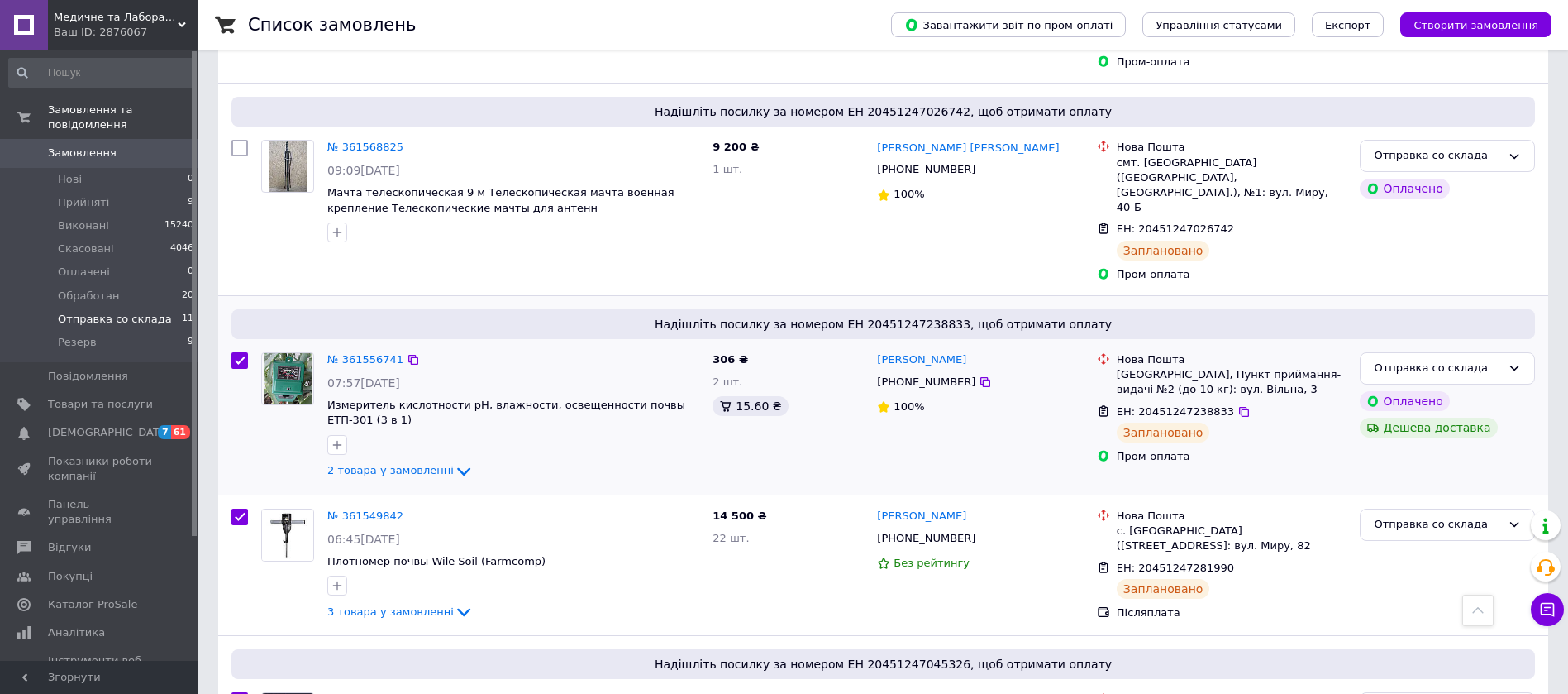
checkbox input "true"
click at [241, 140] on input "checkbox" at bounding box center [239, 148] width 17 height 17
checkbox input "true"
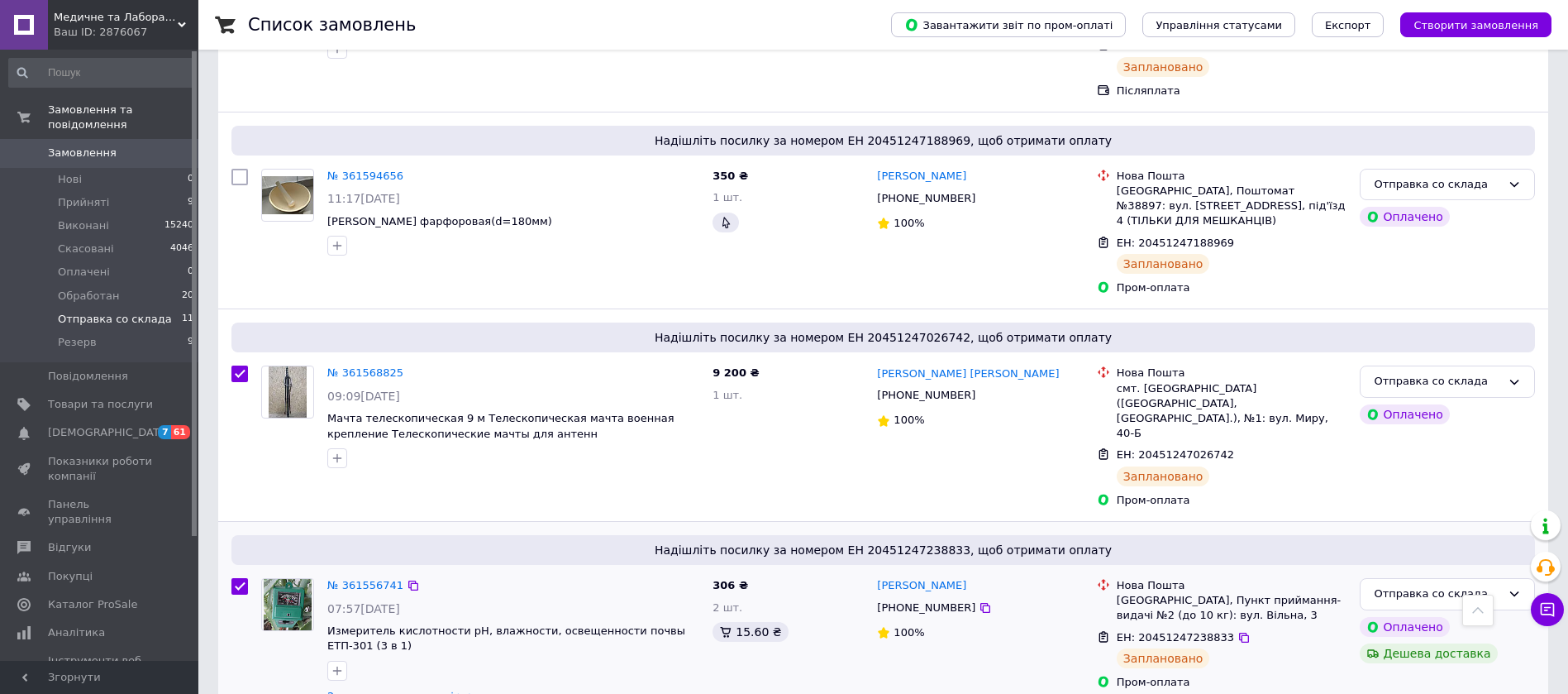
scroll to position [272, 0]
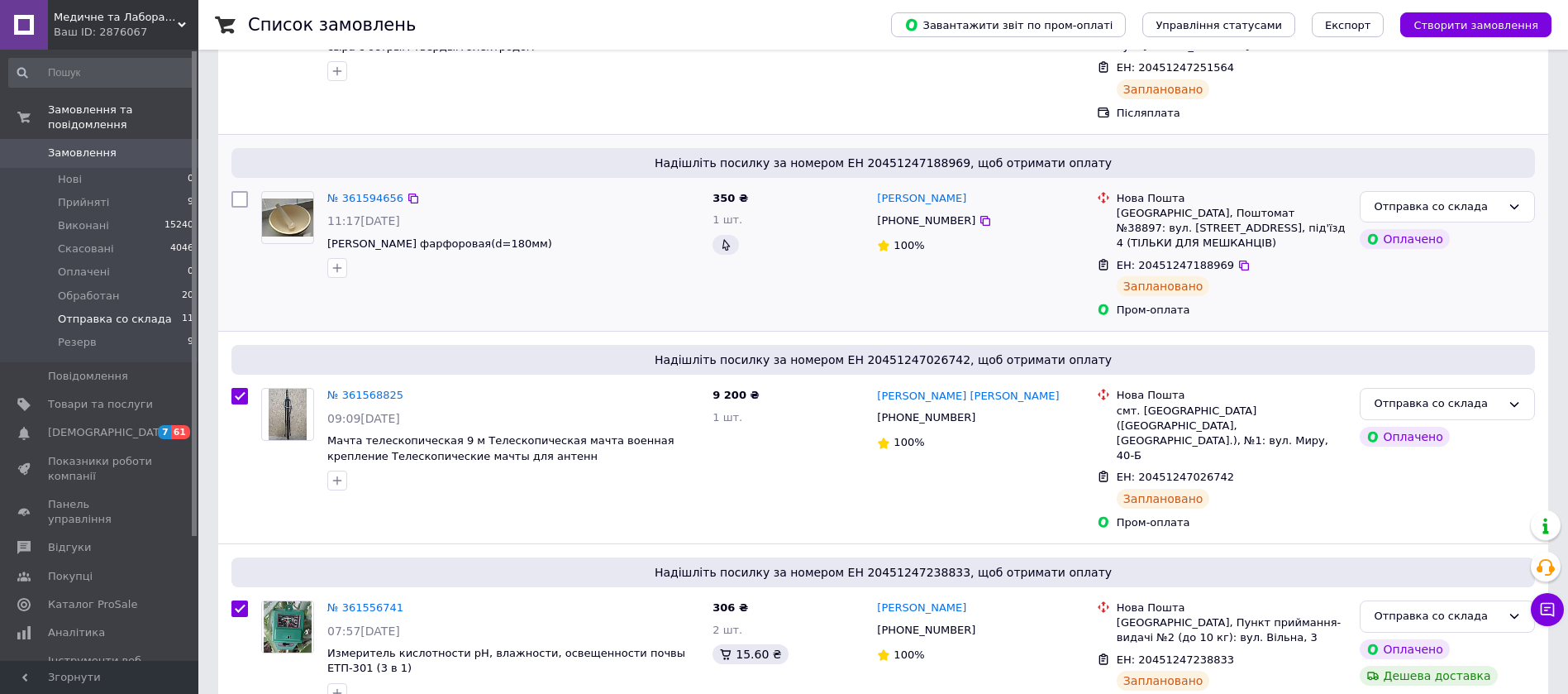
click at [239, 191] on input "checkbox" at bounding box center [239, 199] width 17 height 17
checkbox input "true"
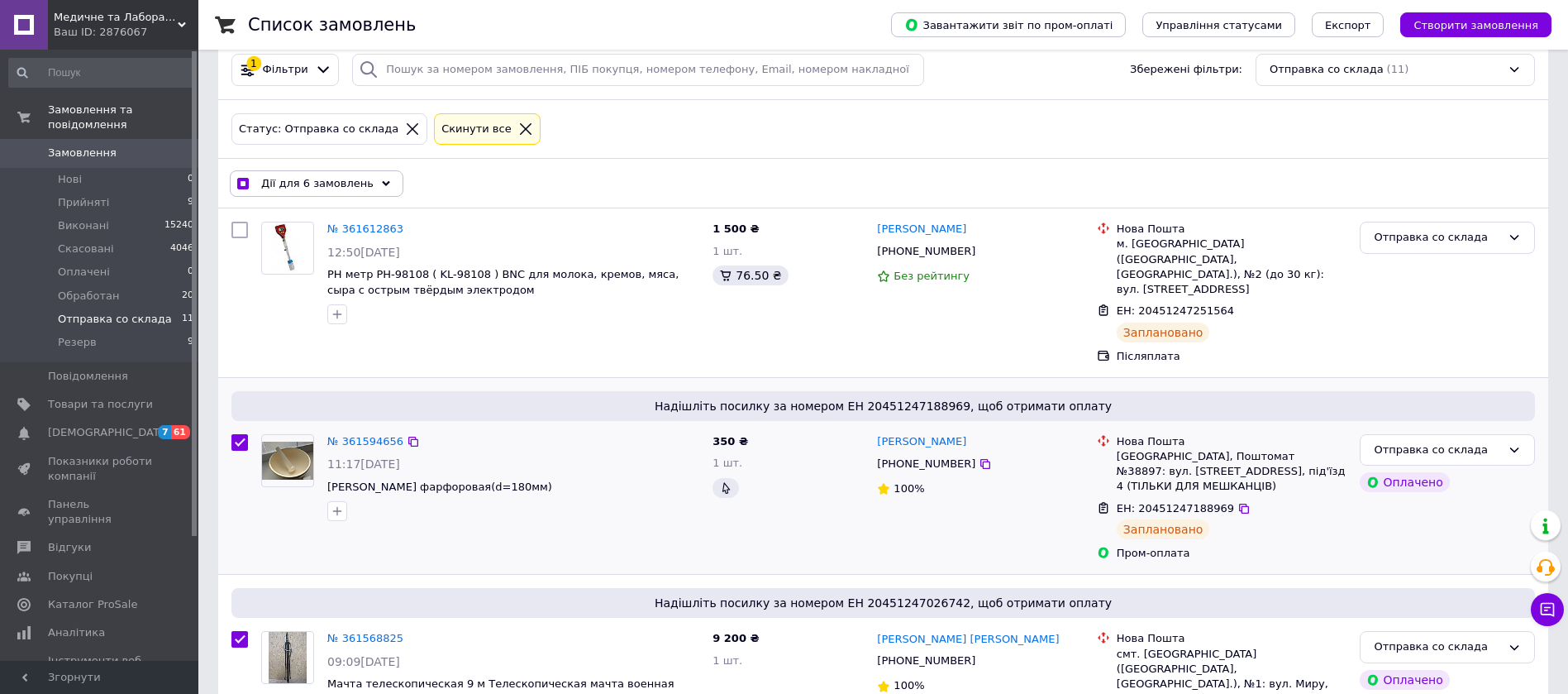
scroll to position [24, 0]
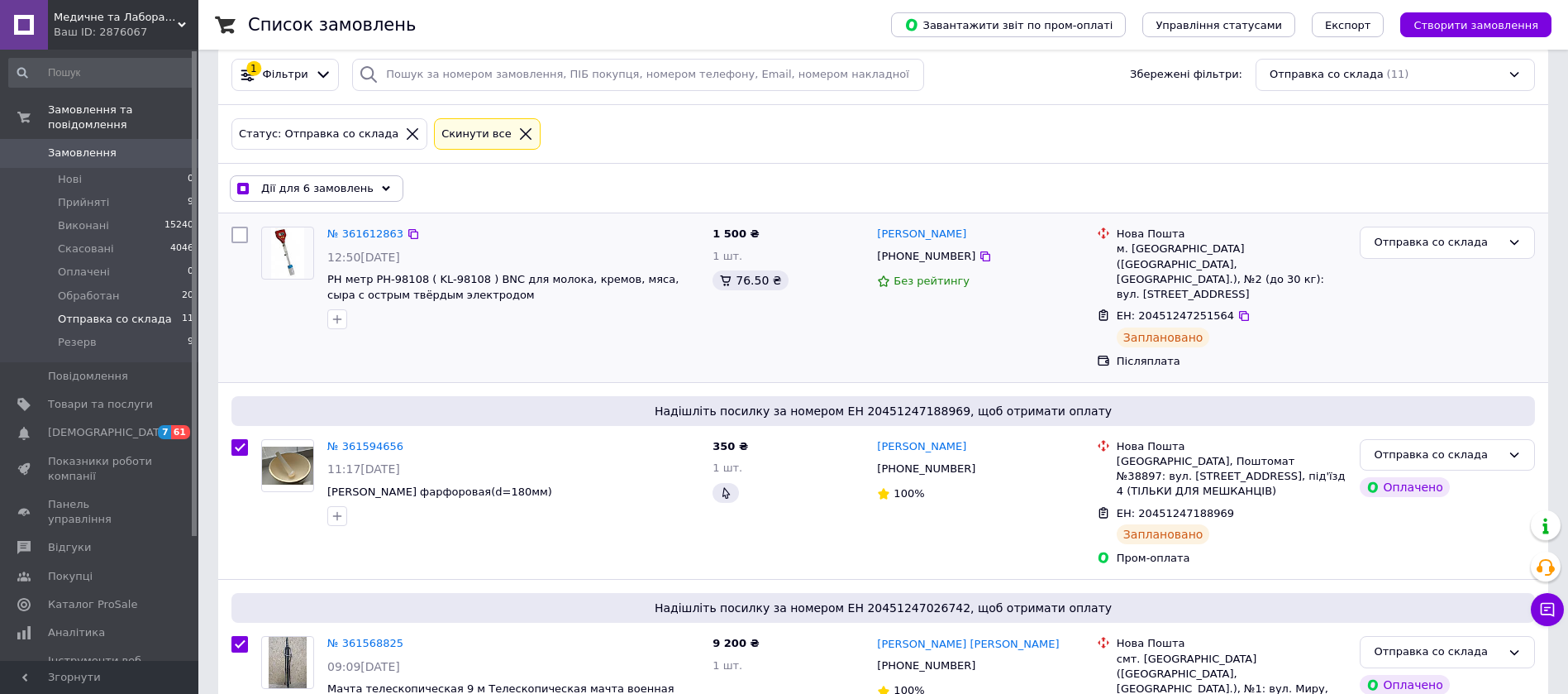
click at [237, 232] on input "checkbox" at bounding box center [239, 234] width 17 height 17
checkbox input "true"
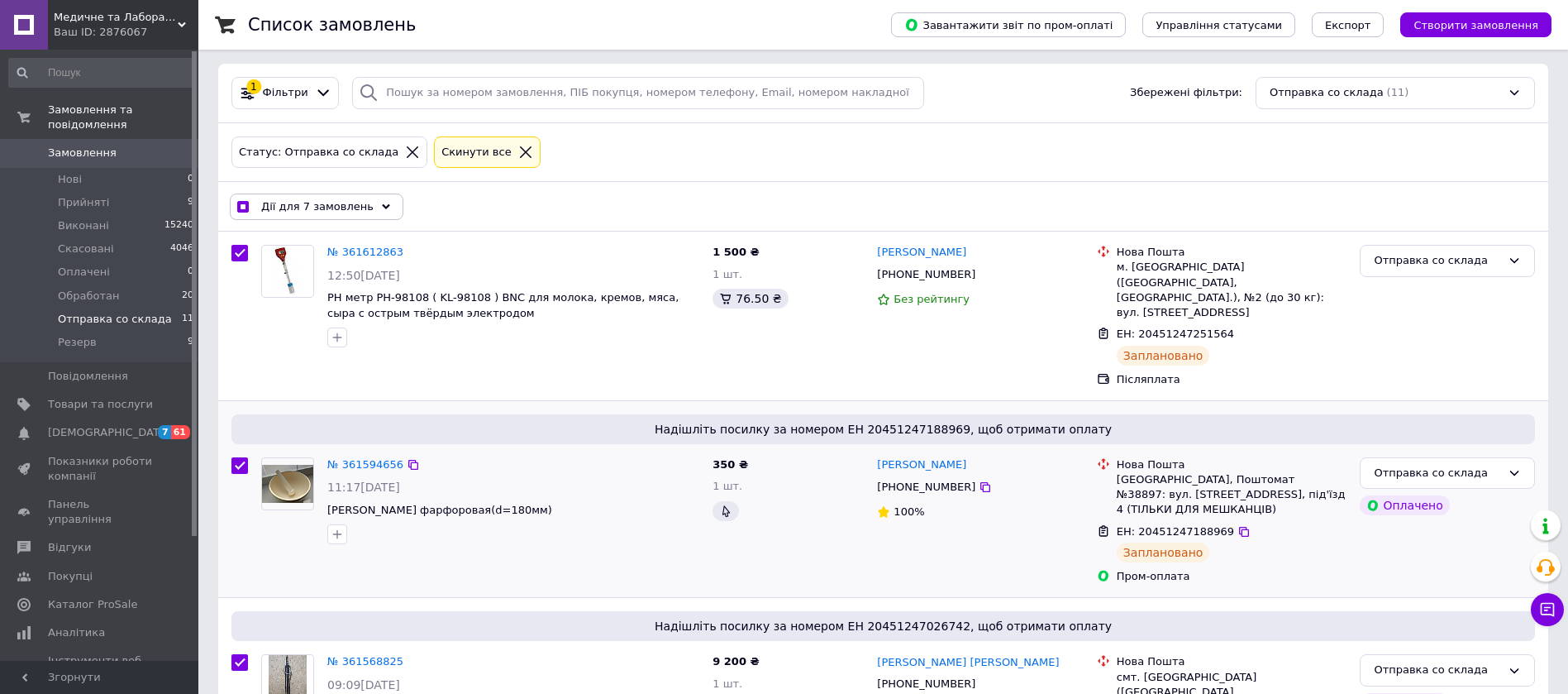
scroll to position [0, 0]
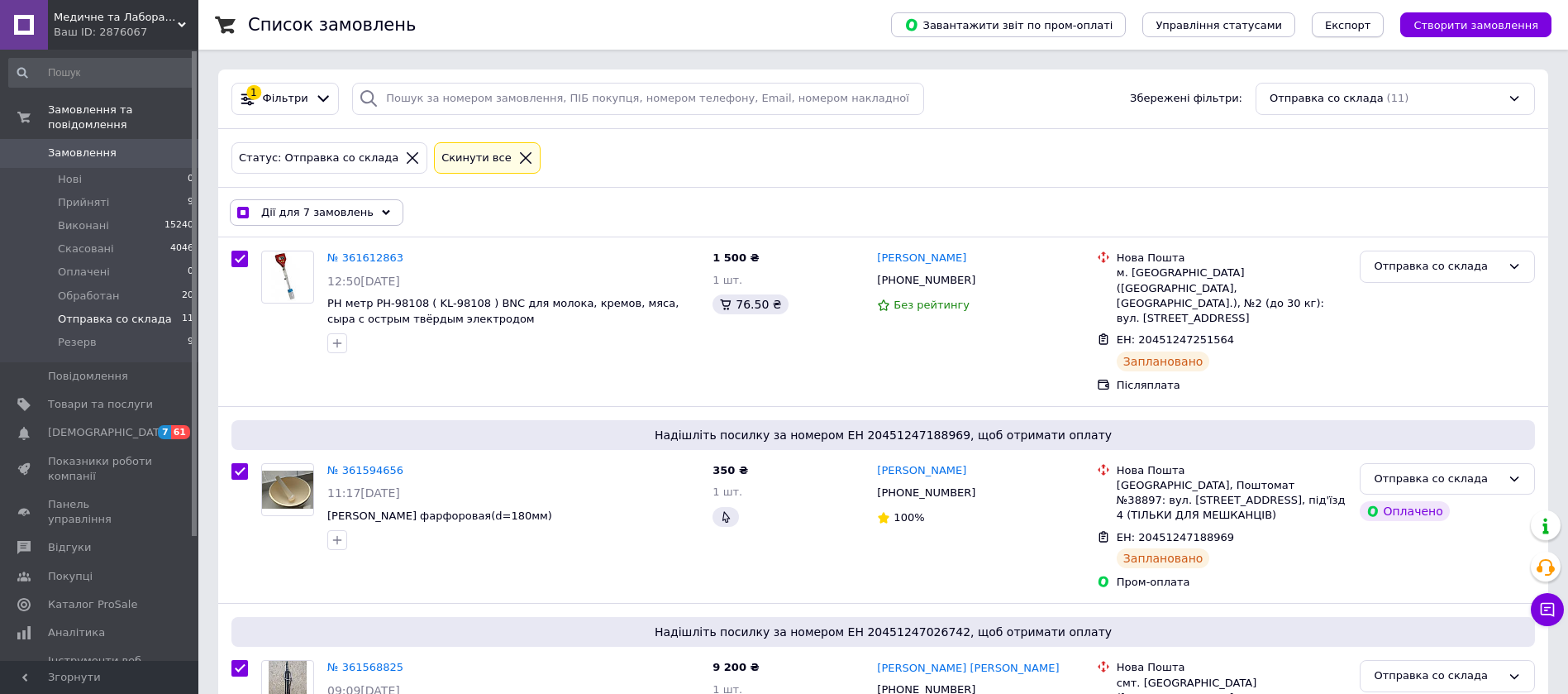
click at [1371, 19] on span "Експорт" at bounding box center [1348, 25] width 46 height 12
